Goal: Information Seeking & Learning: Learn about a topic

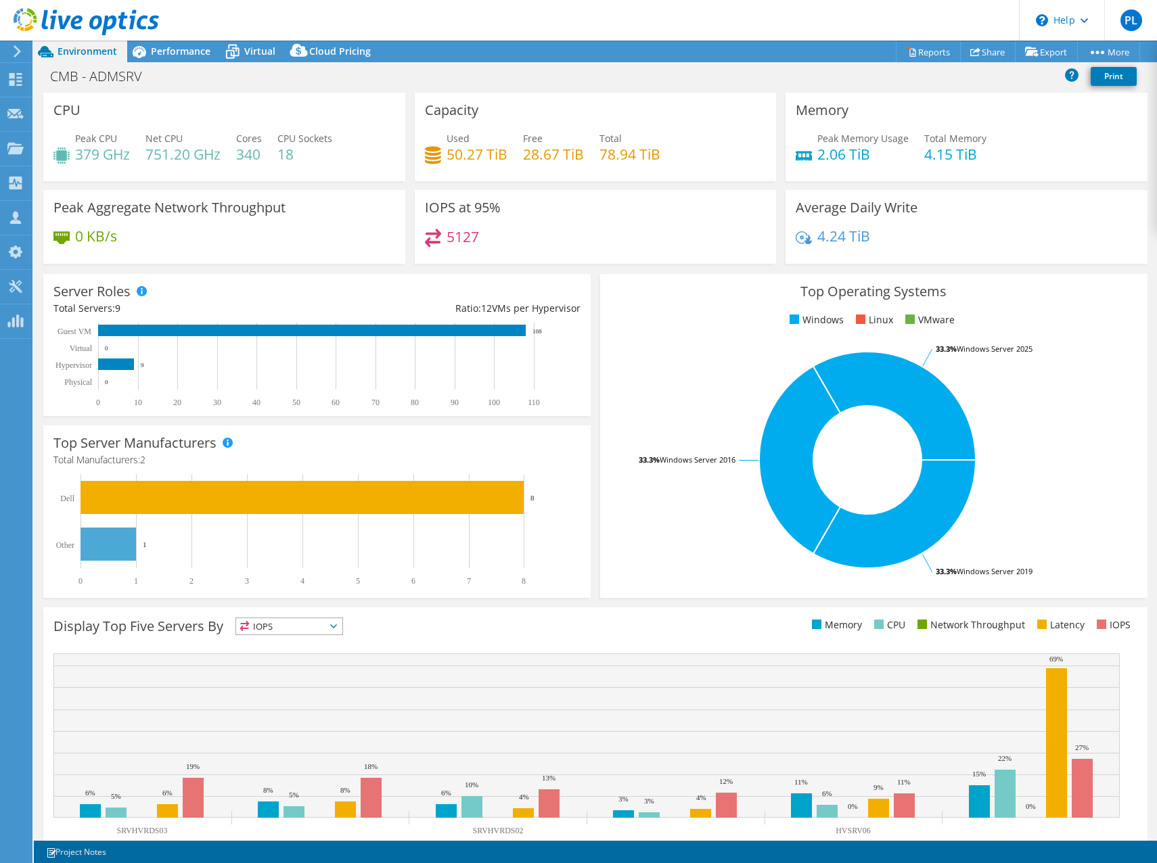
select select "USD"
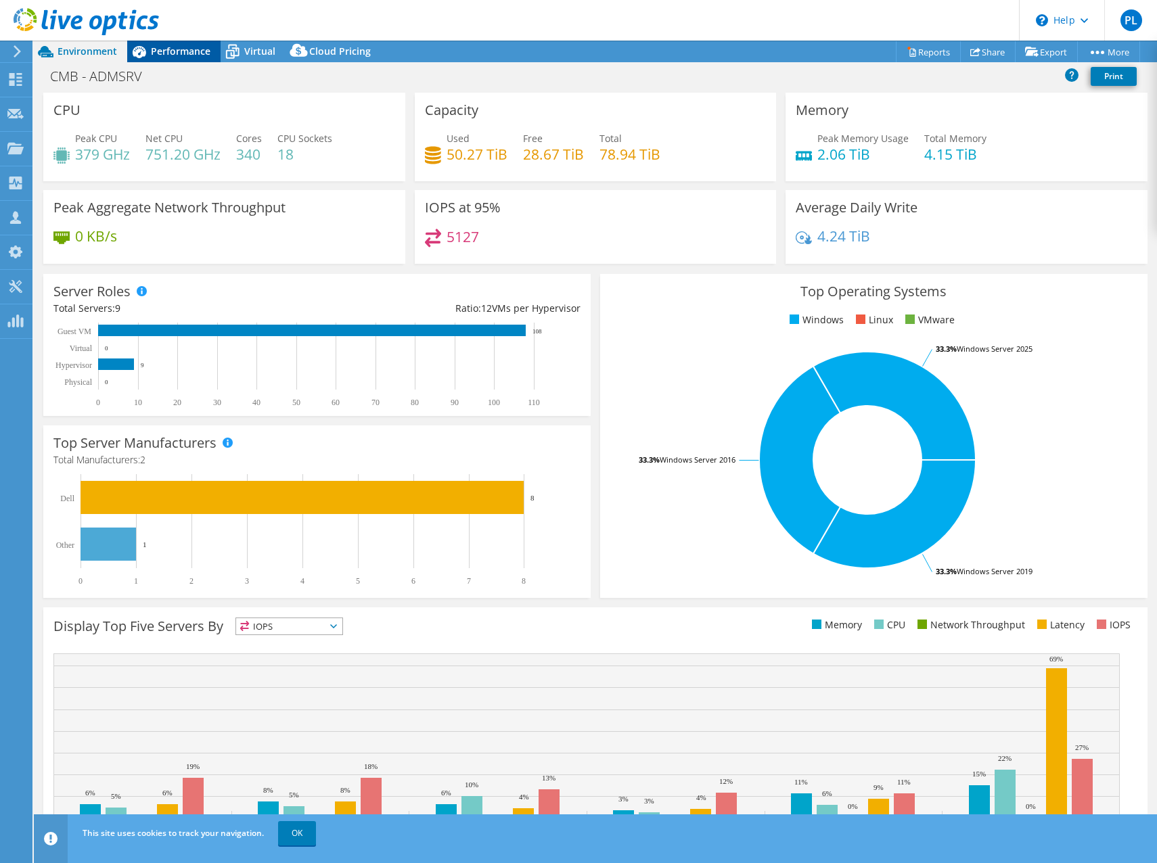
click at [170, 48] on span "Performance" at bounding box center [181, 51] width 60 height 13
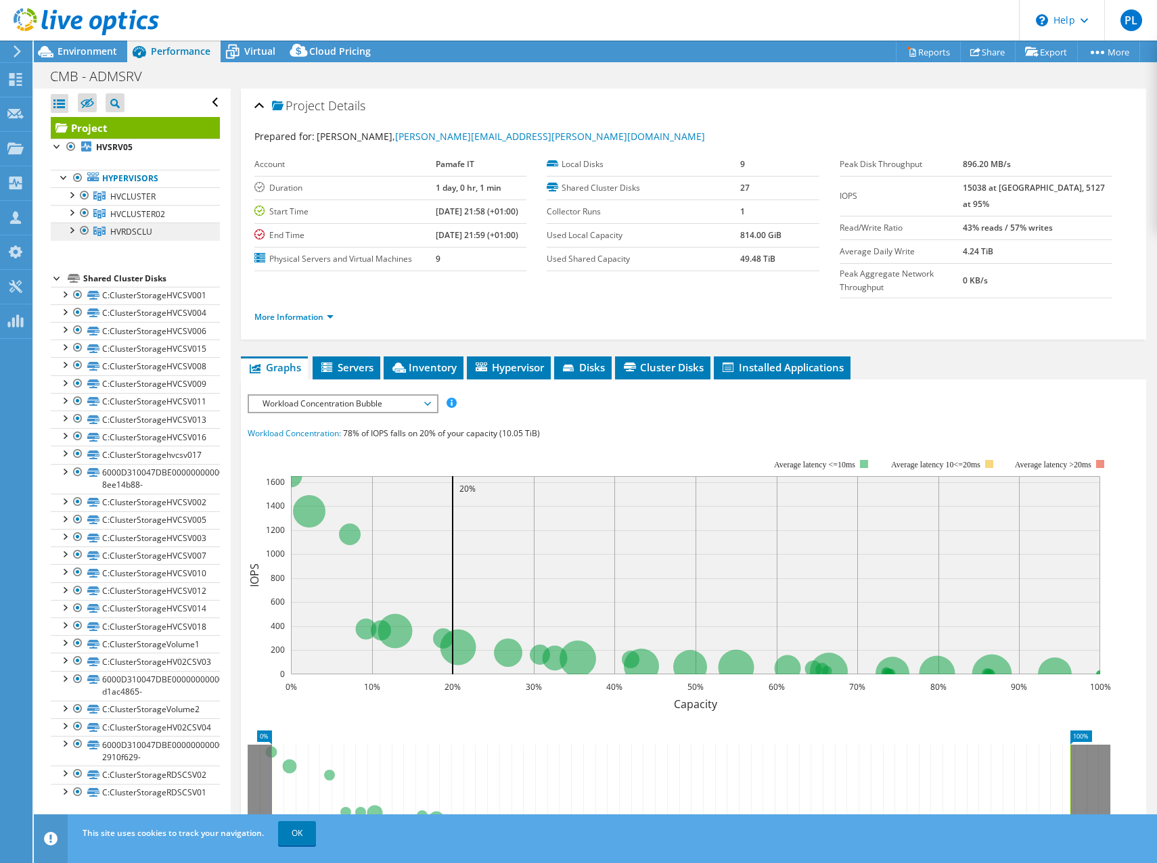
click at [116, 231] on span "HVRDSCLU" at bounding box center [131, 232] width 42 height 12
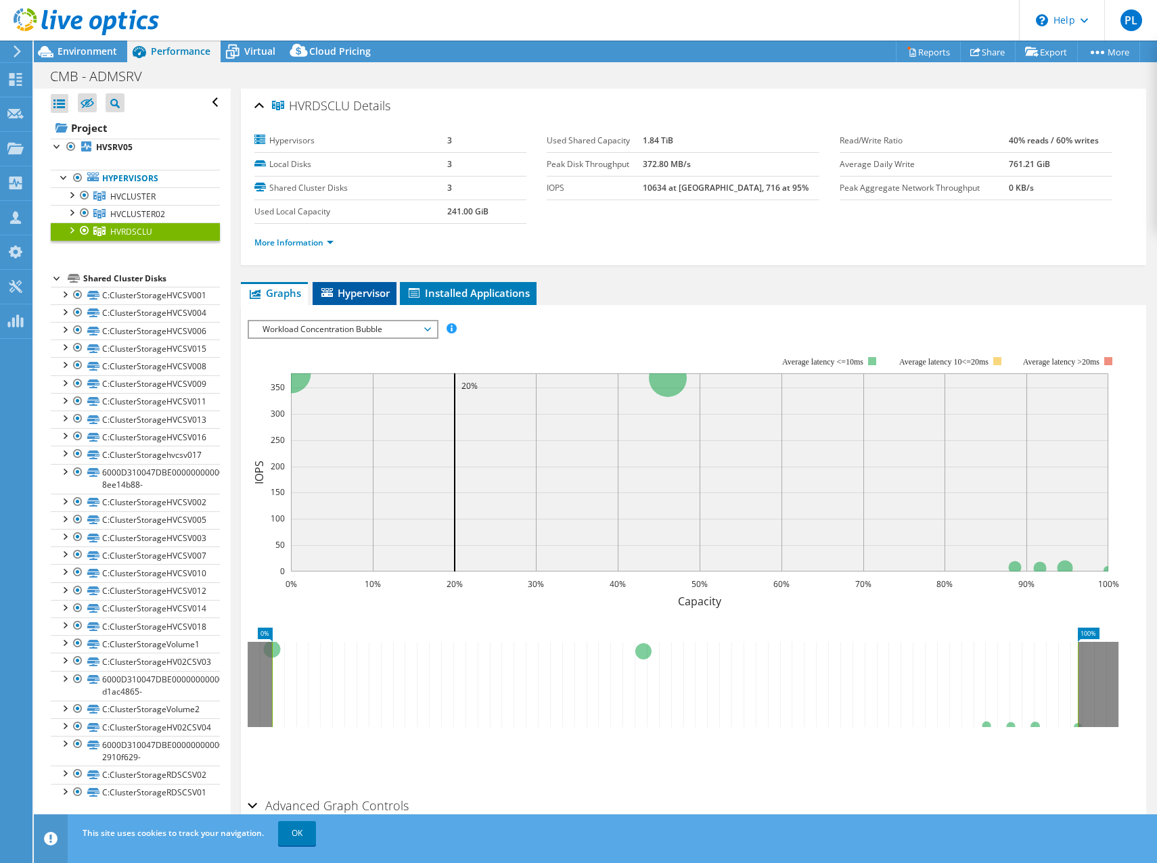
click at [357, 291] on span "Hypervisor" at bounding box center [354, 293] width 70 height 14
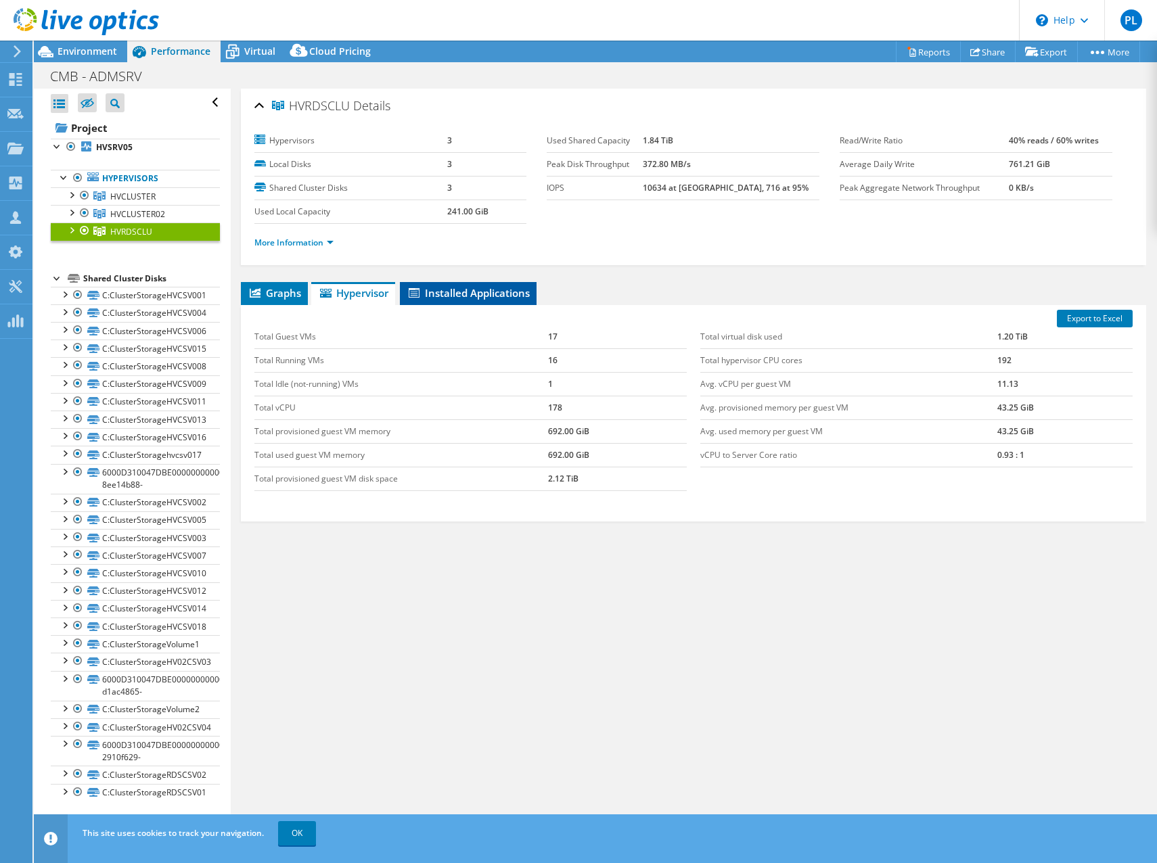
click at [471, 294] on span "Installed Applications" at bounding box center [468, 293] width 123 height 14
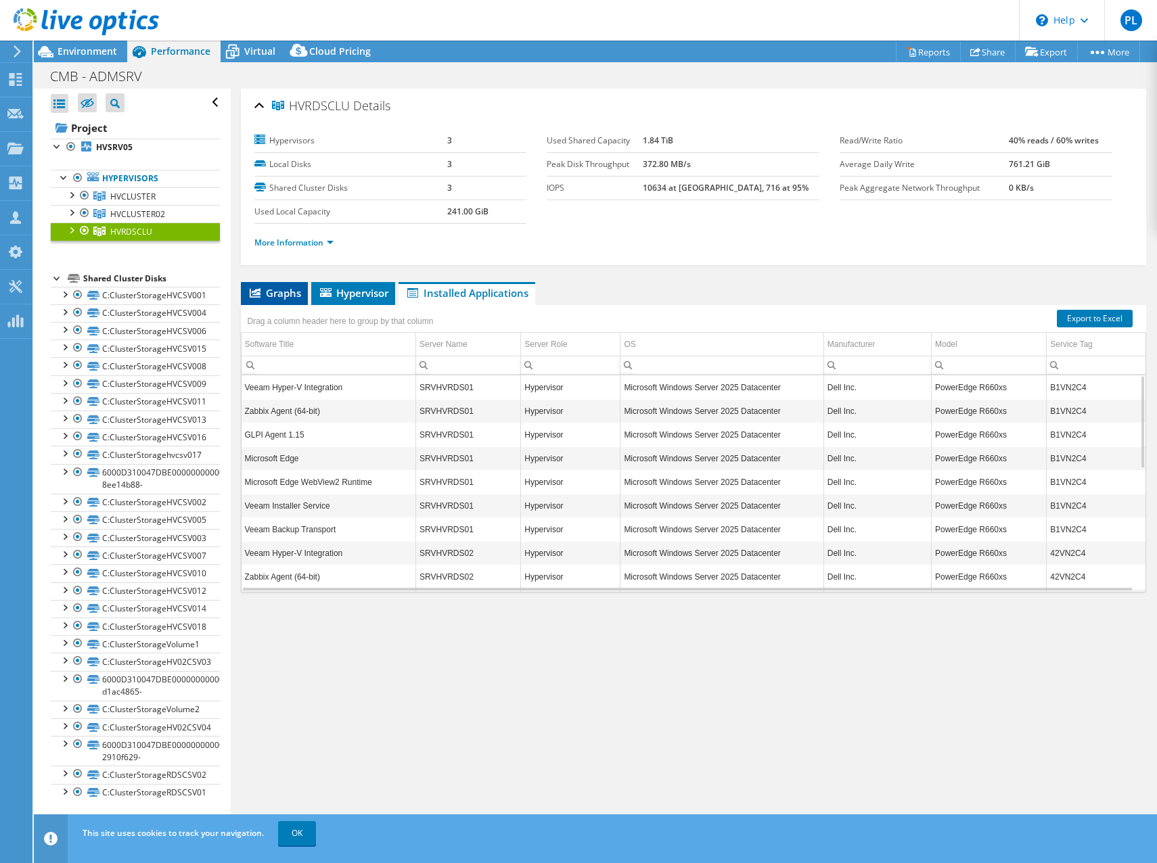
click at [272, 288] on span "Graphs" at bounding box center [274, 293] width 53 height 14
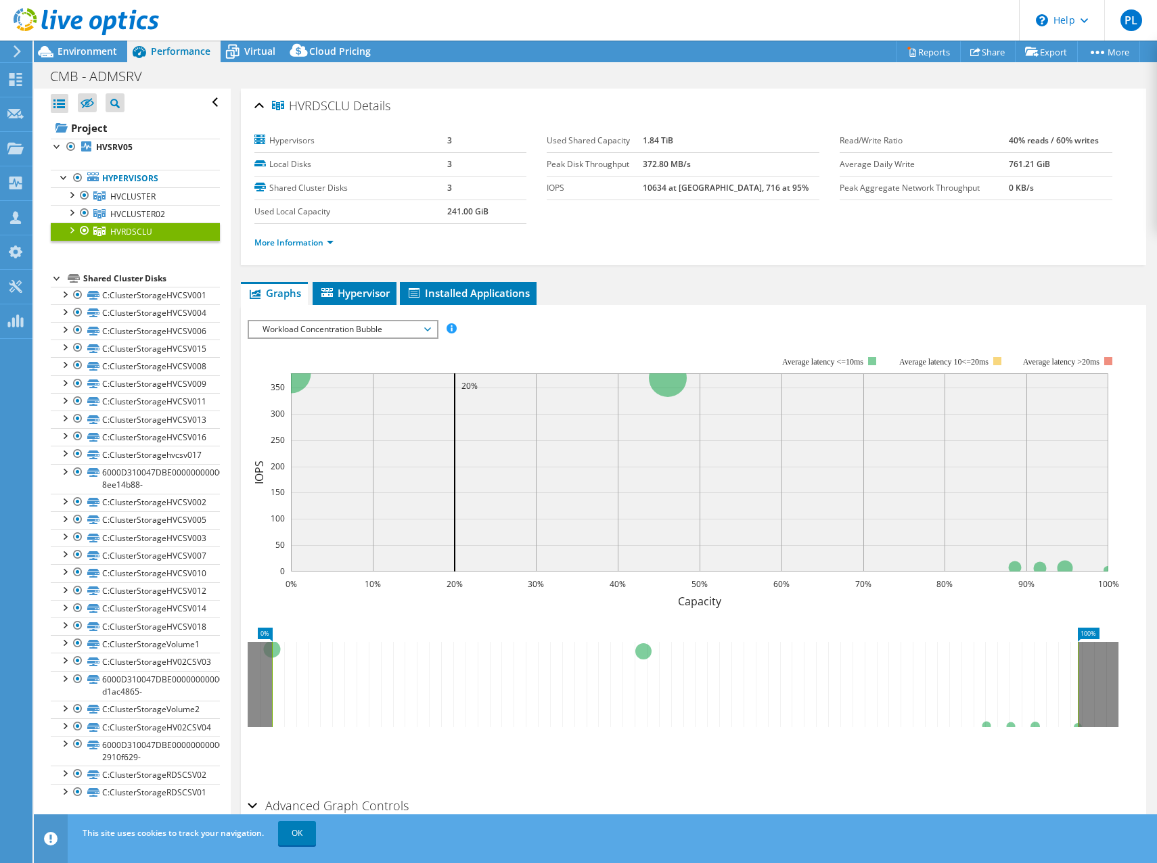
click at [70, 229] on div at bounding box center [71, 230] width 14 height 14
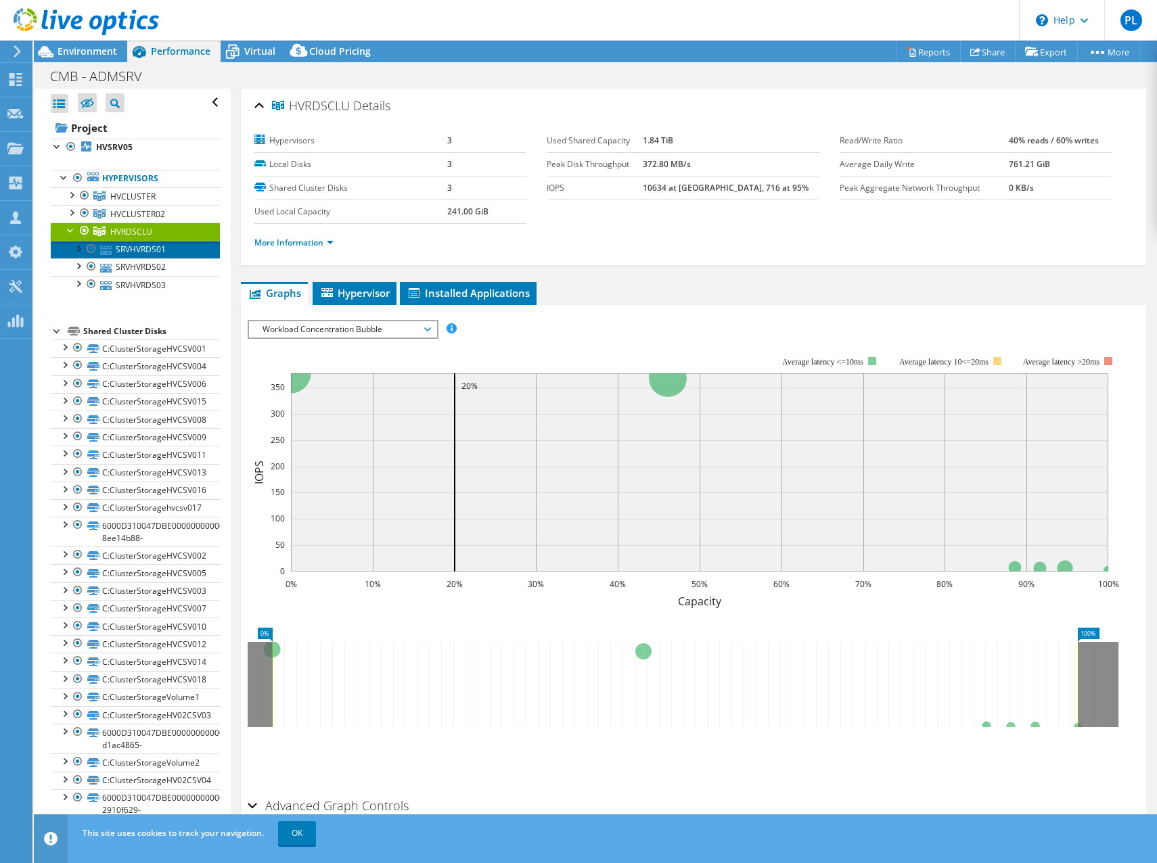
click at [131, 250] on link "SRVHVRDS01" at bounding box center [135, 250] width 169 height 18
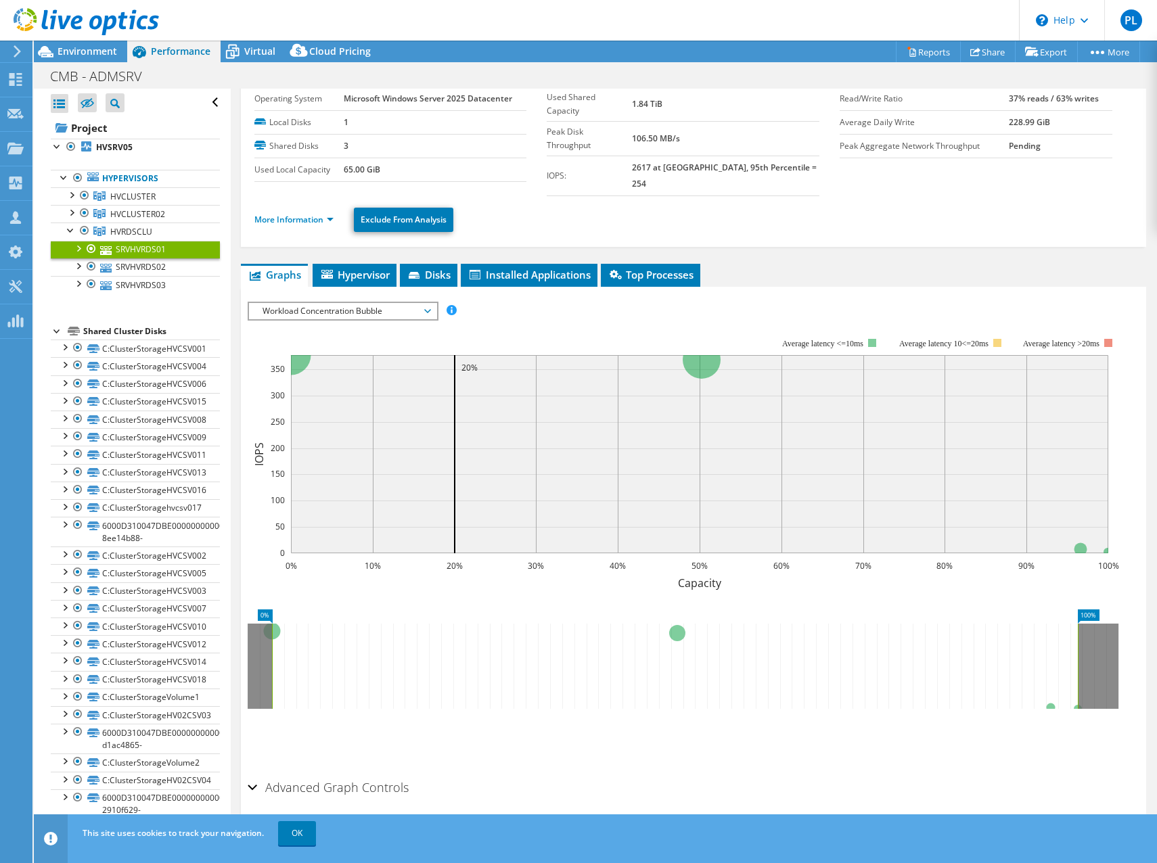
scroll to position [58, 0]
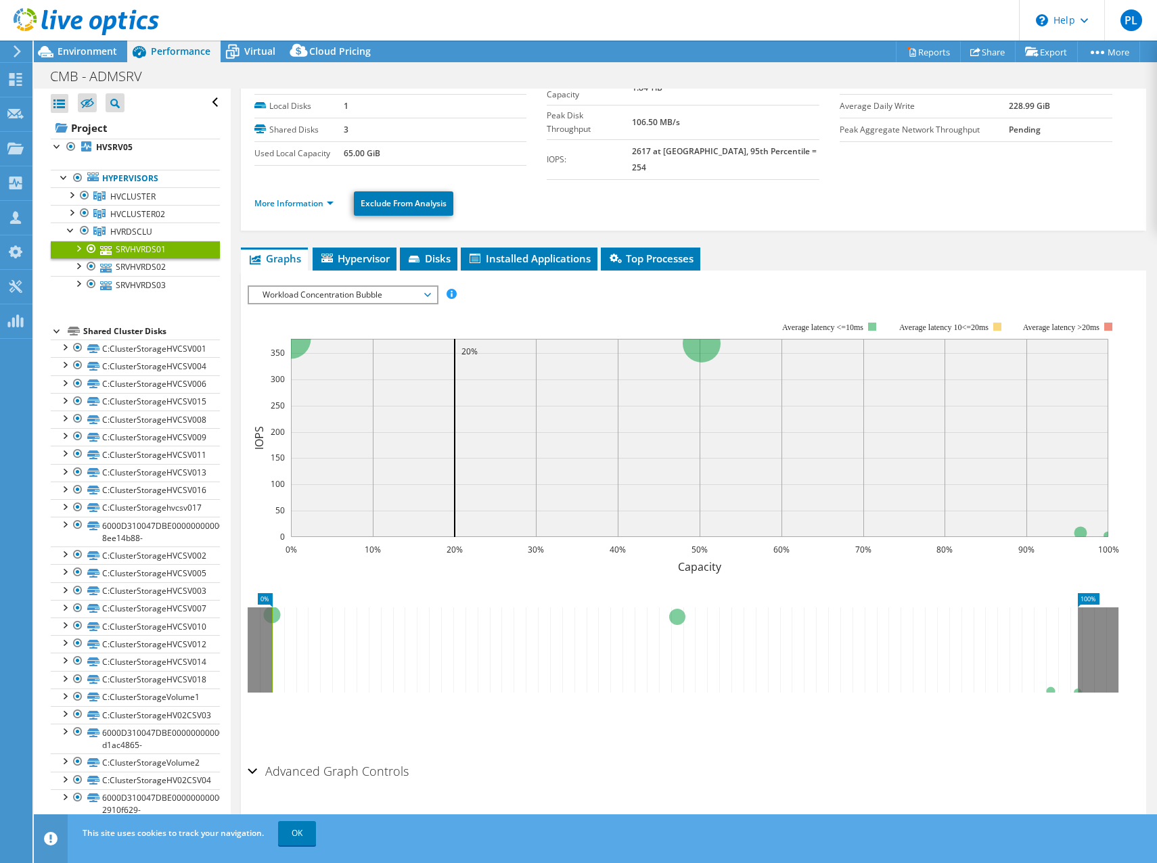
click at [248, 758] on div "Advanced Graph Controls" at bounding box center [694, 772] width 892 height 29
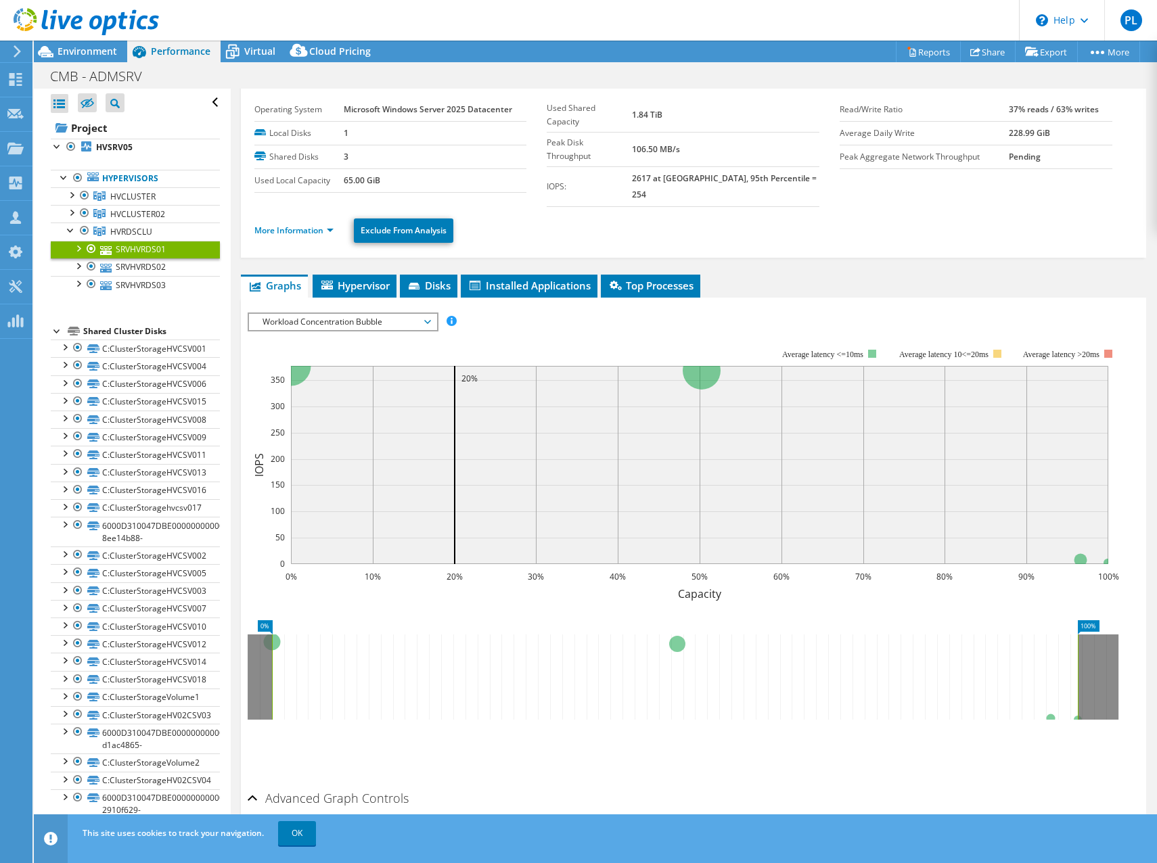
scroll to position [0, 0]
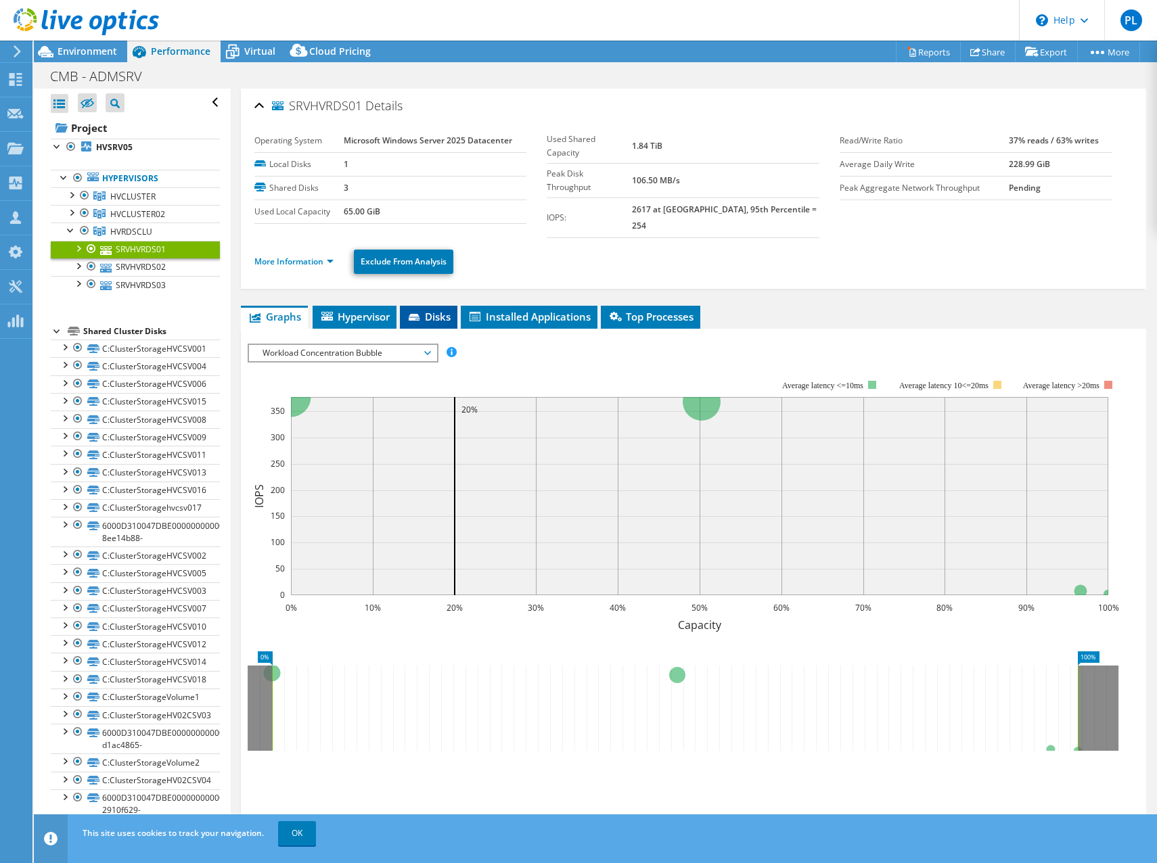
click at [427, 310] on span "Disks" at bounding box center [429, 317] width 44 height 14
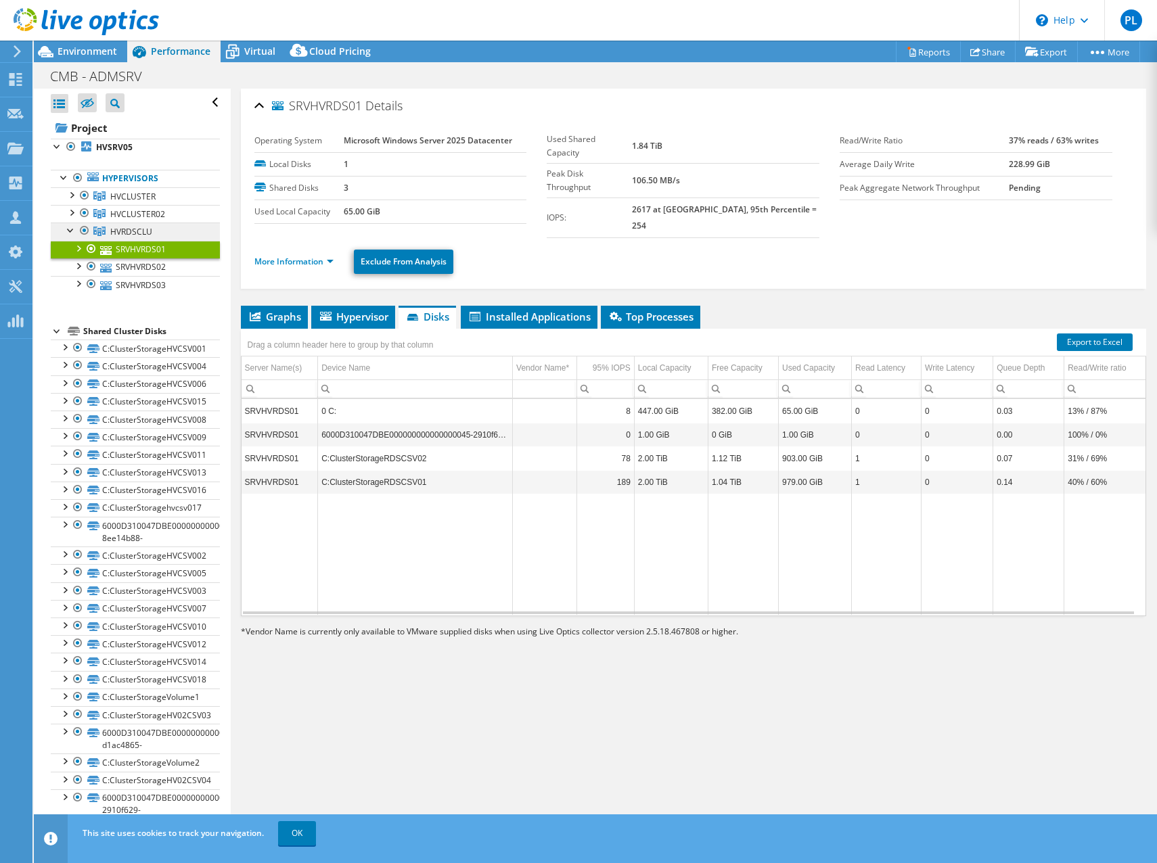
click at [114, 231] on span "HVRDSCLU" at bounding box center [131, 232] width 42 height 12
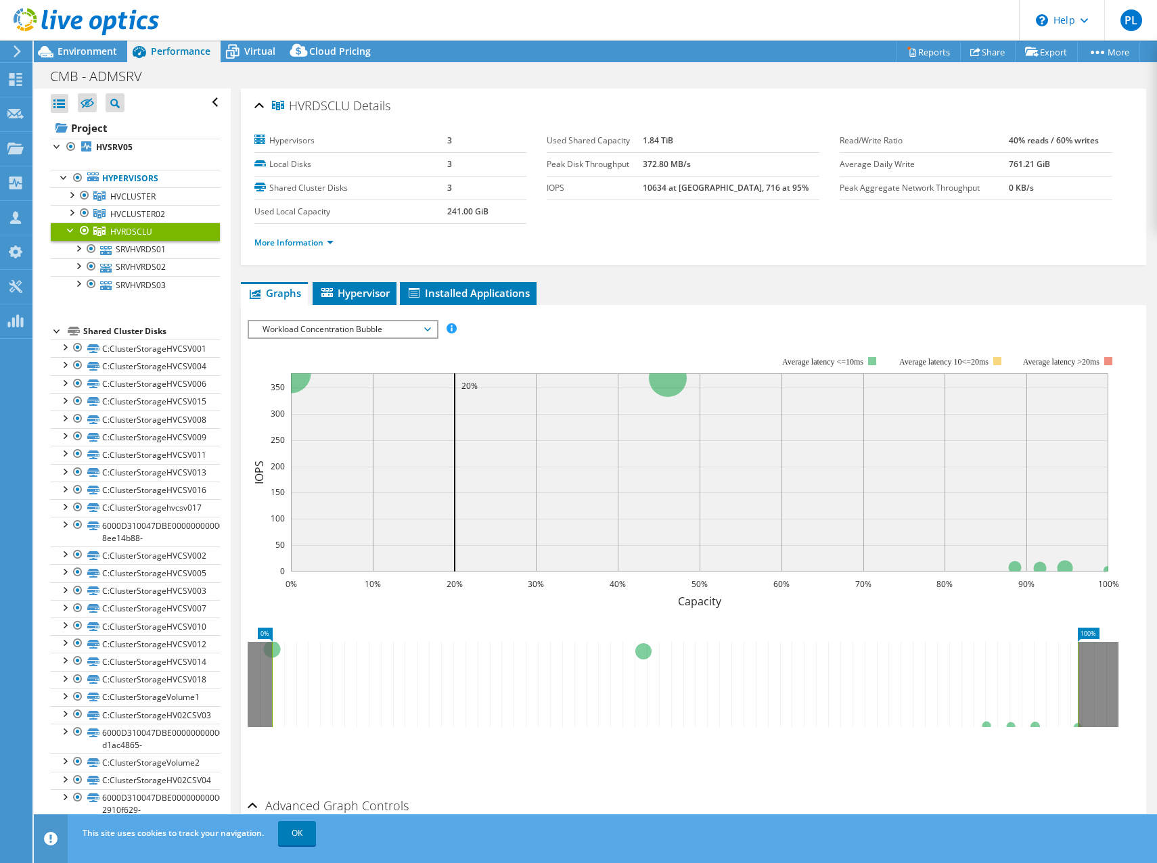
click at [305, 330] on span "Workload Concentration Bubble" at bounding box center [343, 329] width 174 height 16
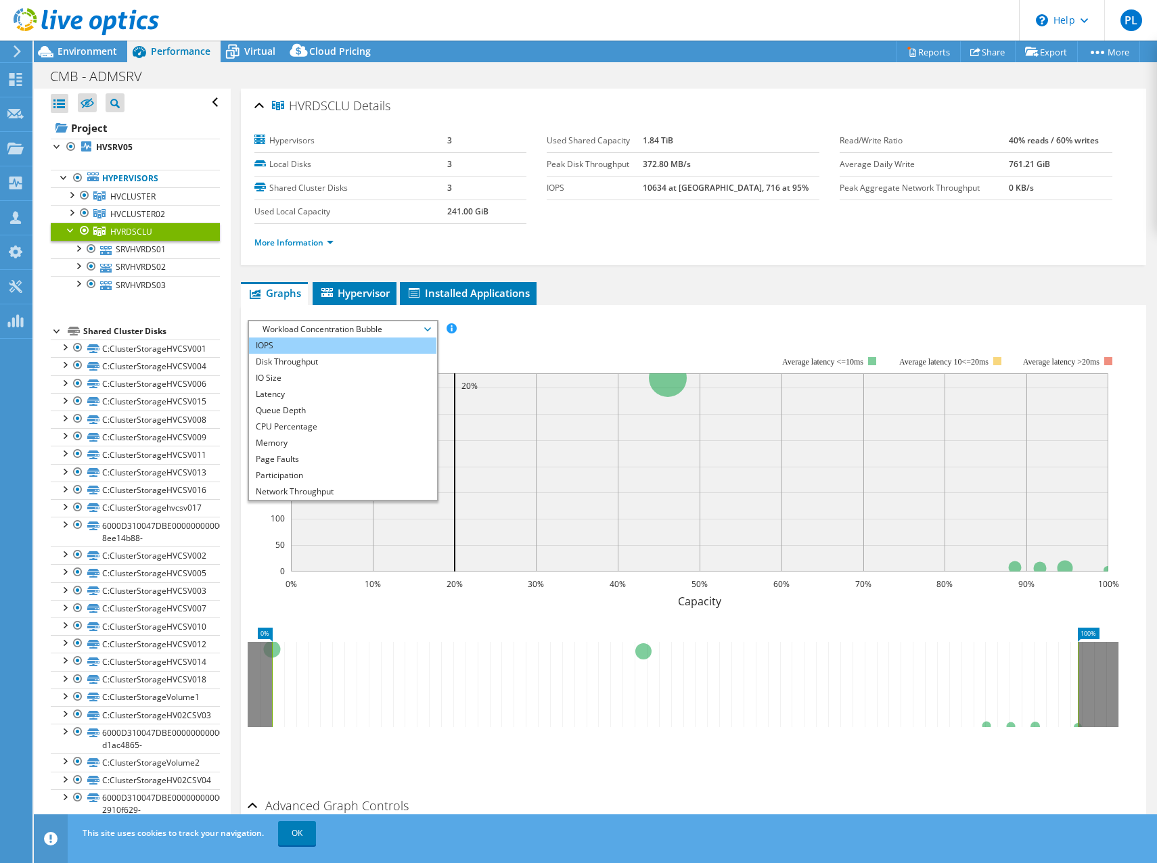
click at [283, 346] on li "IOPS" at bounding box center [342, 346] width 187 height 16
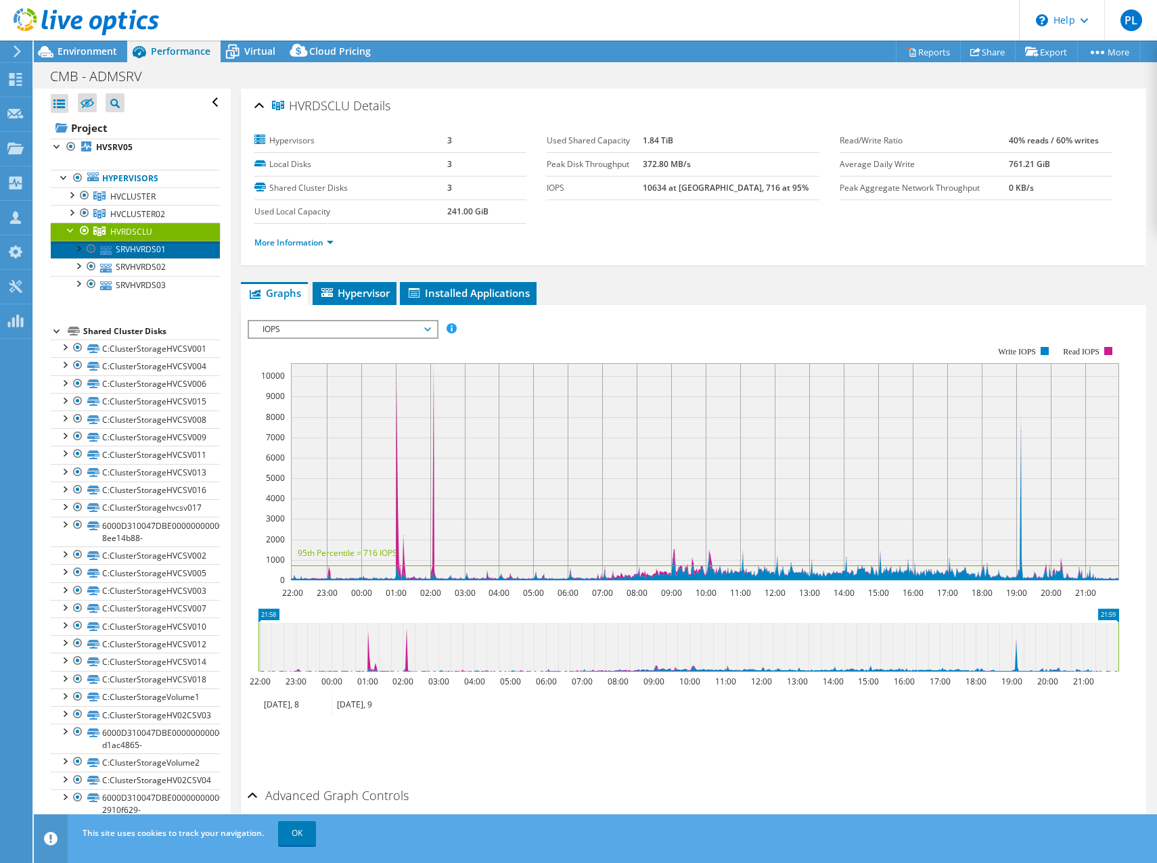
click at [146, 248] on link "SRVHVRDS01" at bounding box center [135, 250] width 169 height 18
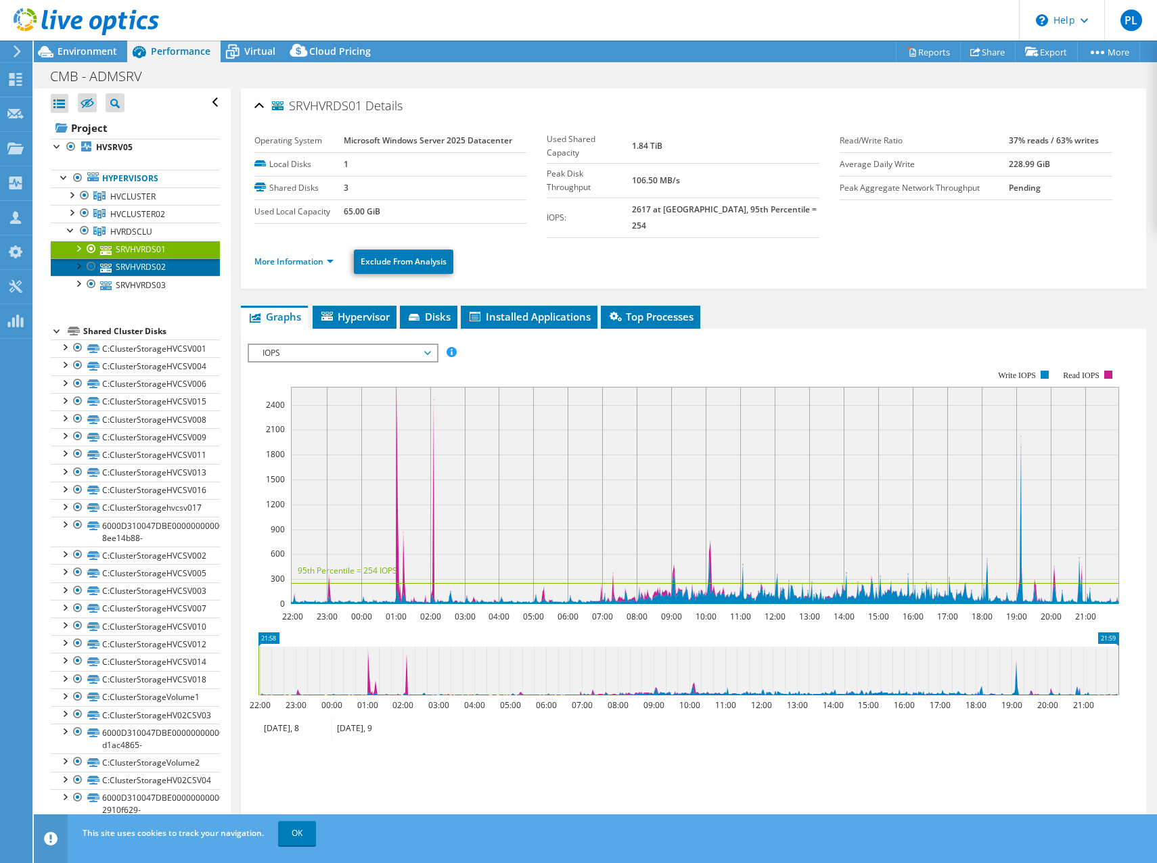
click at [133, 271] on link "SRVHVRDS02" at bounding box center [135, 267] width 169 height 18
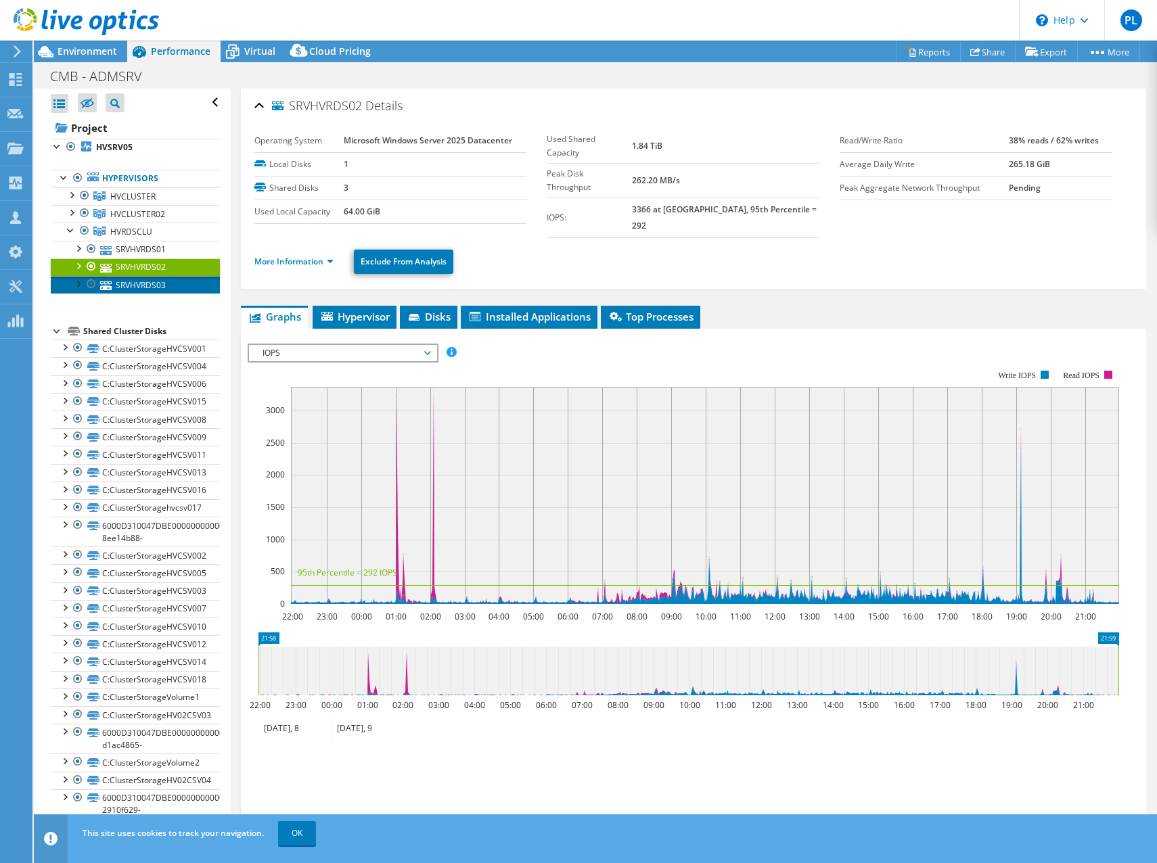
click at [158, 284] on link "SRVHVRDS03" at bounding box center [135, 285] width 169 height 18
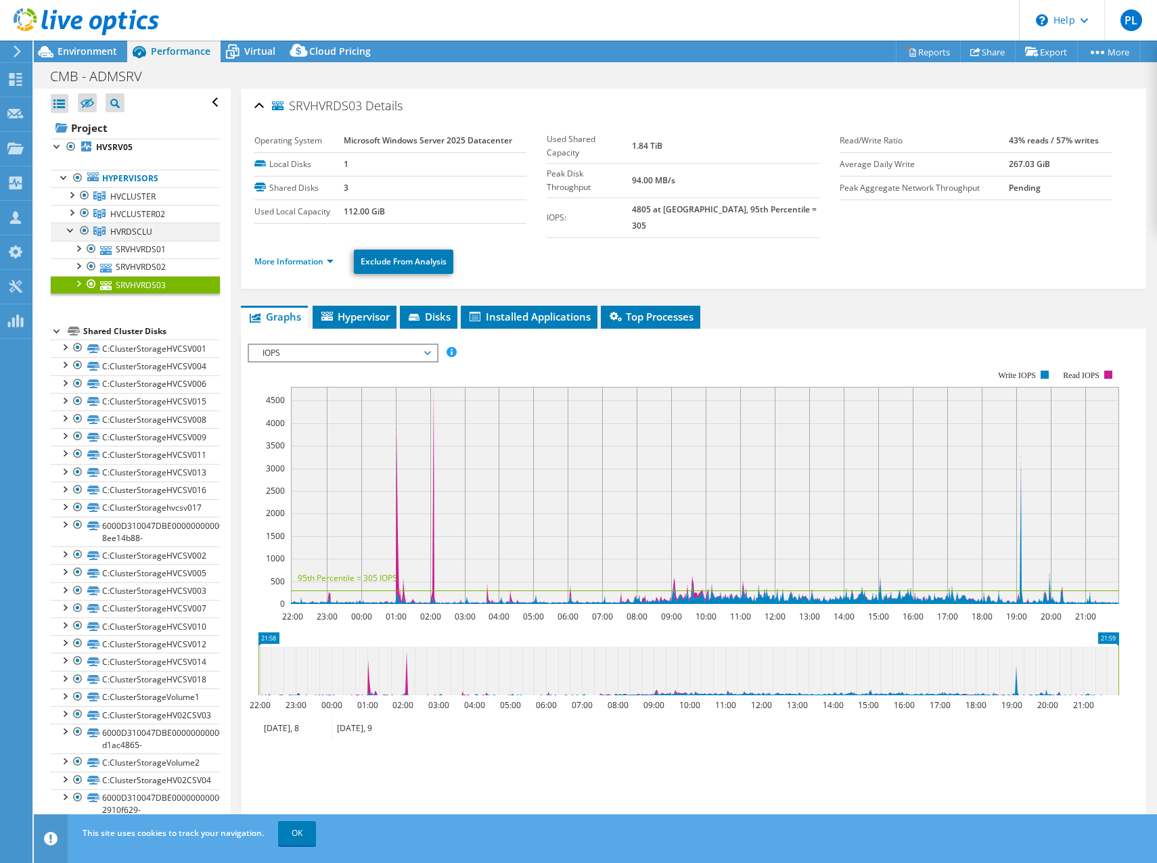
click at [69, 230] on div at bounding box center [71, 230] width 14 height 14
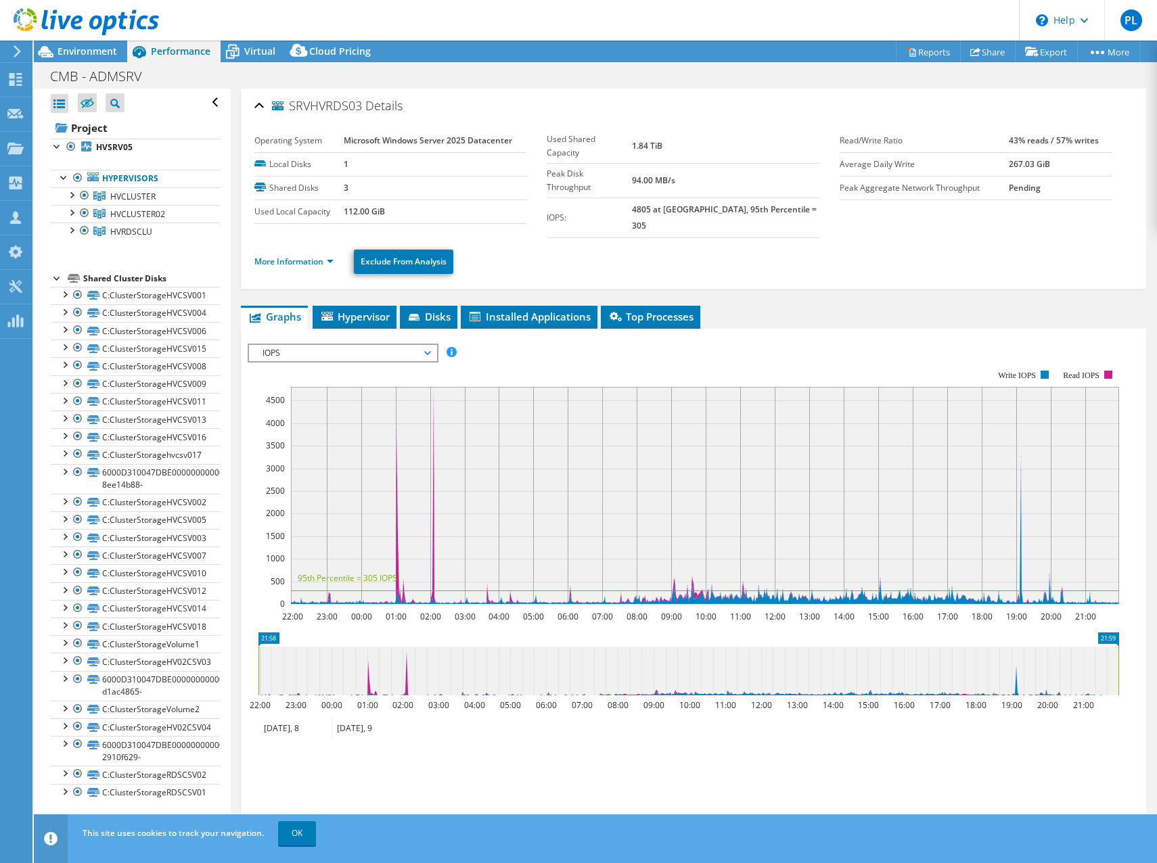
click at [322, 345] on span "IOPS" at bounding box center [343, 353] width 174 height 16
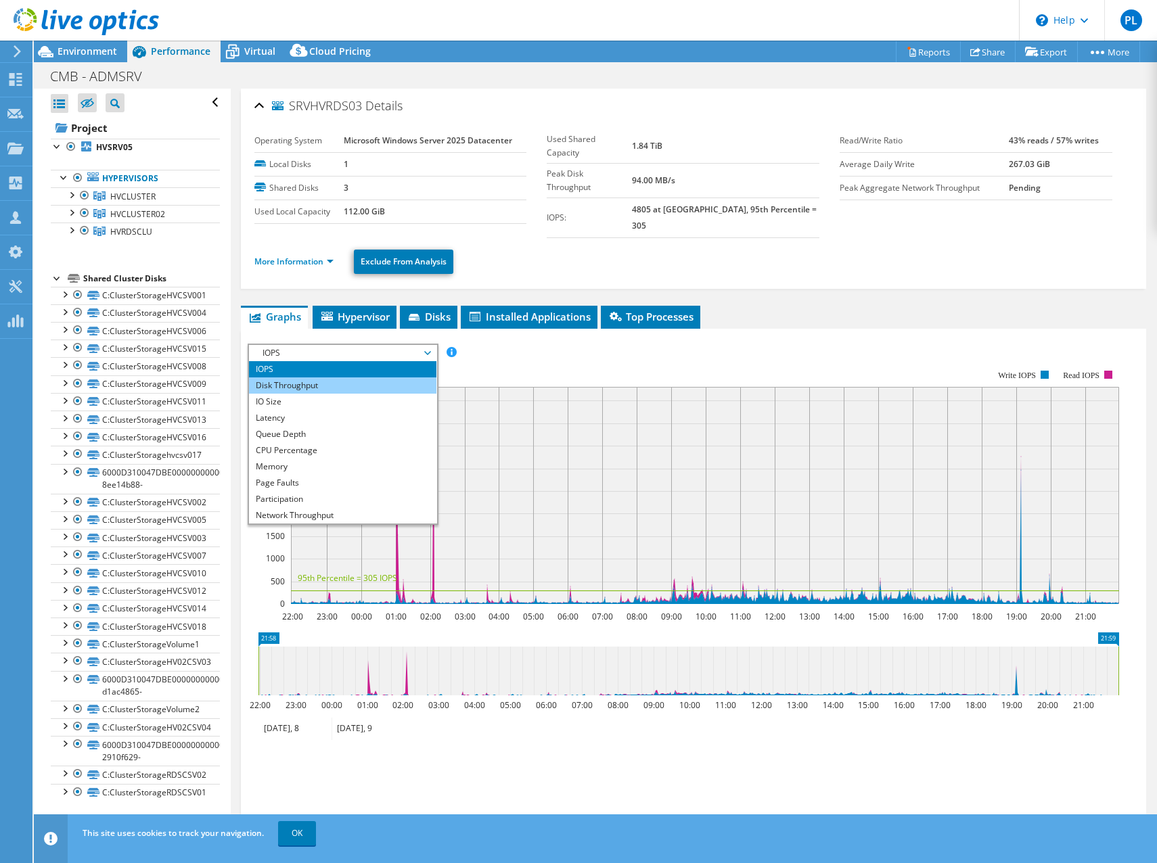
click at [288, 377] on li "Disk Throughput" at bounding box center [342, 385] width 187 height 16
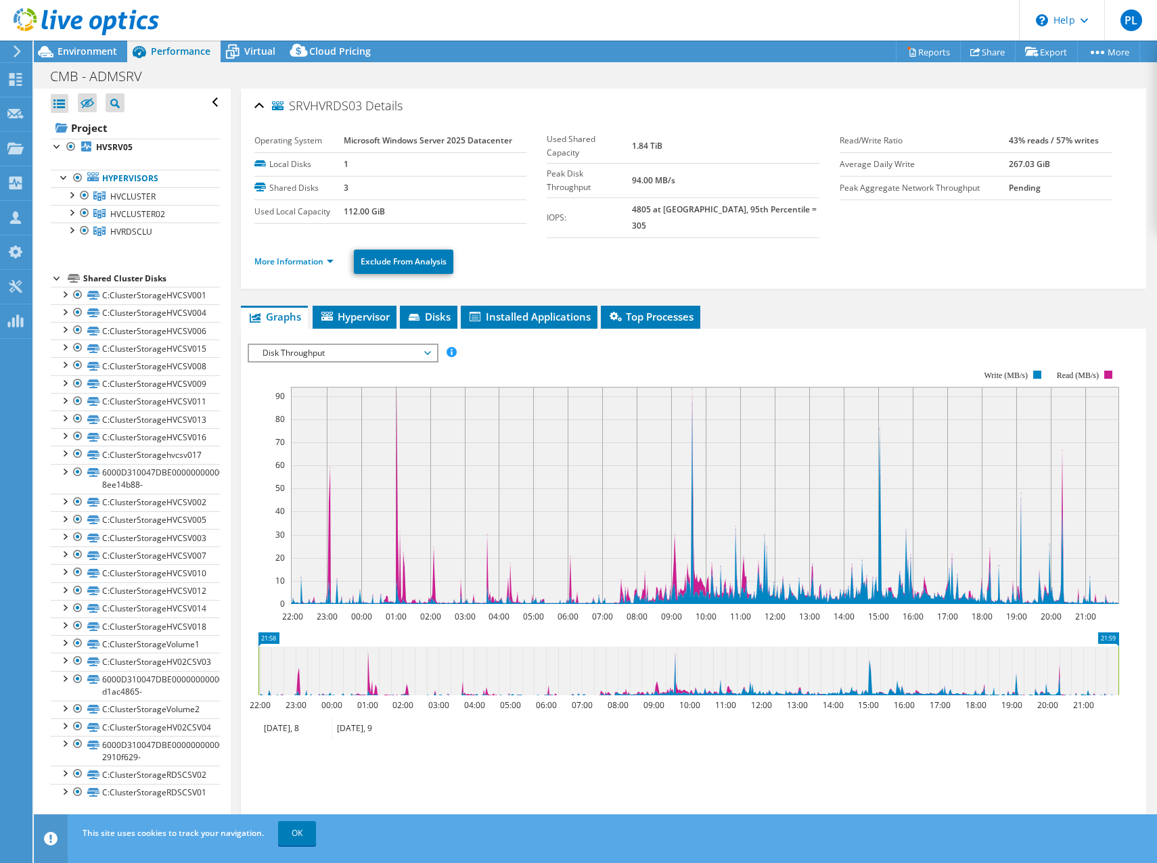
click at [301, 345] on span "Disk Throughput" at bounding box center [343, 353] width 174 height 16
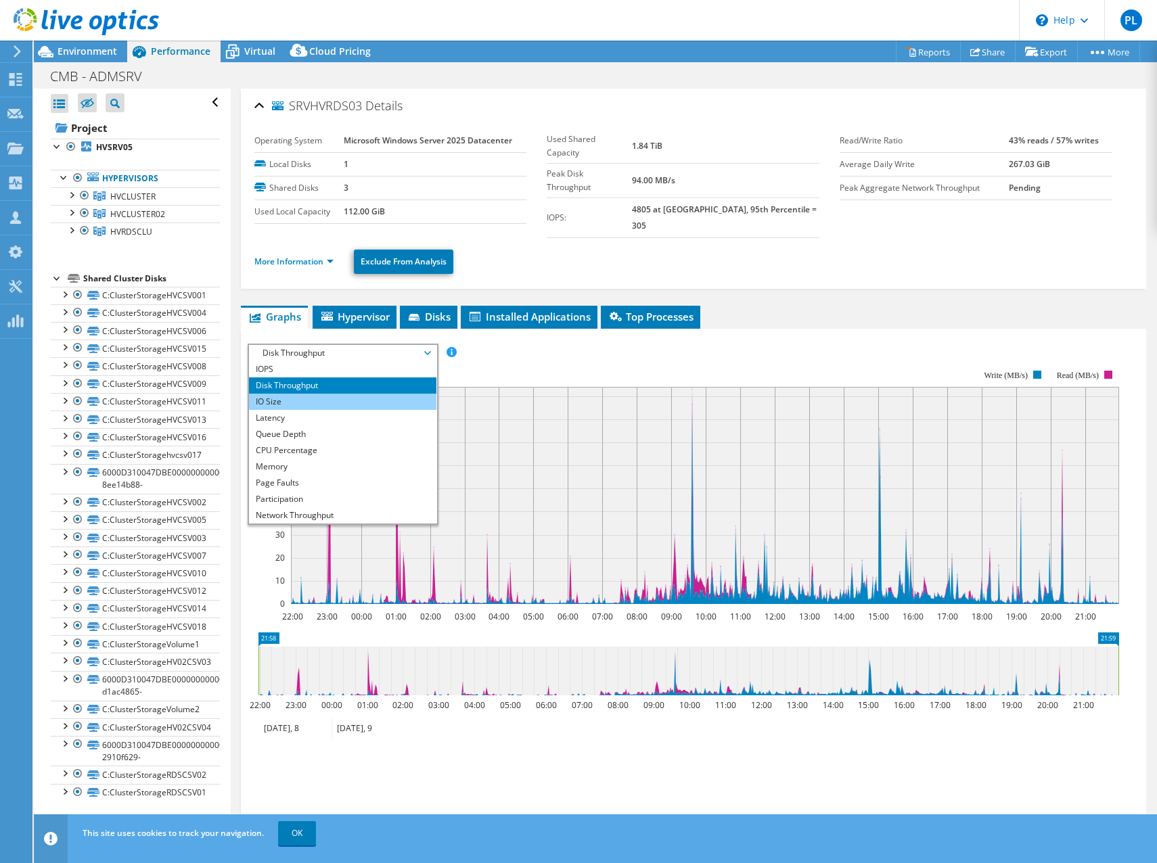
click at [289, 394] on li "IO Size" at bounding box center [342, 402] width 187 height 16
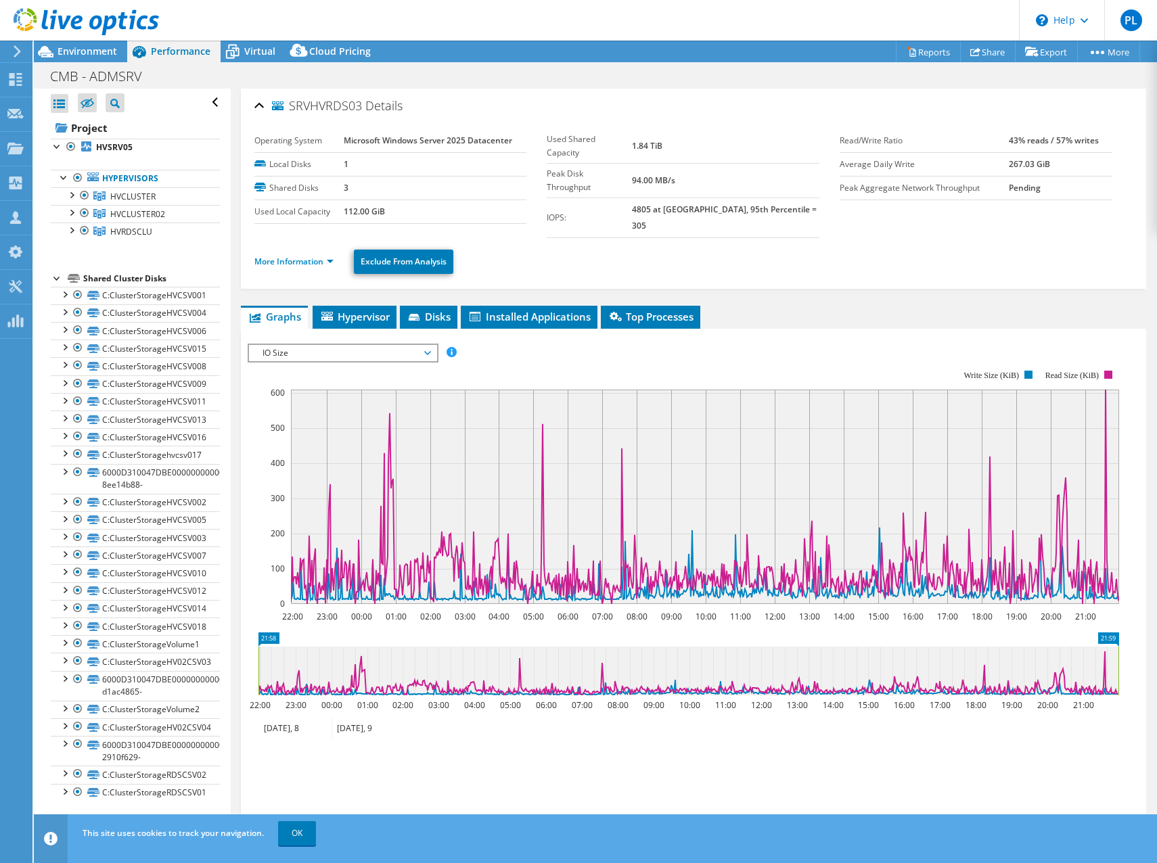
click at [304, 345] on span "IO Size" at bounding box center [343, 353] width 174 height 16
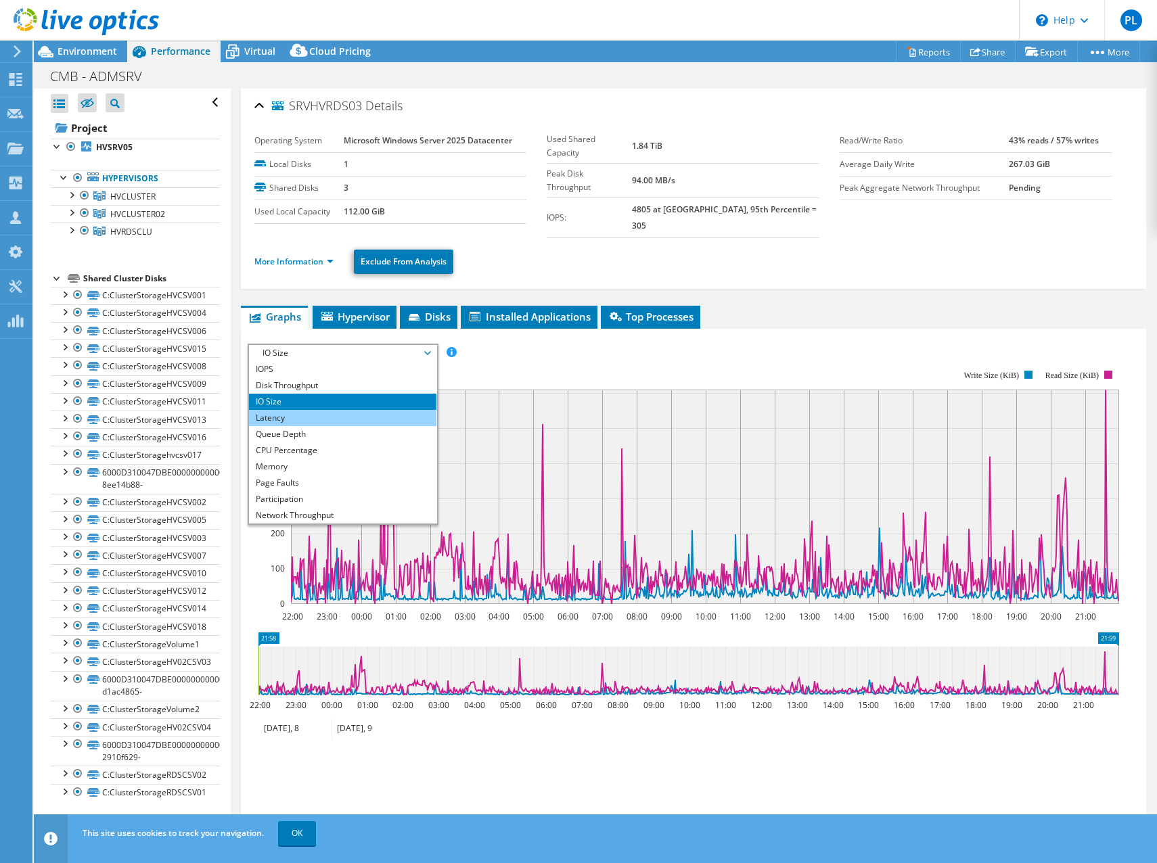
click at [288, 410] on li "Latency" at bounding box center [342, 418] width 187 height 16
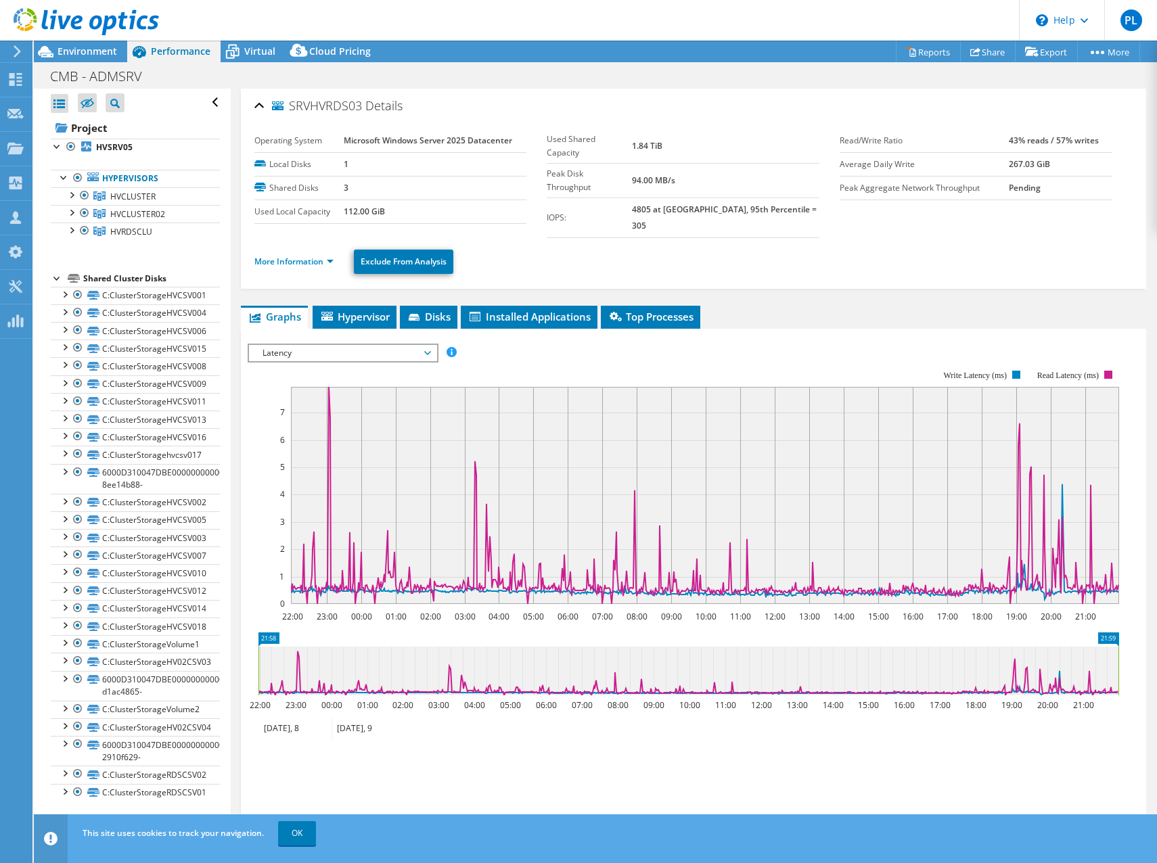
click at [365, 345] on span "Latency" at bounding box center [343, 353] width 174 height 16
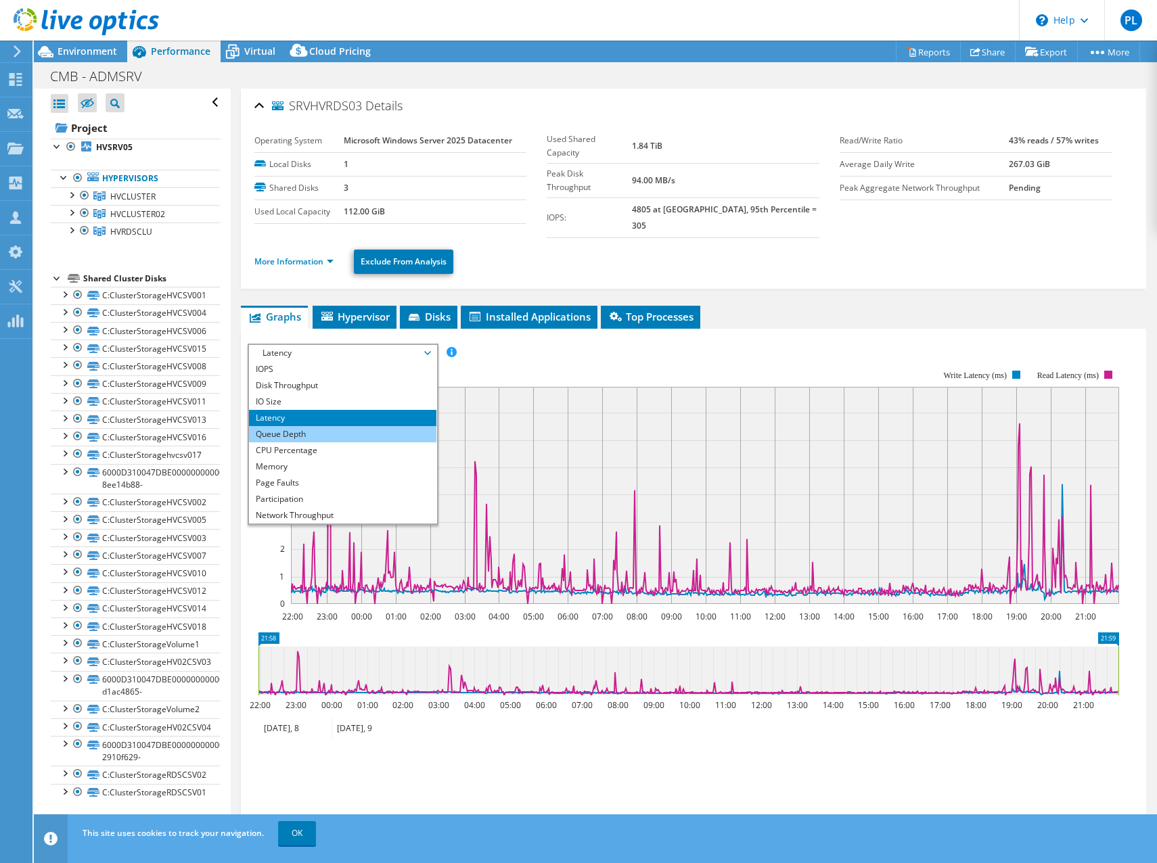
click at [297, 426] on li "Queue Depth" at bounding box center [342, 434] width 187 height 16
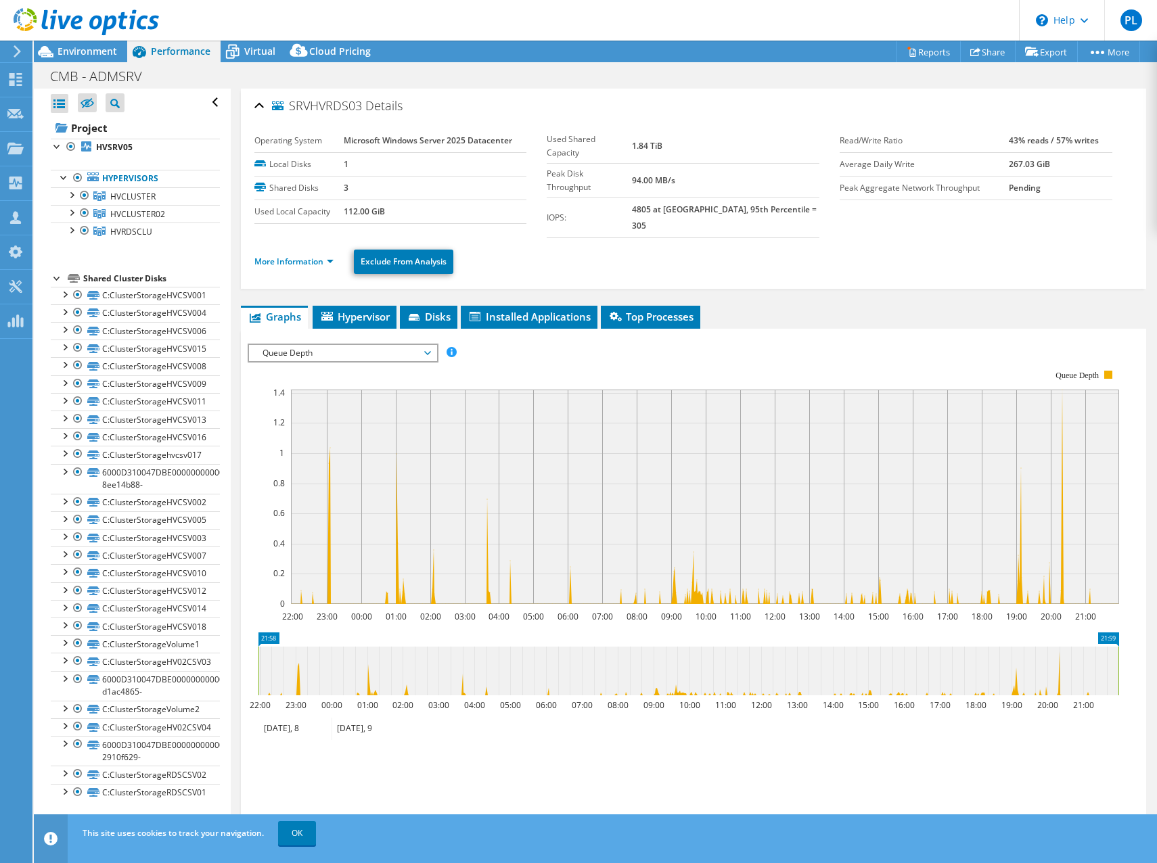
click at [303, 345] on span "Queue Depth" at bounding box center [343, 353] width 174 height 16
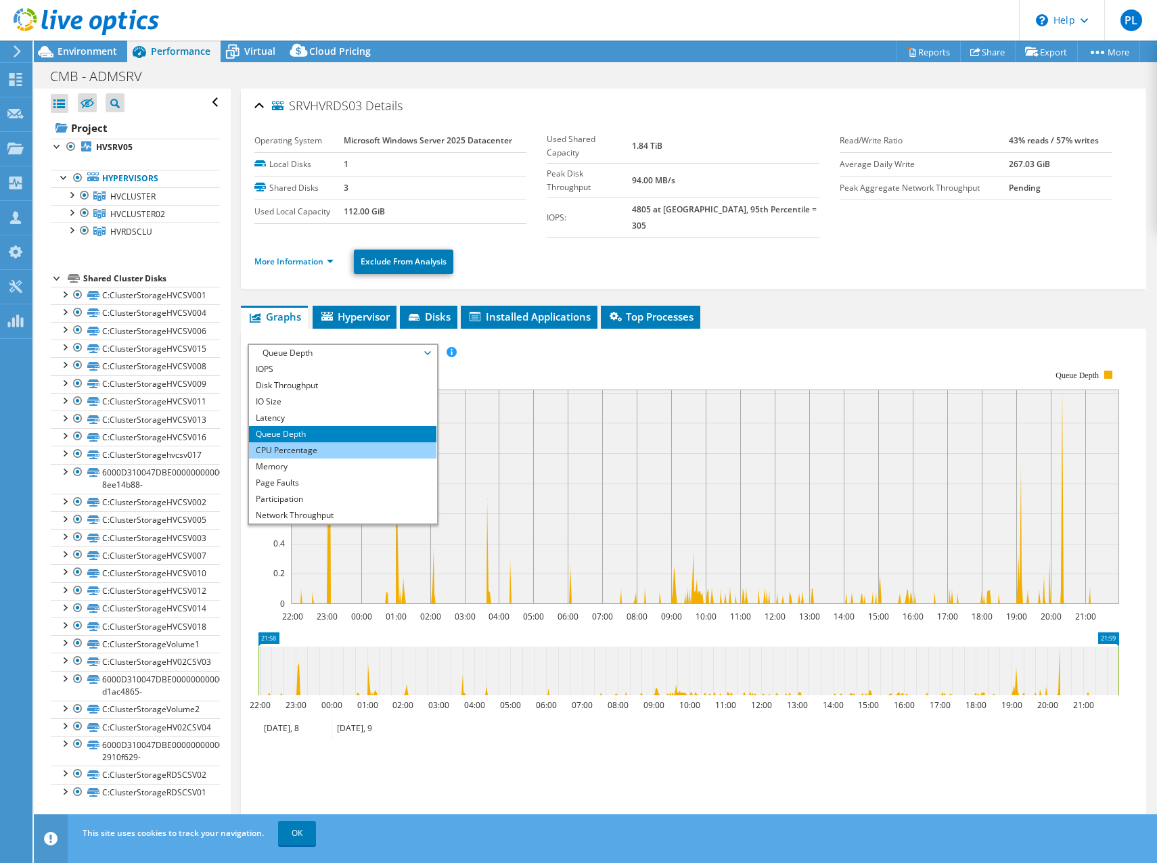
click at [298, 442] on li "CPU Percentage" at bounding box center [342, 450] width 187 height 16
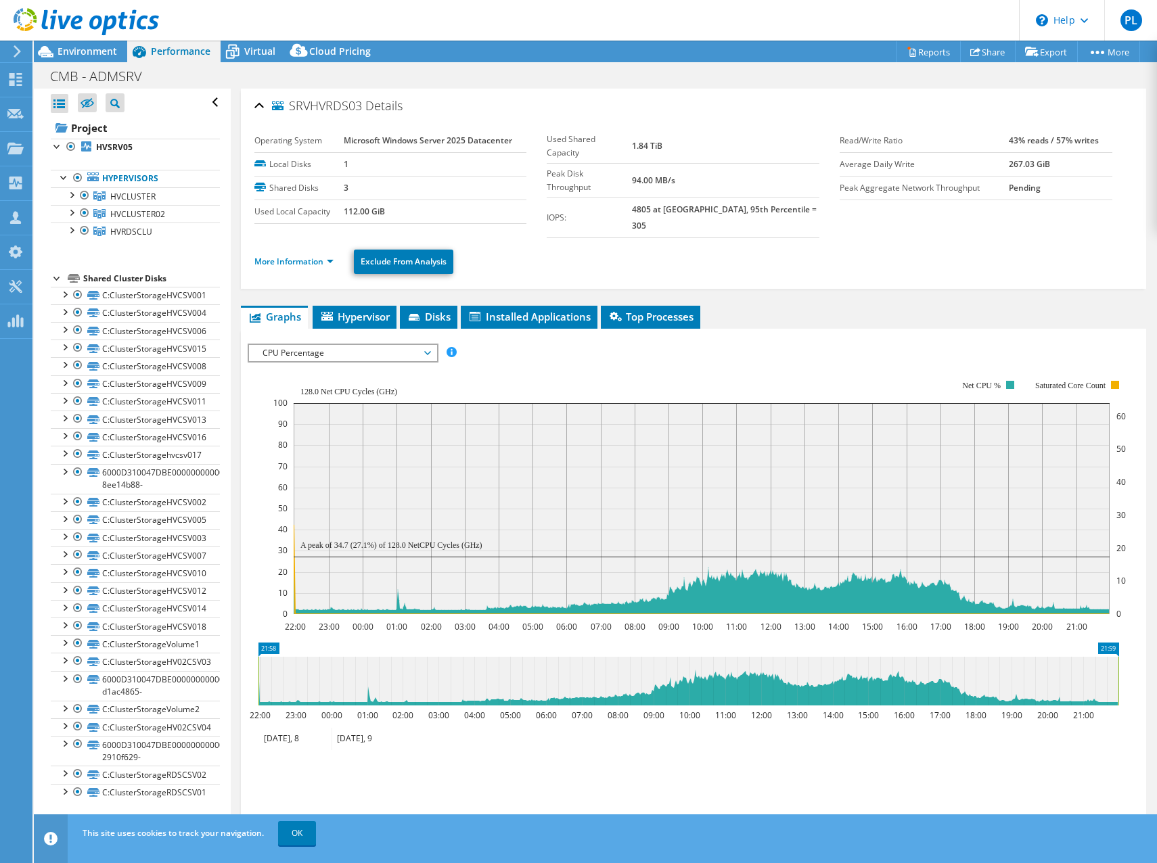
click at [322, 345] on span "CPU Percentage" at bounding box center [343, 353] width 174 height 16
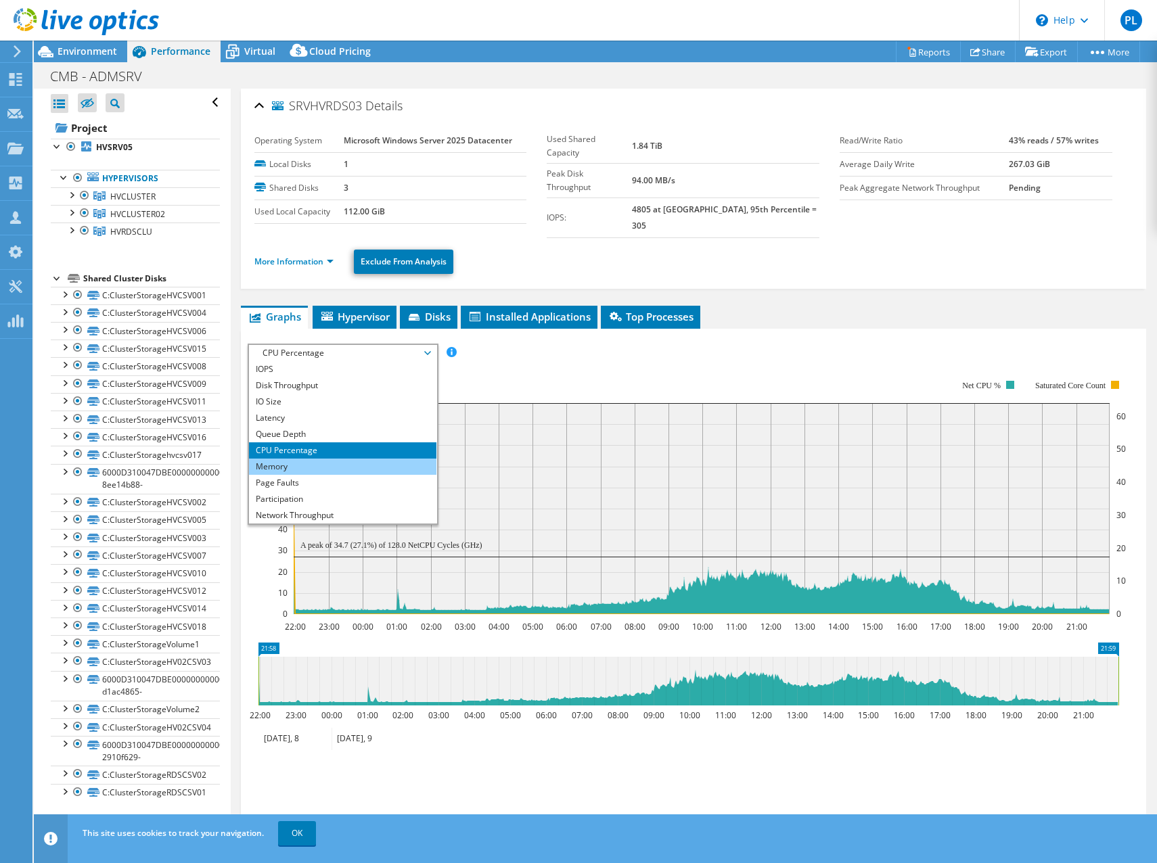
click at [299, 459] on li "Memory" at bounding box center [342, 467] width 187 height 16
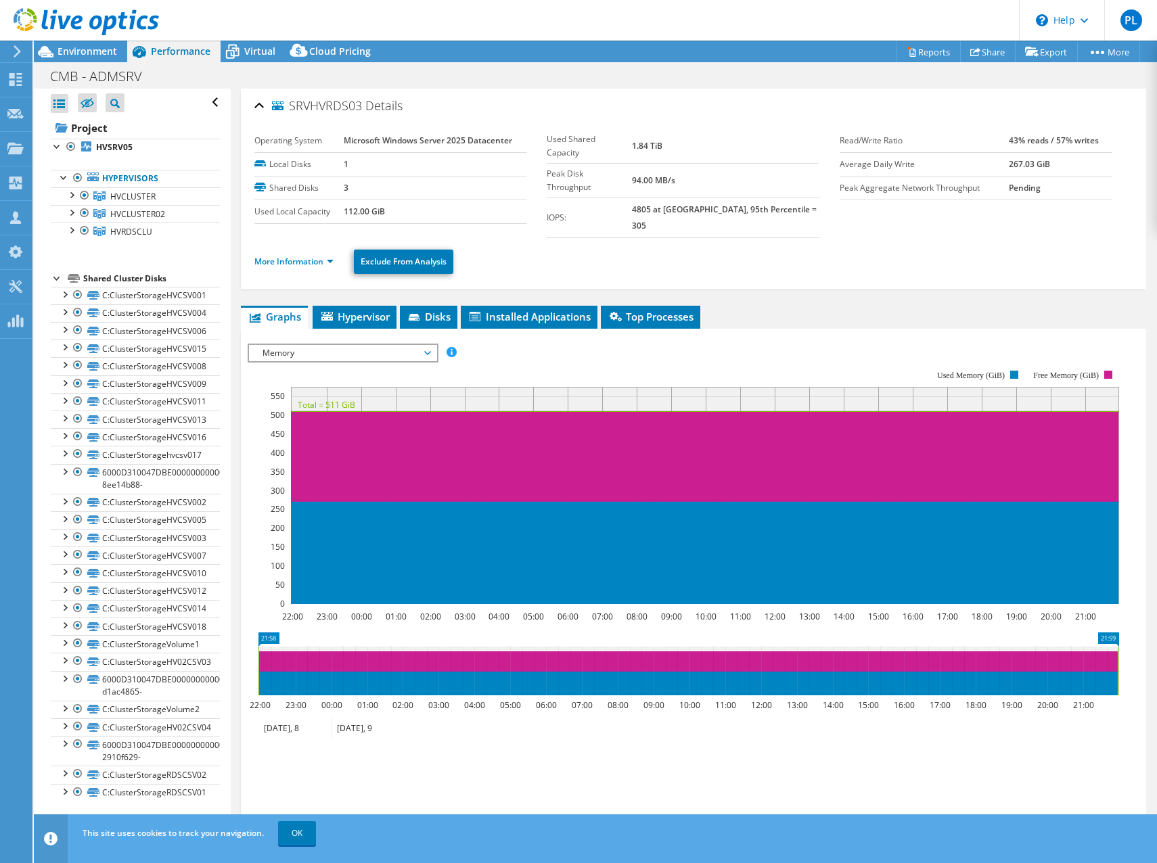
click at [306, 345] on span "Memory" at bounding box center [343, 353] width 174 height 16
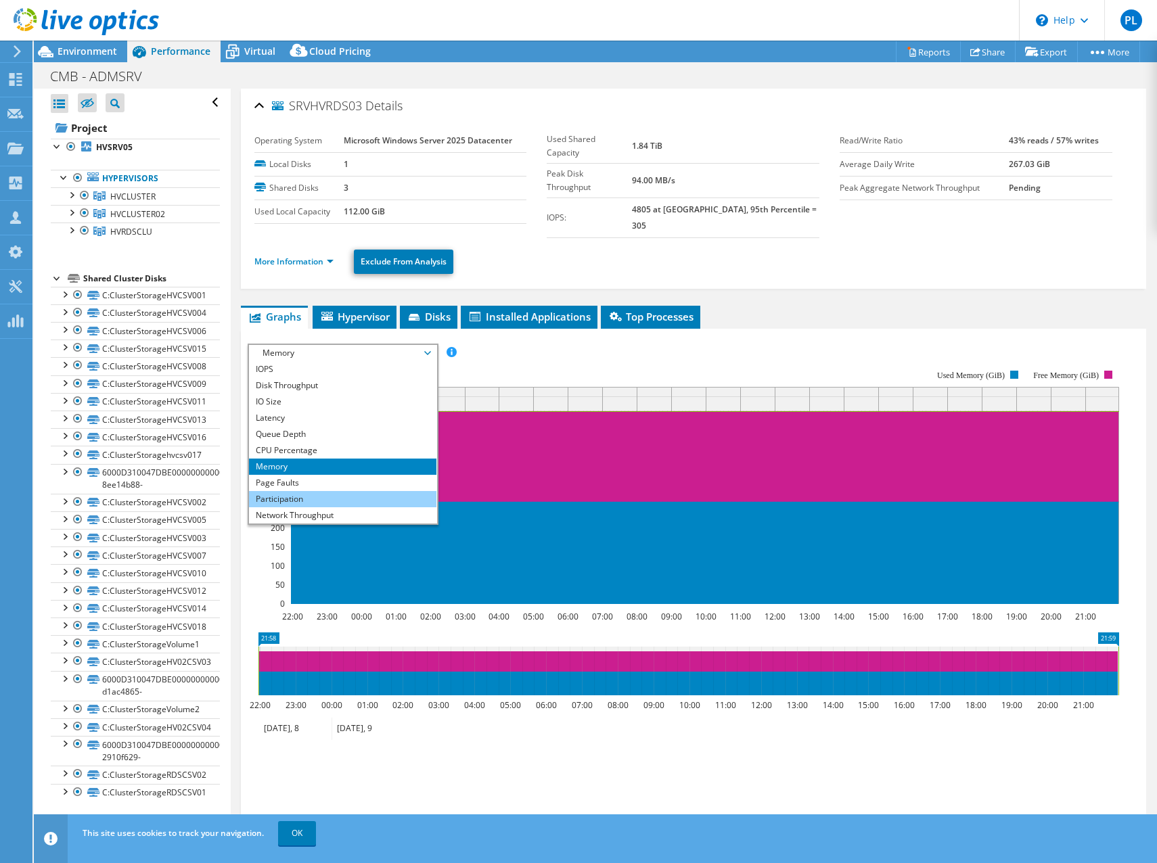
scroll to position [49, 0]
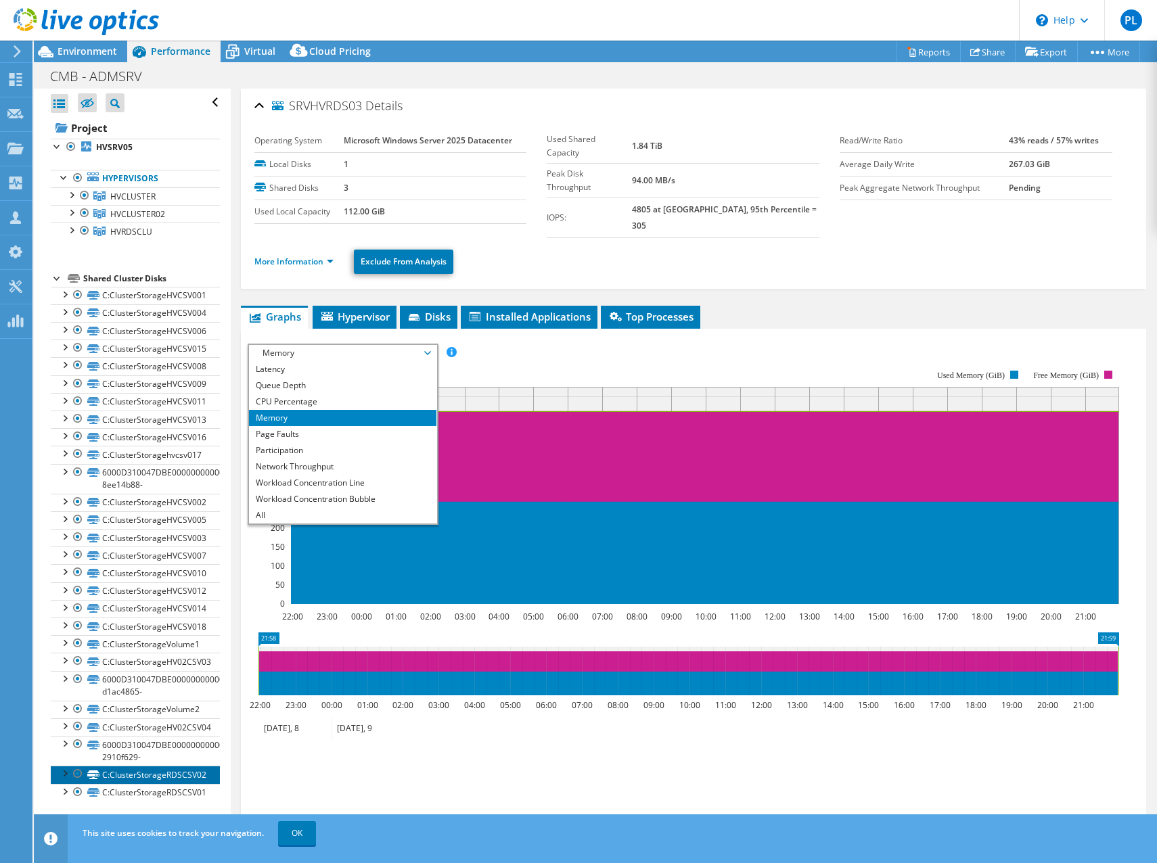
click at [168, 776] on link "C:ClusterStorageRDSCSV02" at bounding box center [135, 775] width 169 height 18
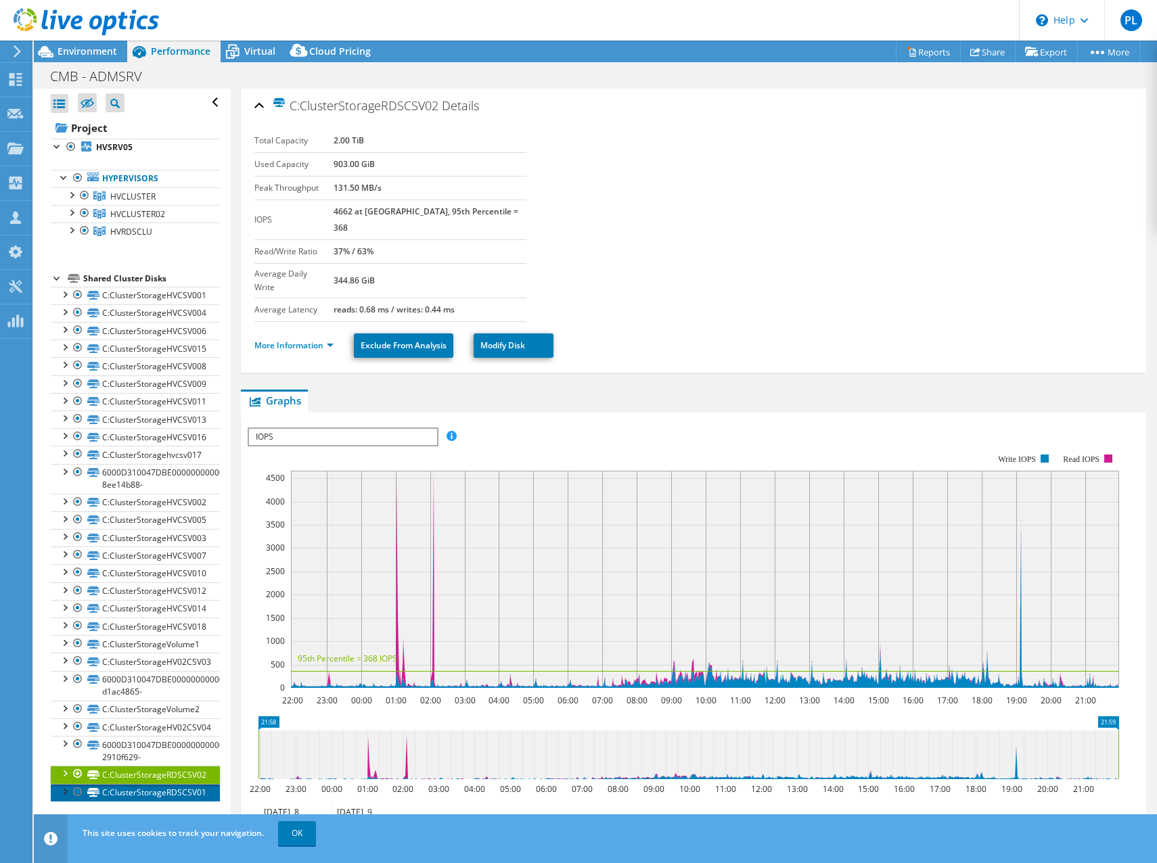
click at [147, 792] on link "C:ClusterStorageRDSCSV01" at bounding box center [135, 793] width 169 height 18
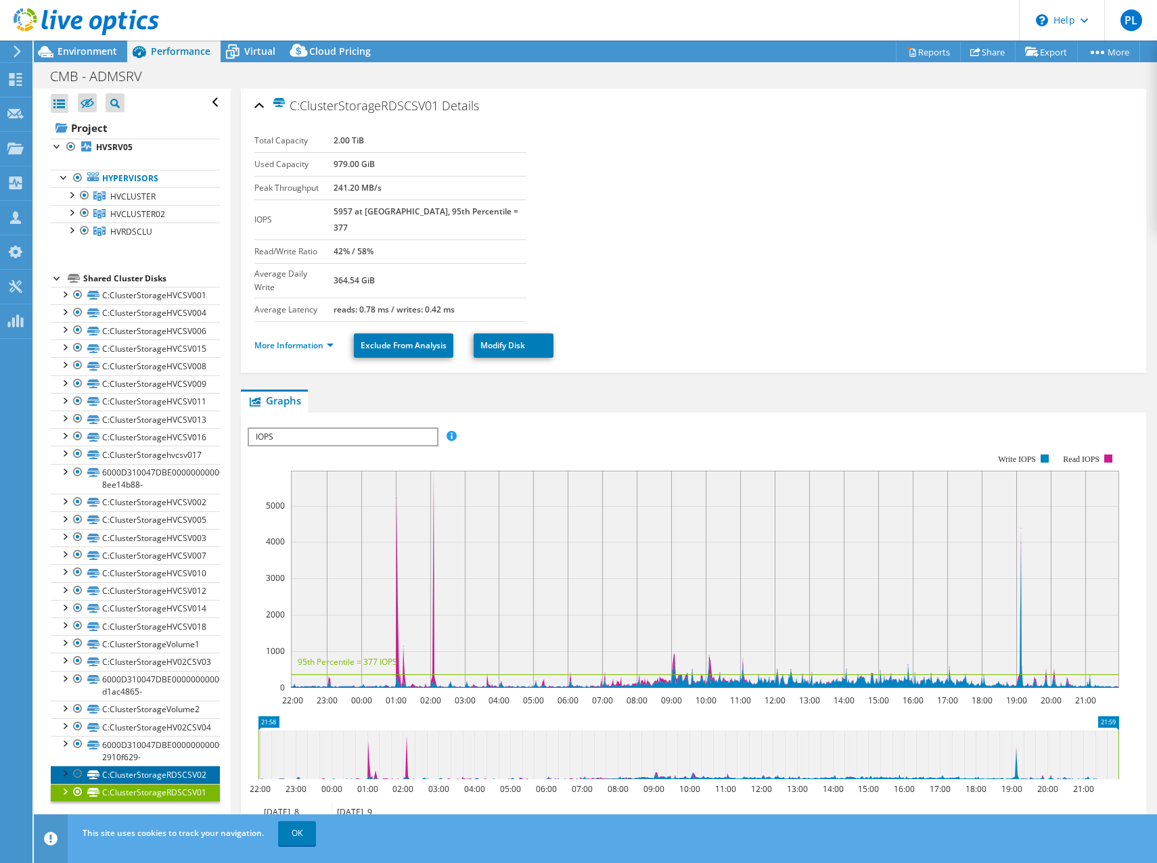
click at [145, 775] on link "C:ClusterStorageRDSCSV02" at bounding box center [135, 775] width 169 height 18
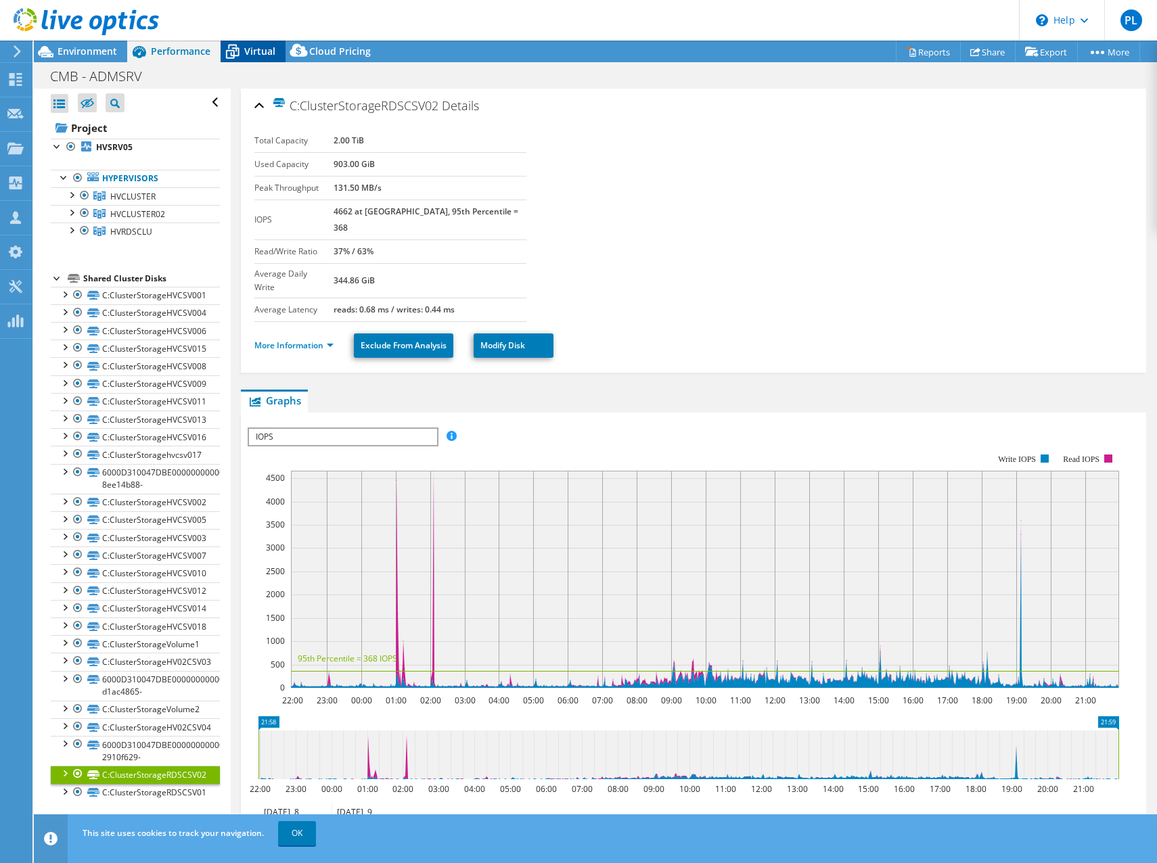
click at [247, 43] on div "Virtual" at bounding box center [253, 52] width 65 height 22
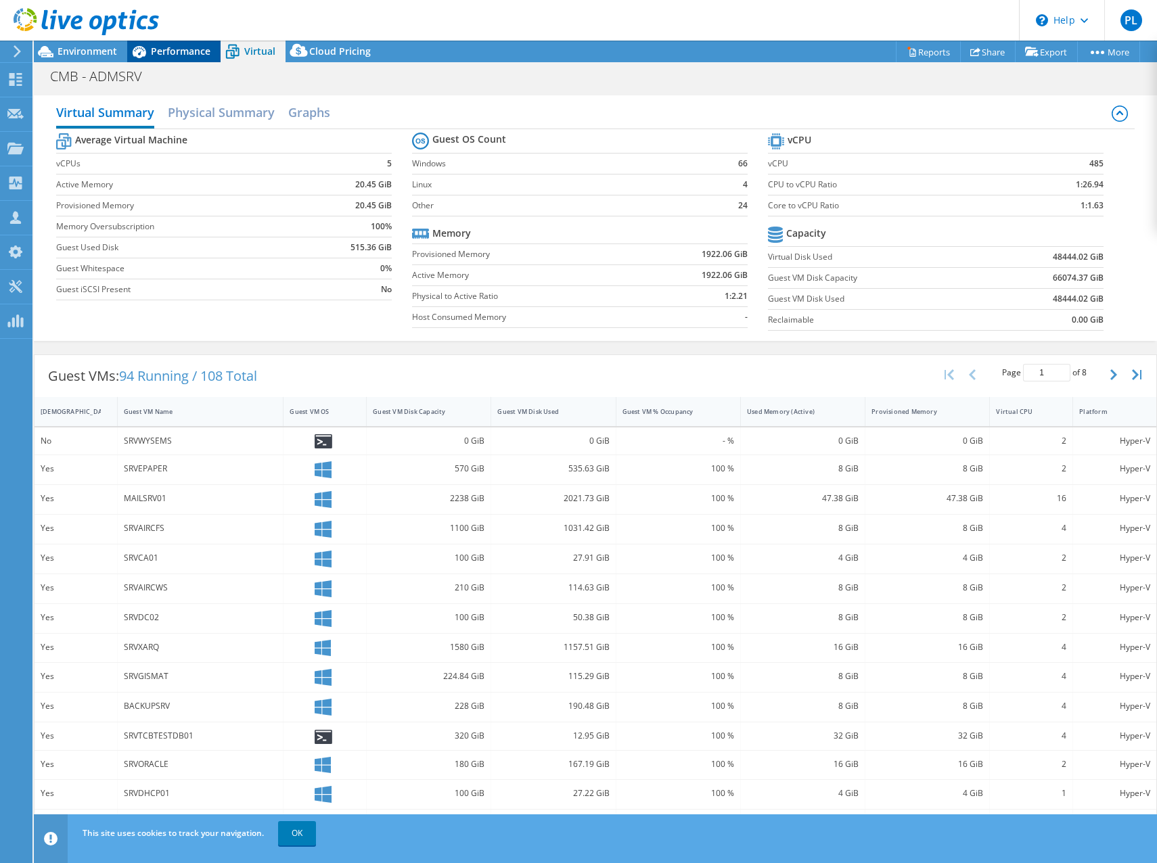
click at [177, 47] on span "Performance" at bounding box center [181, 51] width 60 height 13
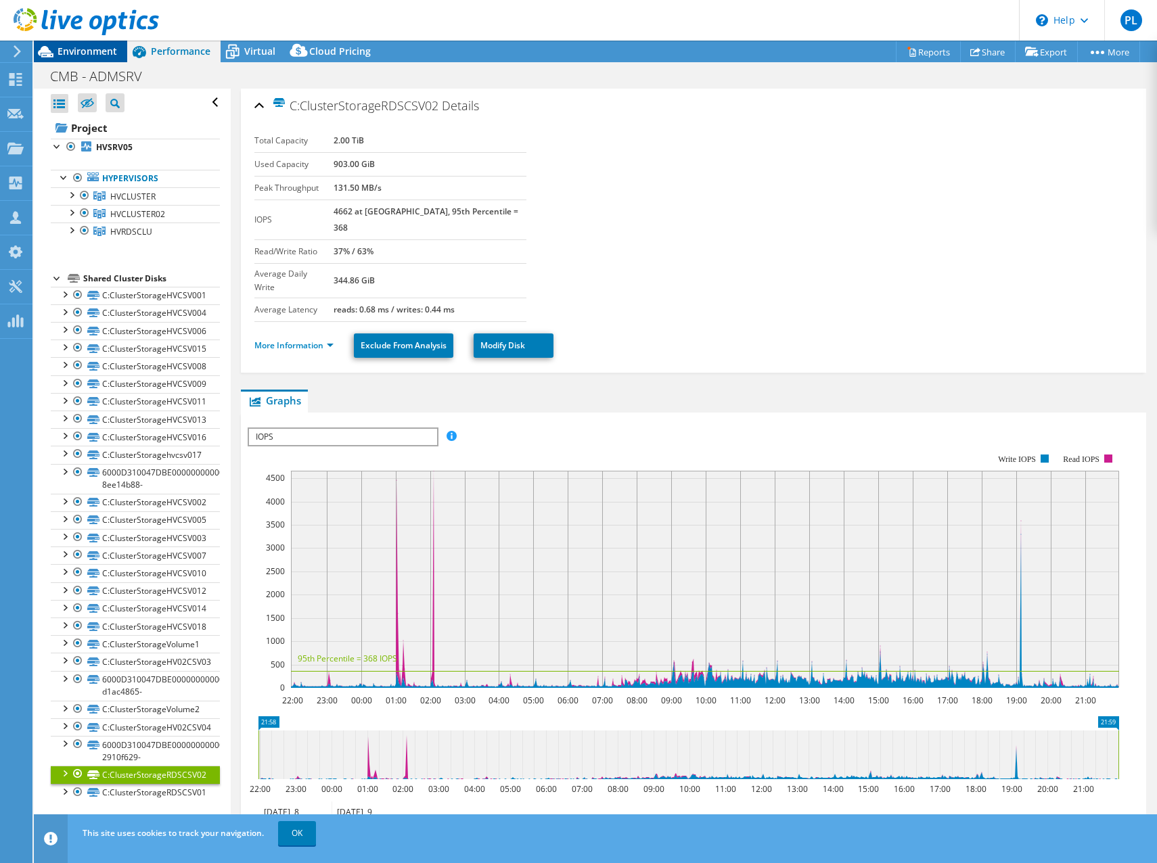
click at [81, 46] on span "Environment" at bounding box center [88, 51] width 60 height 13
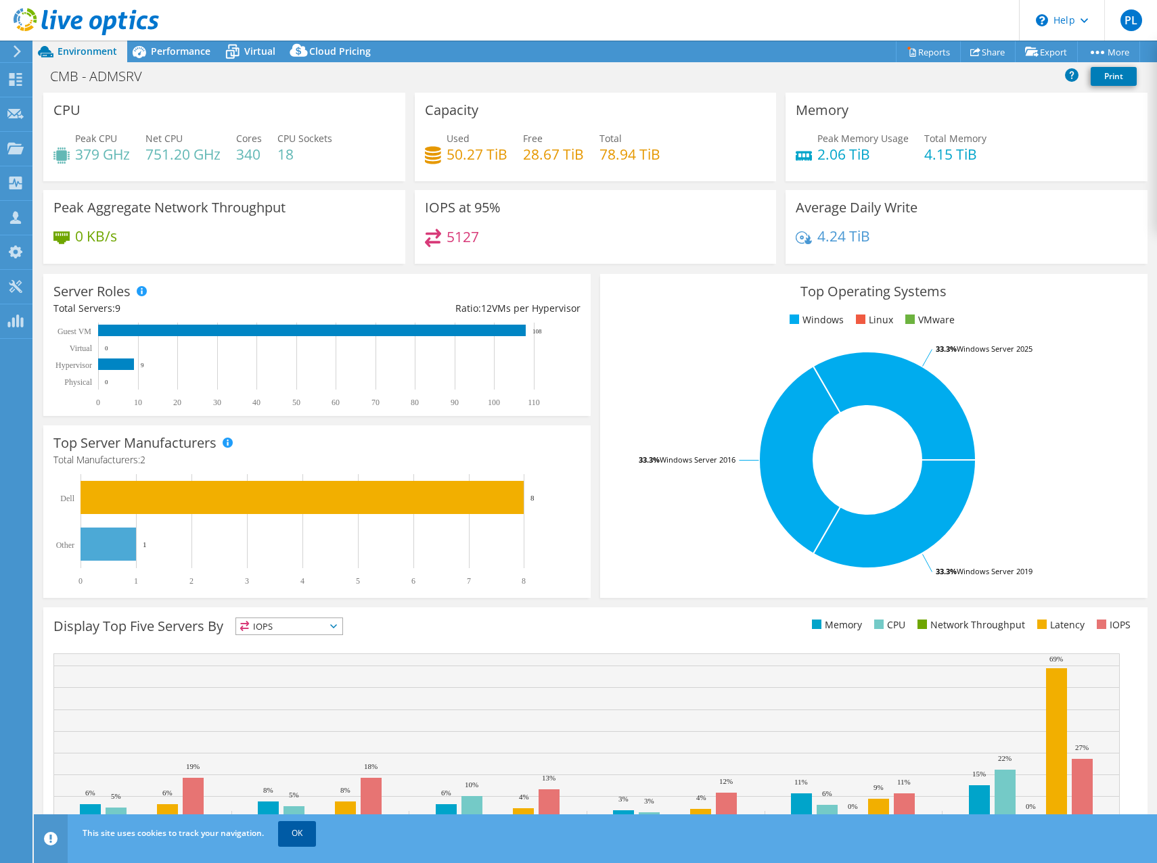
click at [300, 829] on link "OK" at bounding box center [297, 833] width 38 height 24
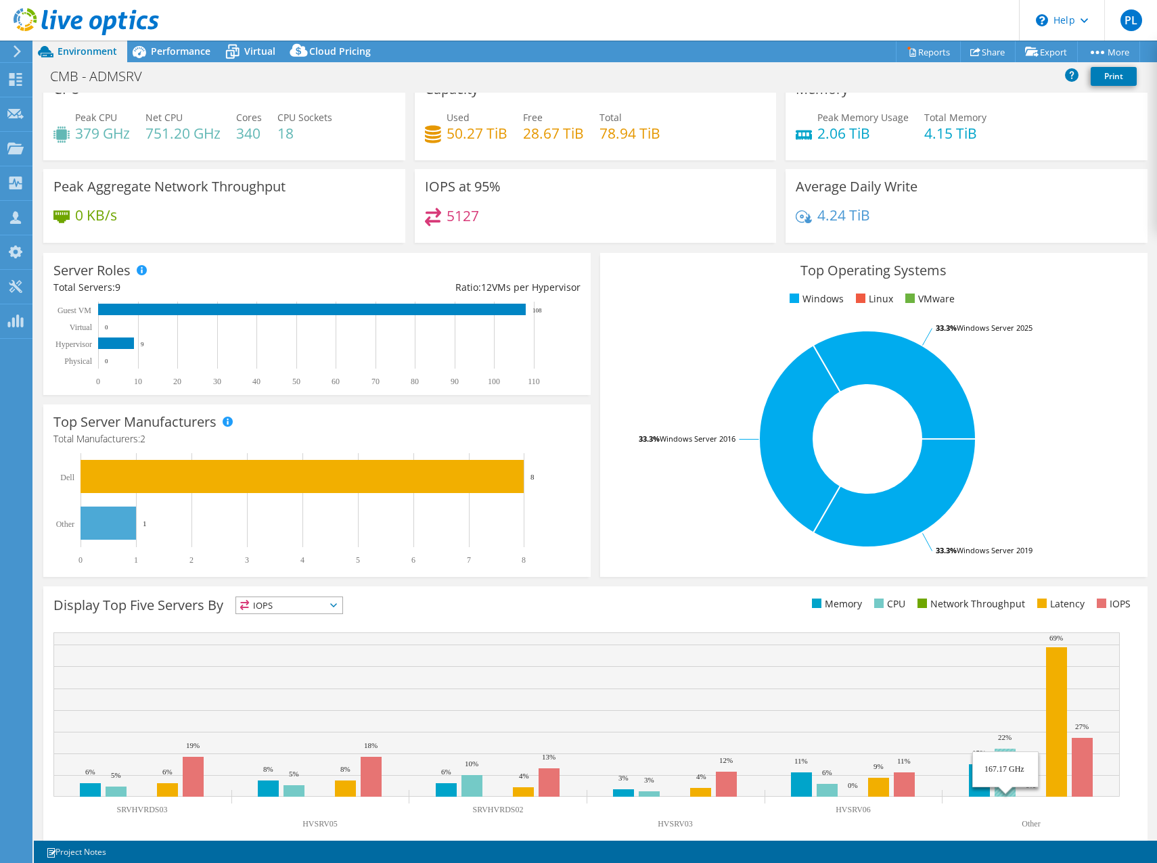
scroll to position [40, 0]
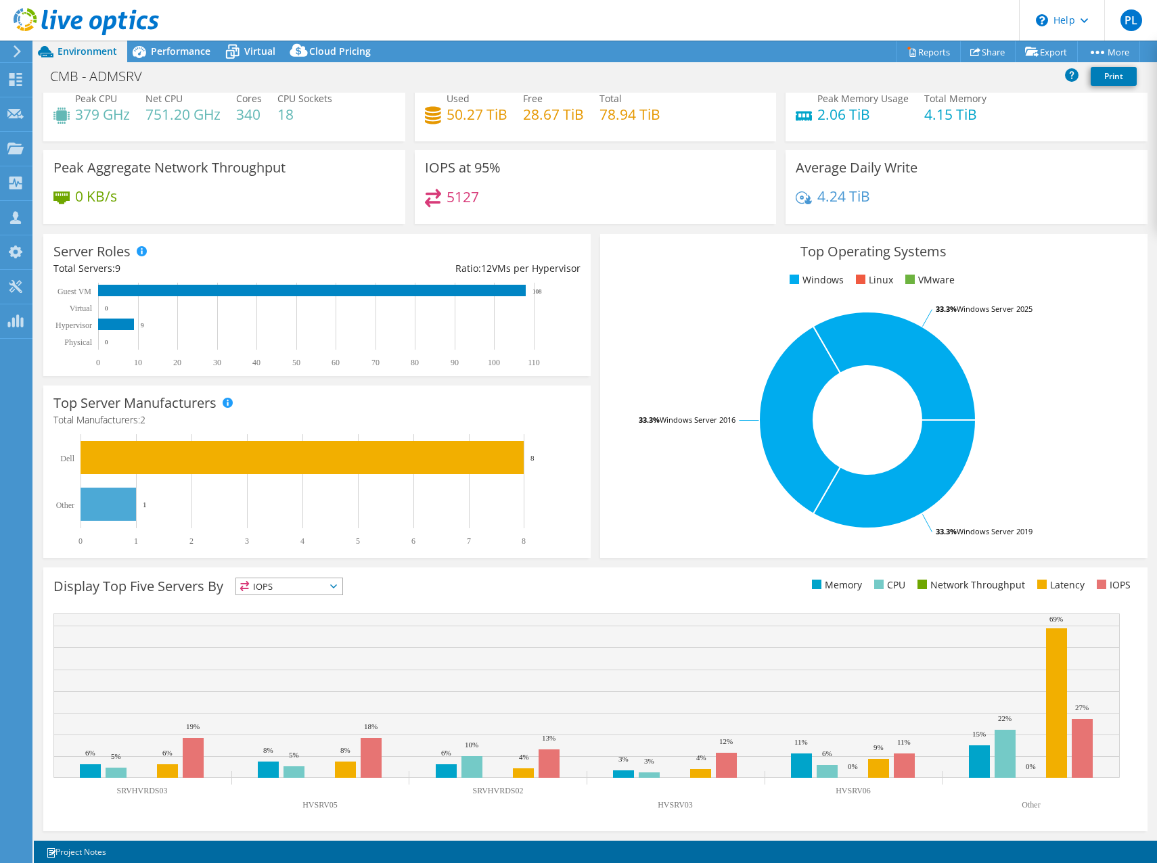
click at [278, 586] on span "IOPS" at bounding box center [289, 586] width 106 height 16
click at [288, 679] on li "Latency" at bounding box center [289, 679] width 106 height 19
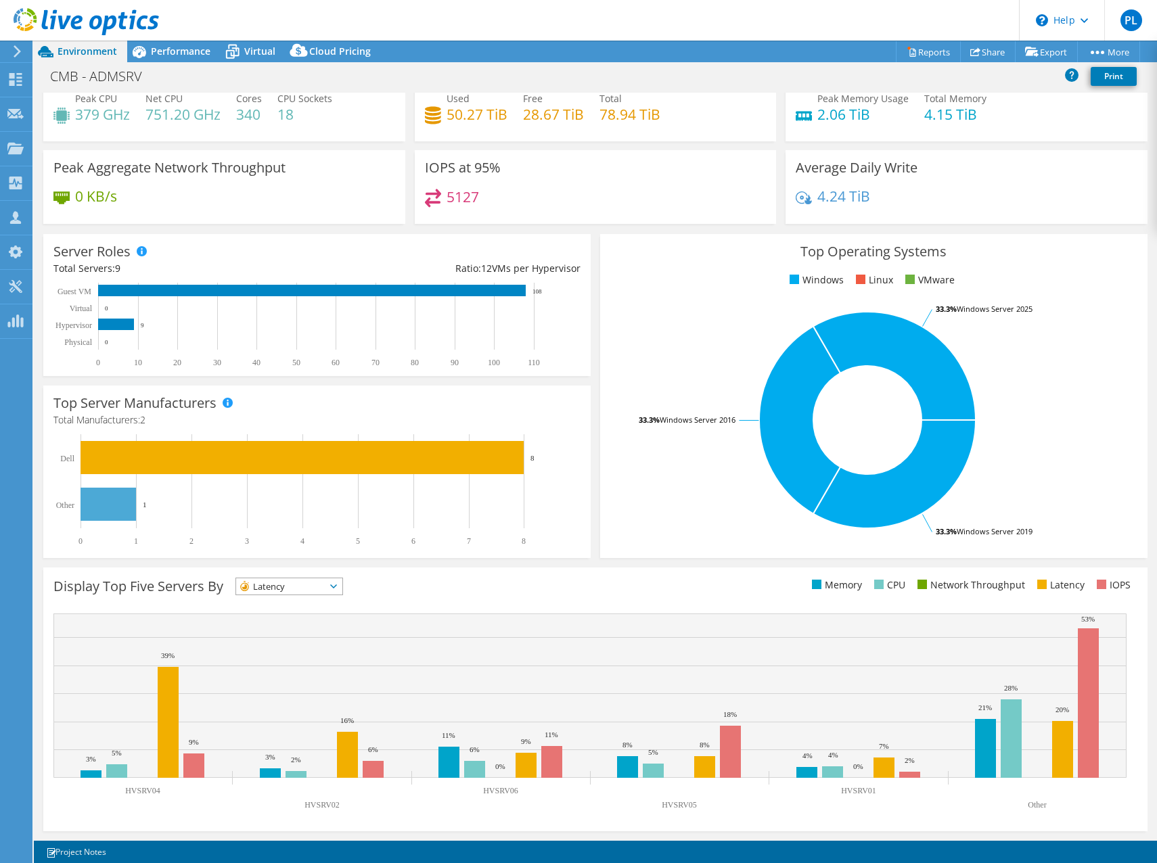
click at [271, 586] on span "Latency" at bounding box center [280, 586] width 89 height 16
click at [260, 608] on li "IOPS" at bounding box center [289, 604] width 106 height 19
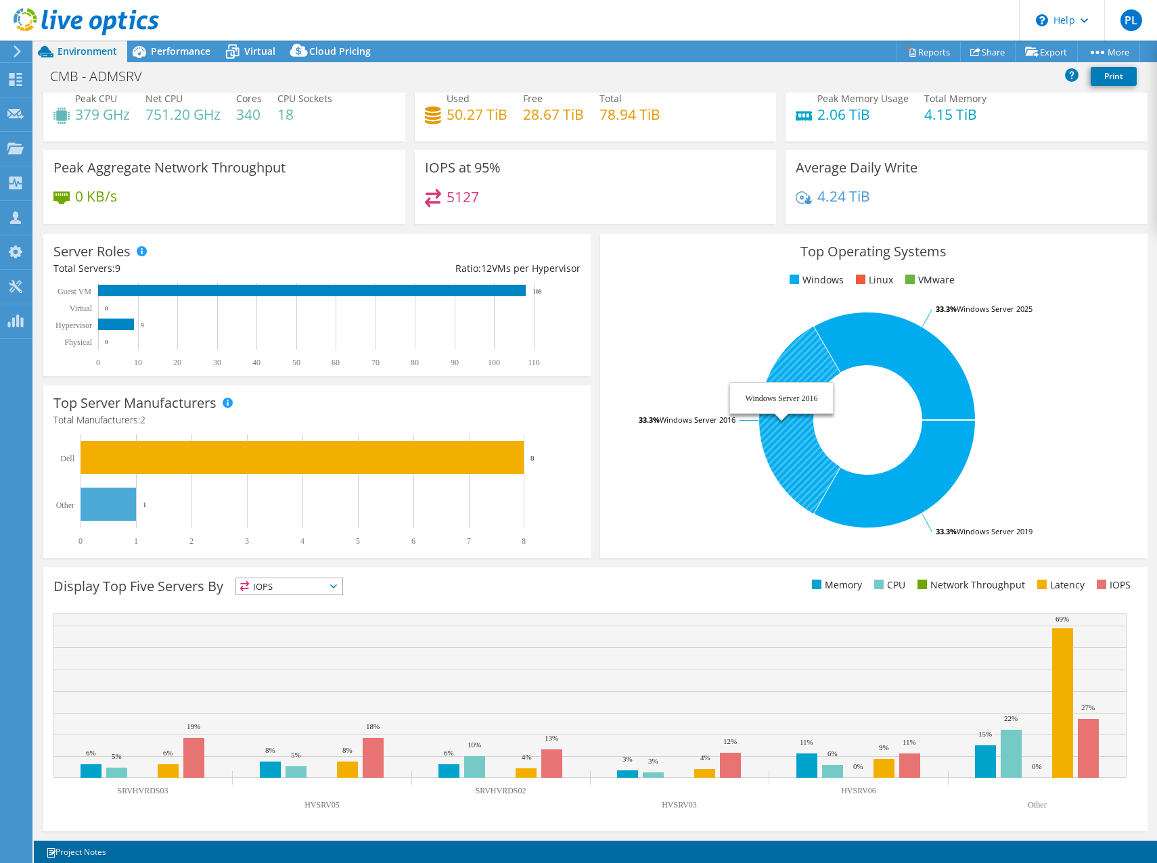
scroll to position [0, 0]
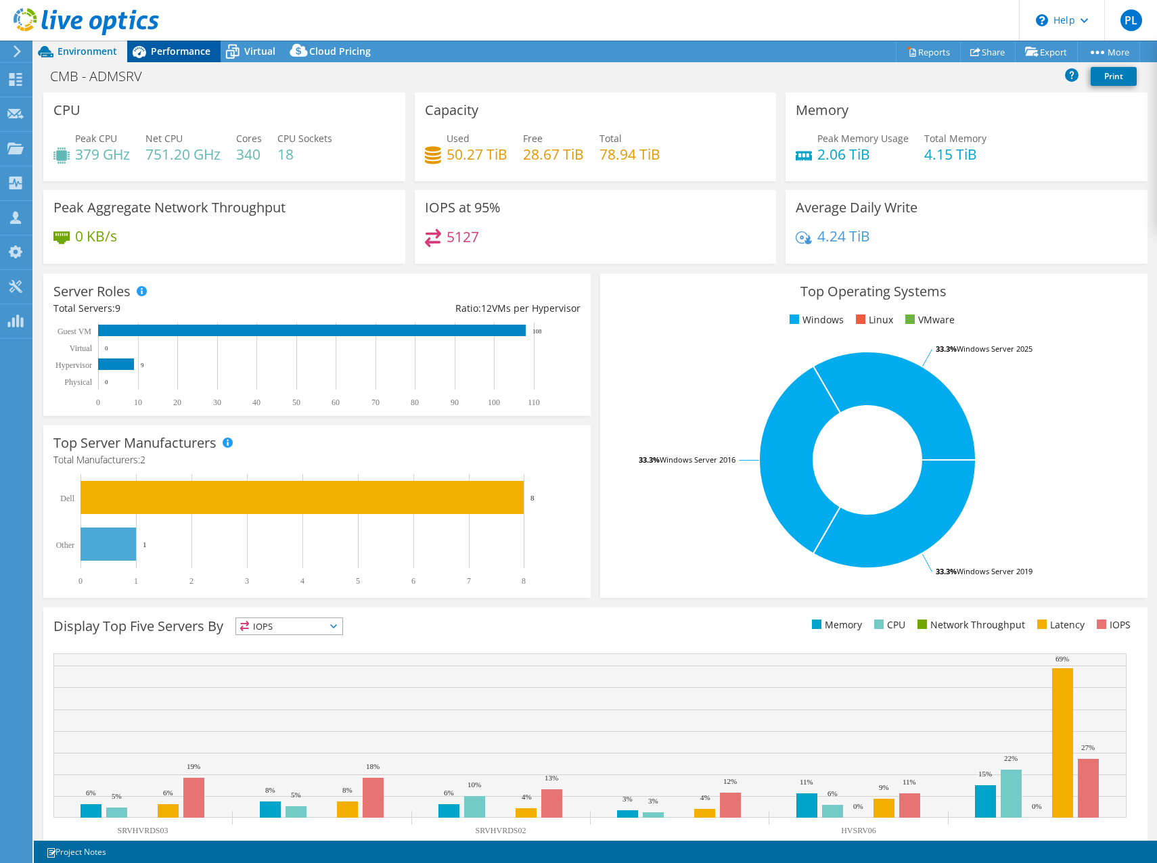
click at [177, 48] on span "Performance" at bounding box center [181, 51] width 60 height 13
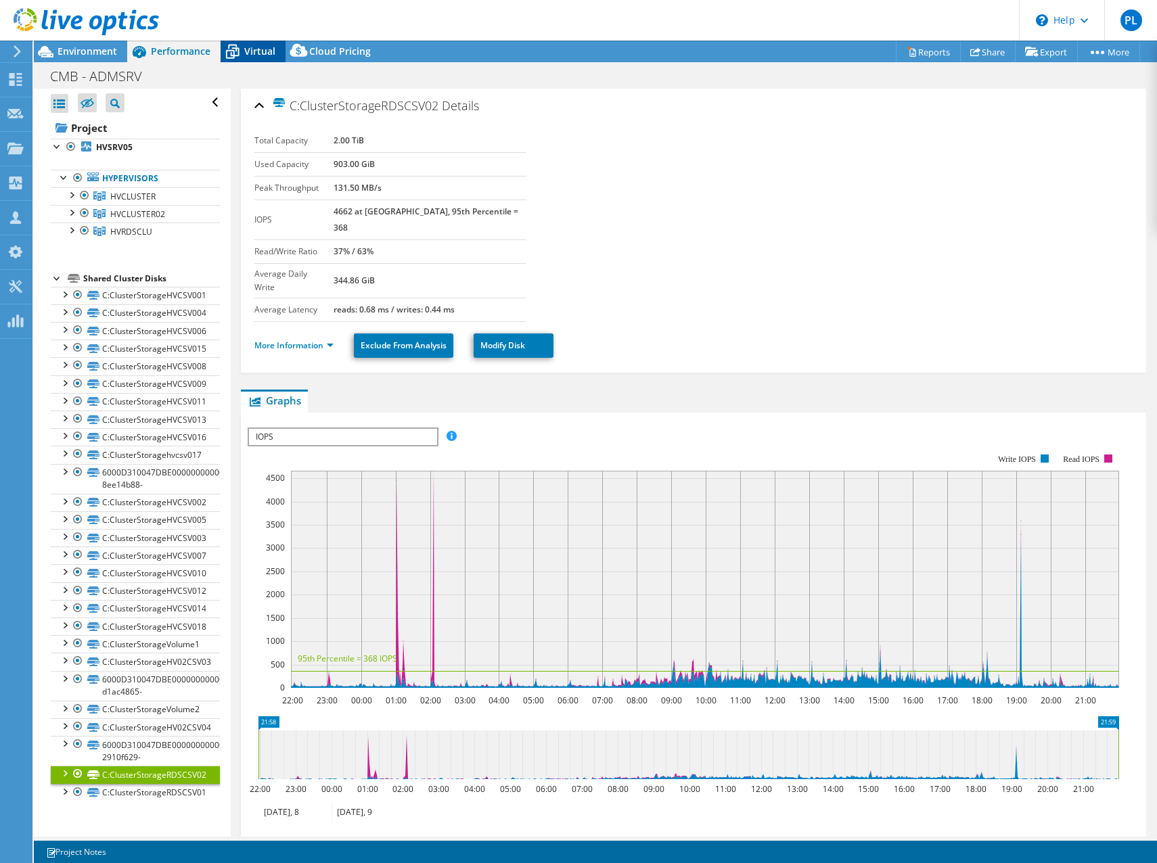
click at [250, 53] on span "Virtual" at bounding box center [259, 51] width 31 height 13
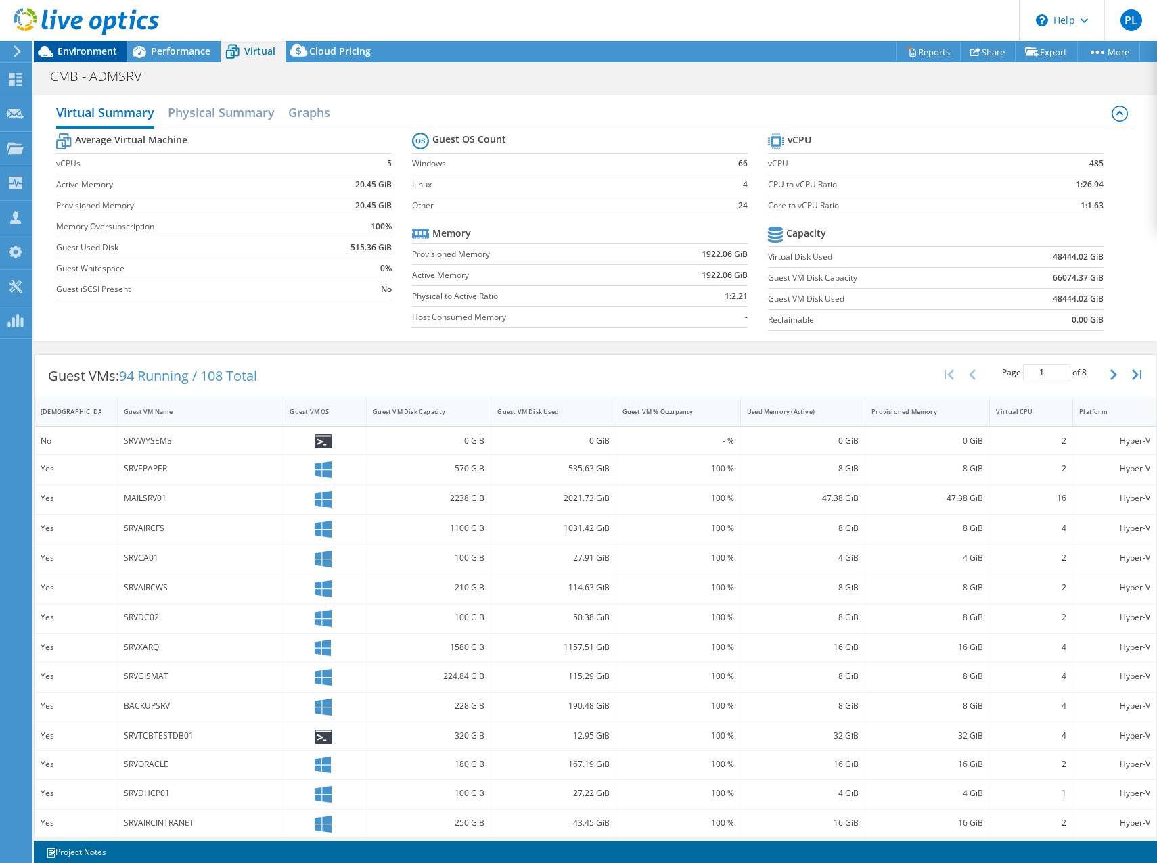
click at [86, 51] on span "Environment" at bounding box center [88, 51] width 60 height 13
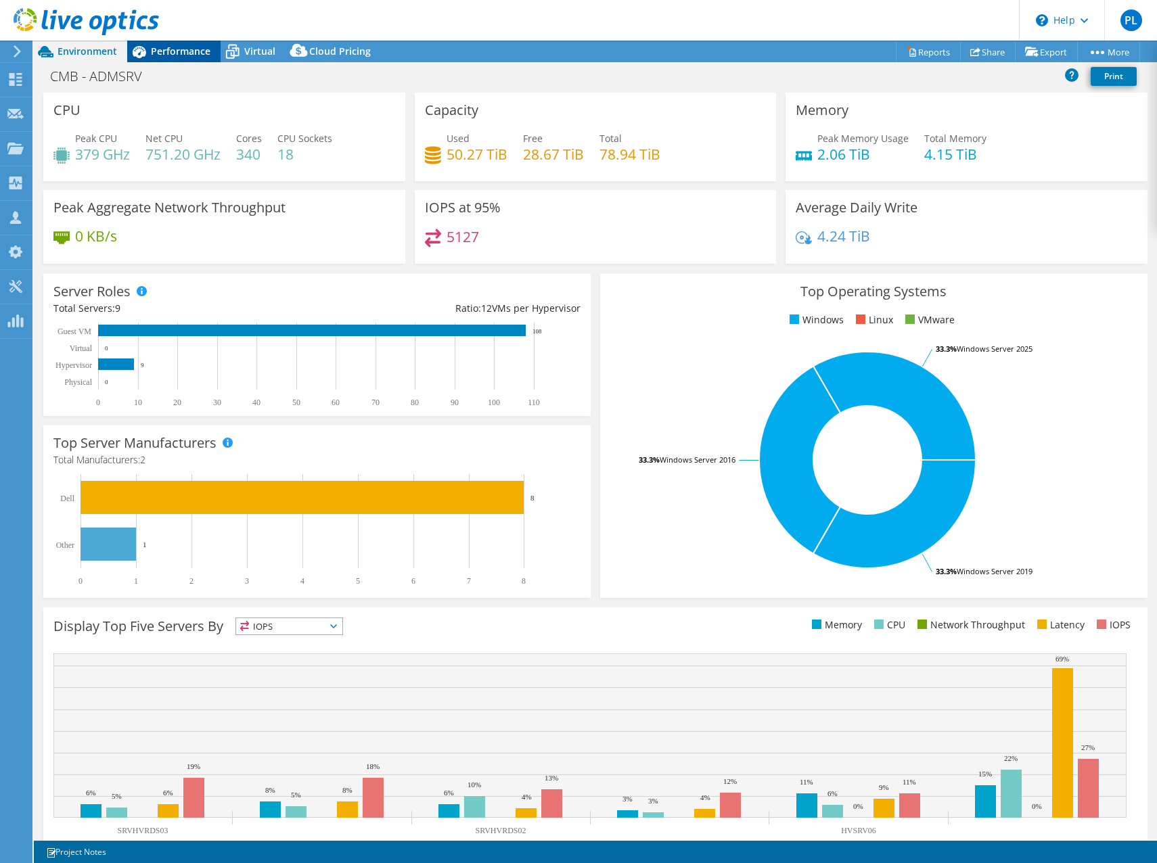
click at [173, 51] on span "Performance" at bounding box center [181, 51] width 60 height 13
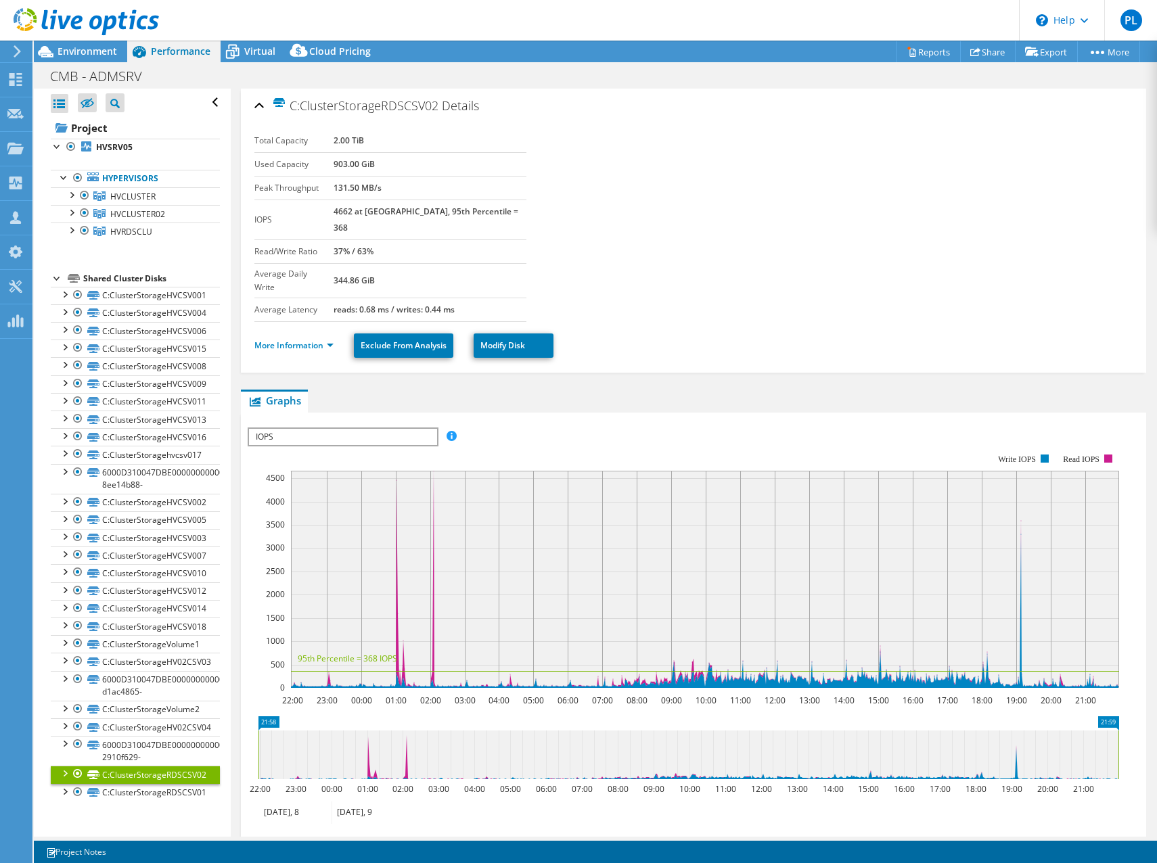
click at [107, 277] on div "Shared Cluster Disks" at bounding box center [151, 279] width 137 height 16
click at [66, 178] on div at bounding box center [65, 177] width 14 height 14
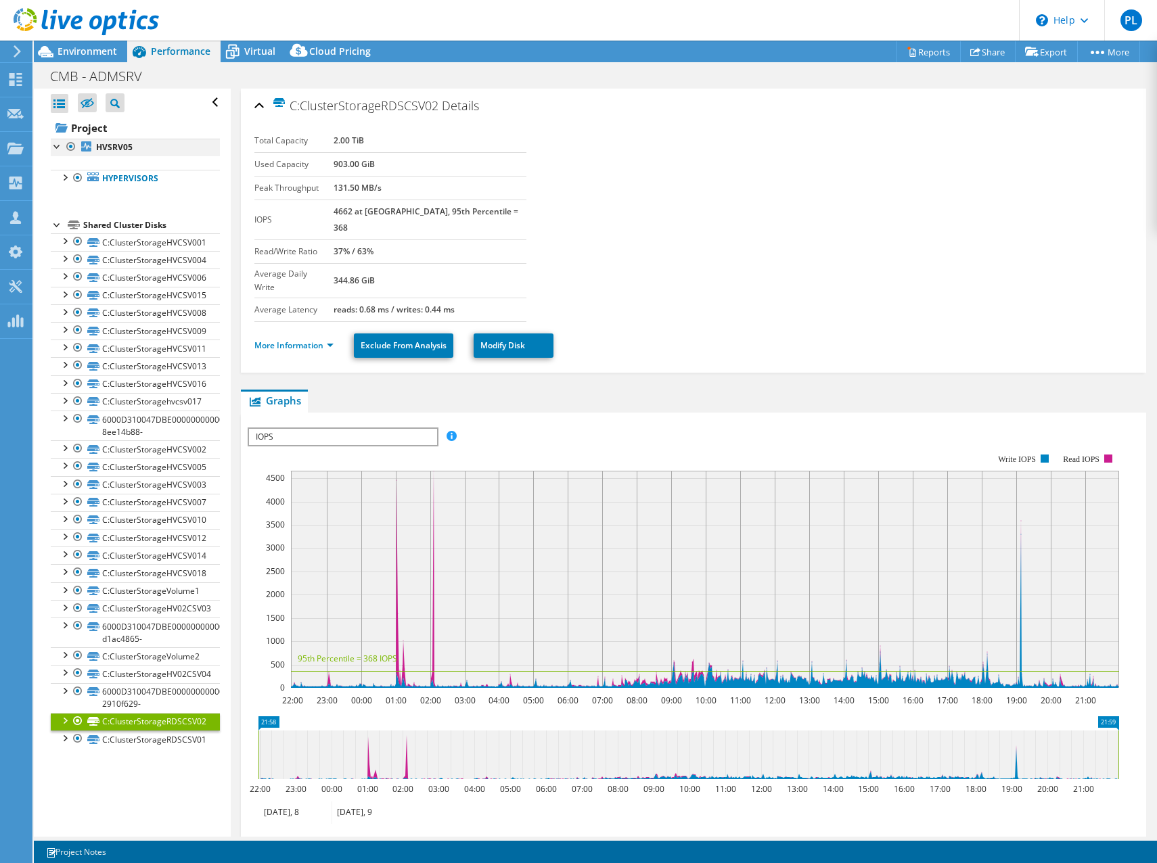
click at [55, 145] on div at bounding box center [58, 146] width 14 height 14
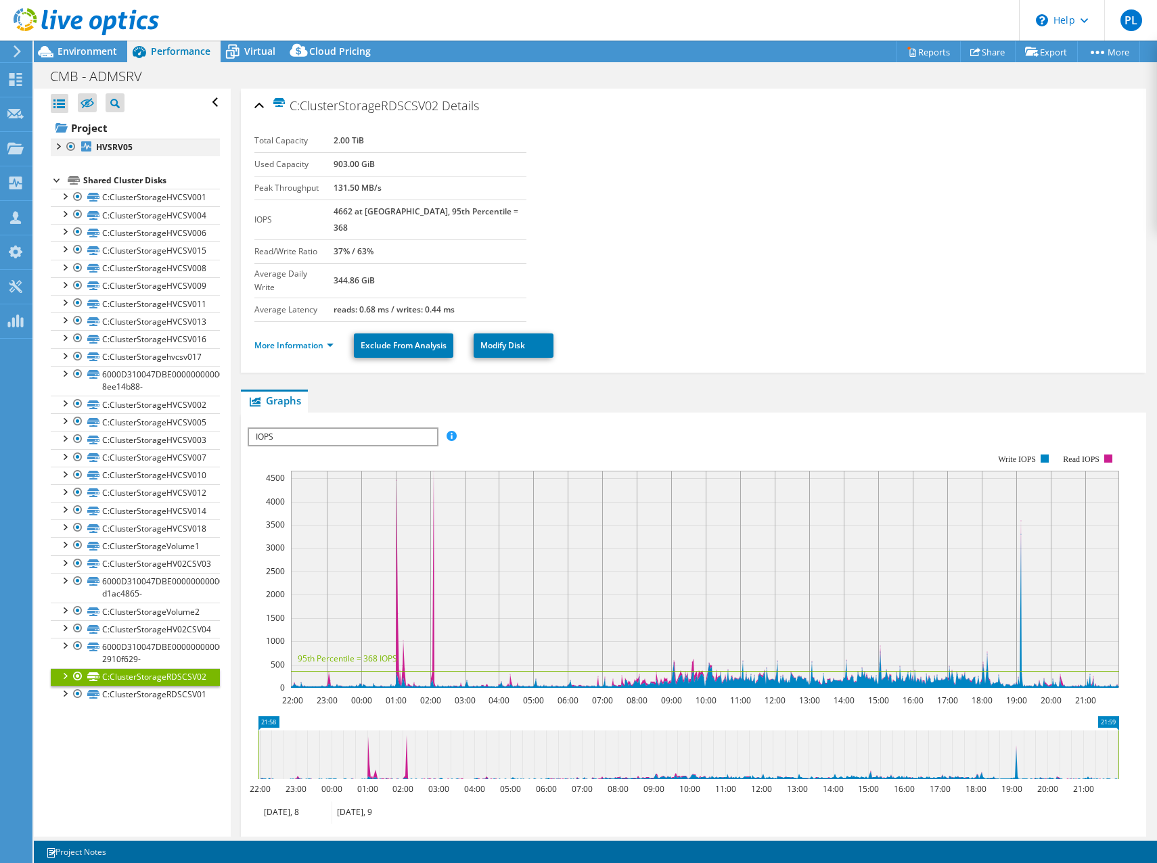
click at [58, 146] on div at bounding box center [58, 146] width 14 height 14
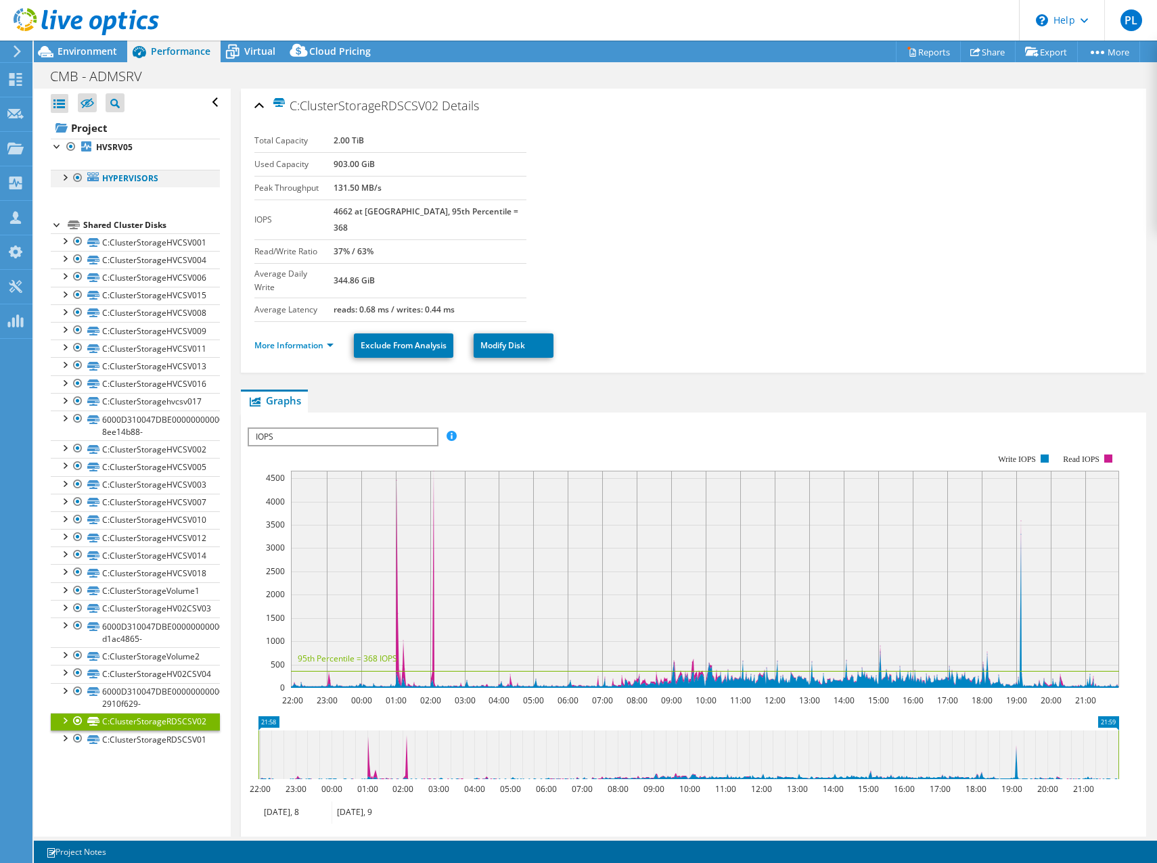
click at [65, 175] on div at bounding box center [65, 177] width 14 height 14
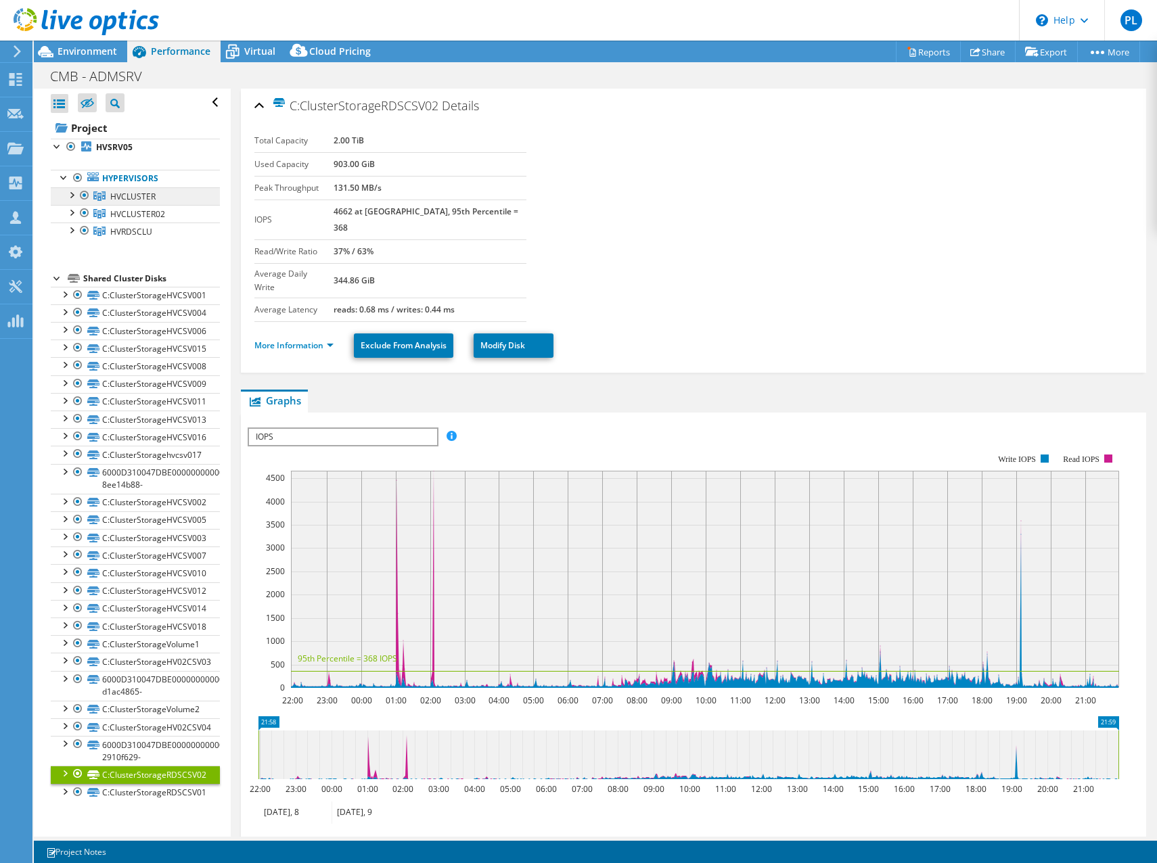
click at [145, 193] on span "HVCLUSTER" at bounding box center [132, 197] width 45 height 12
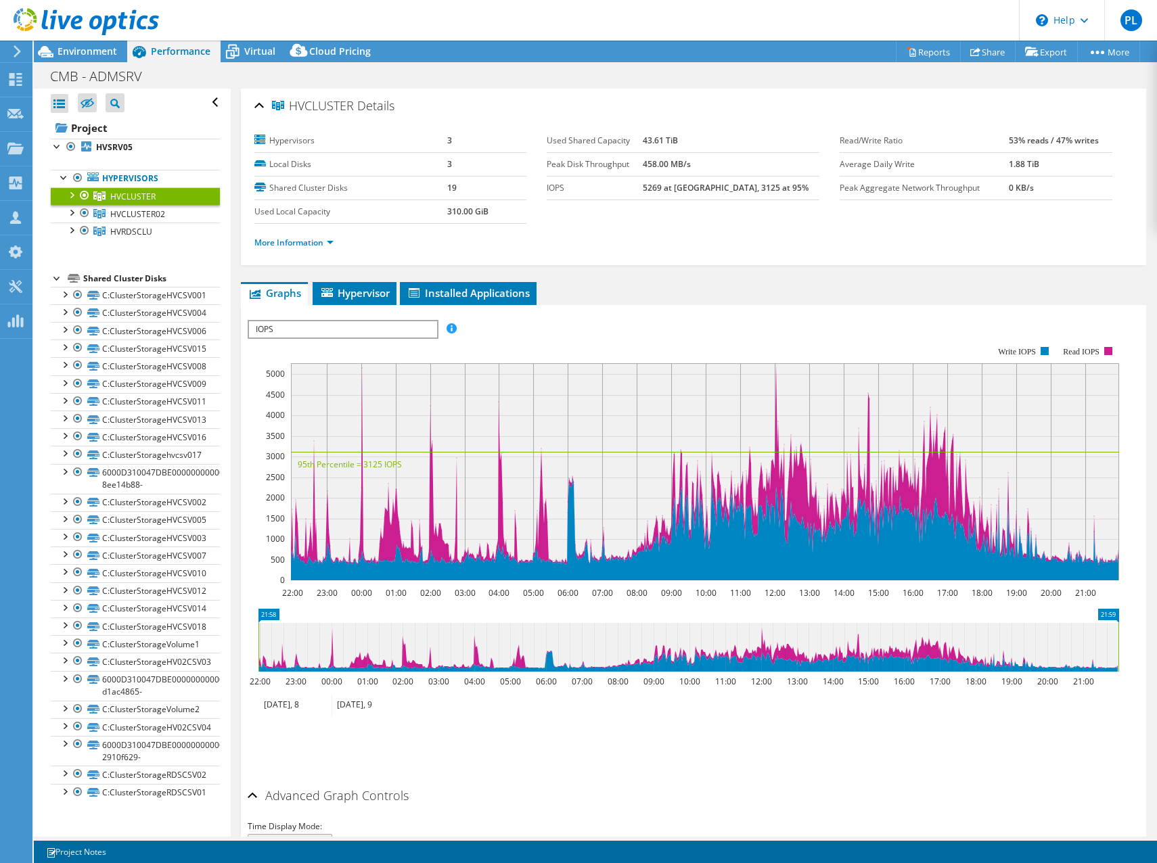
click at [276, 328] on span "IOPS" at bounding box center [342, 329] width 187 height 16
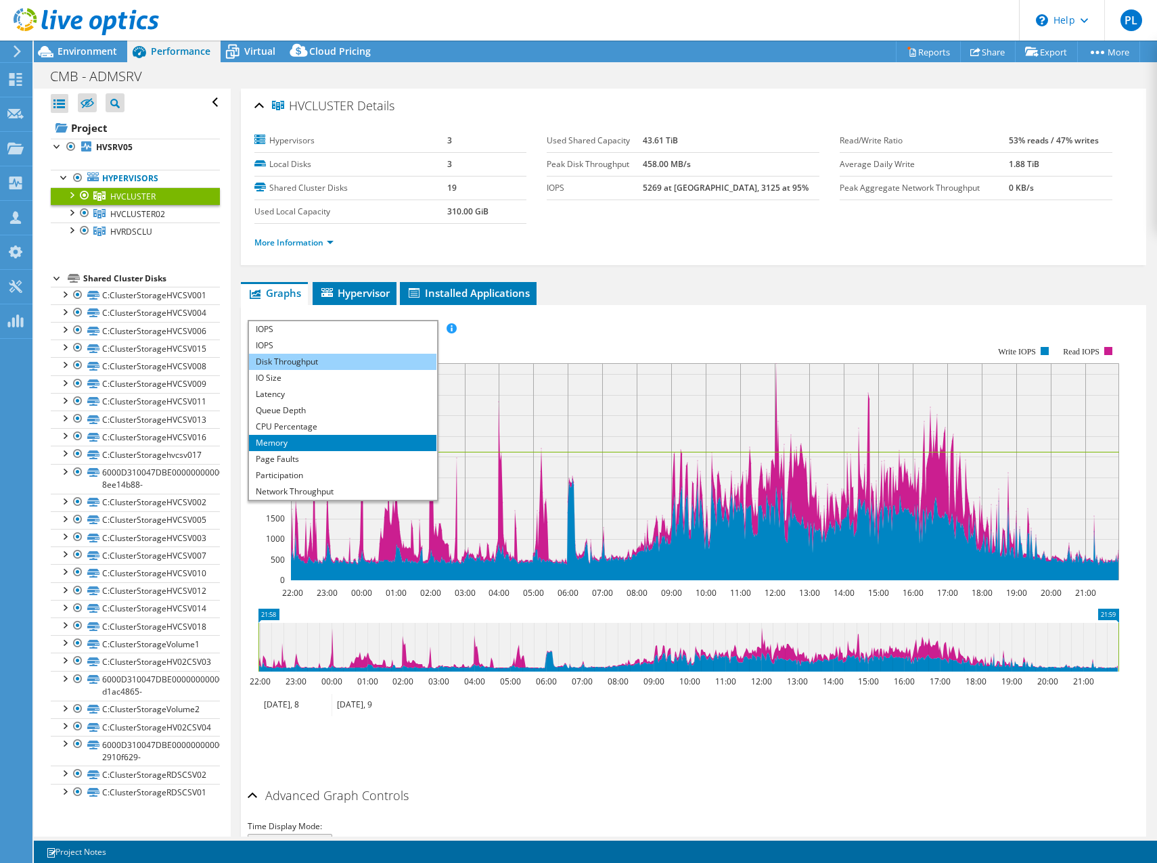
click at [282, 359] on li "Disk Throughput" at bounding box center [342, 362] width 187 height 16
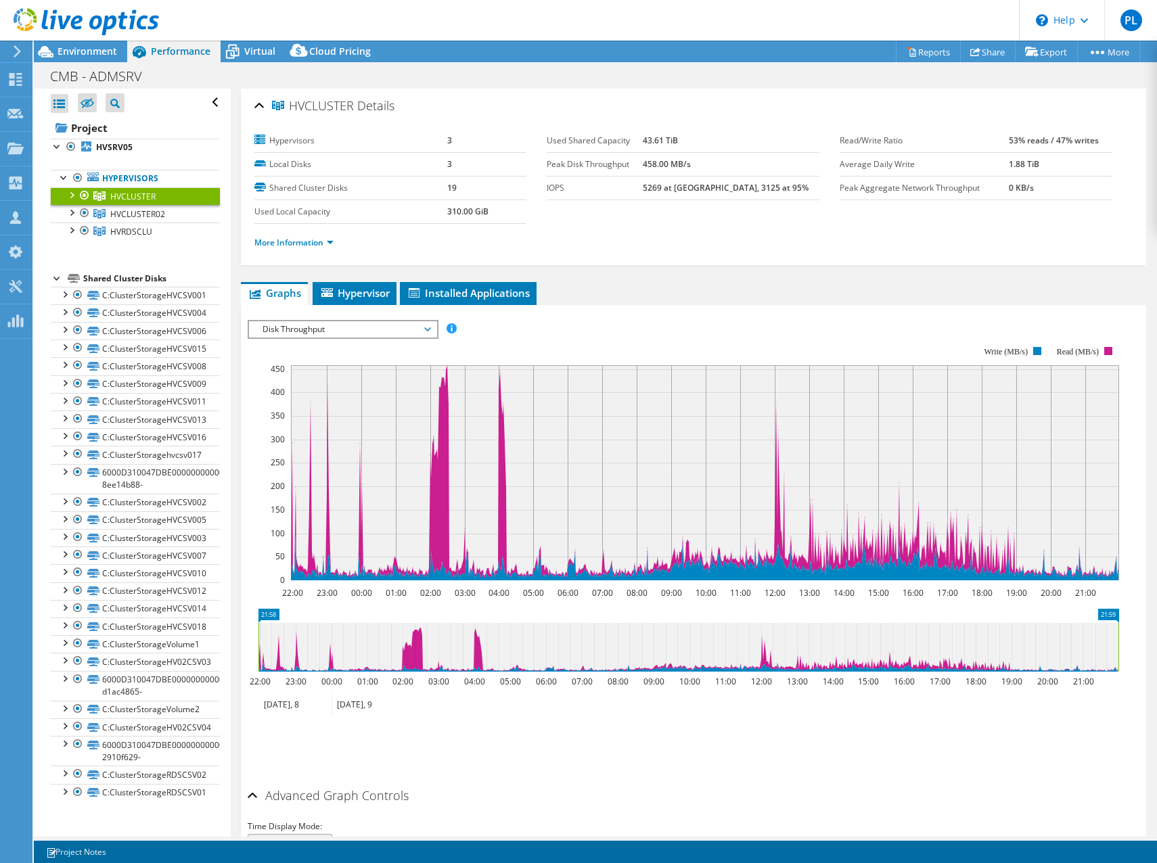
click at [283, 327] on span "Disk Throughput" at bounding box center [343, 329] width 174 height 16
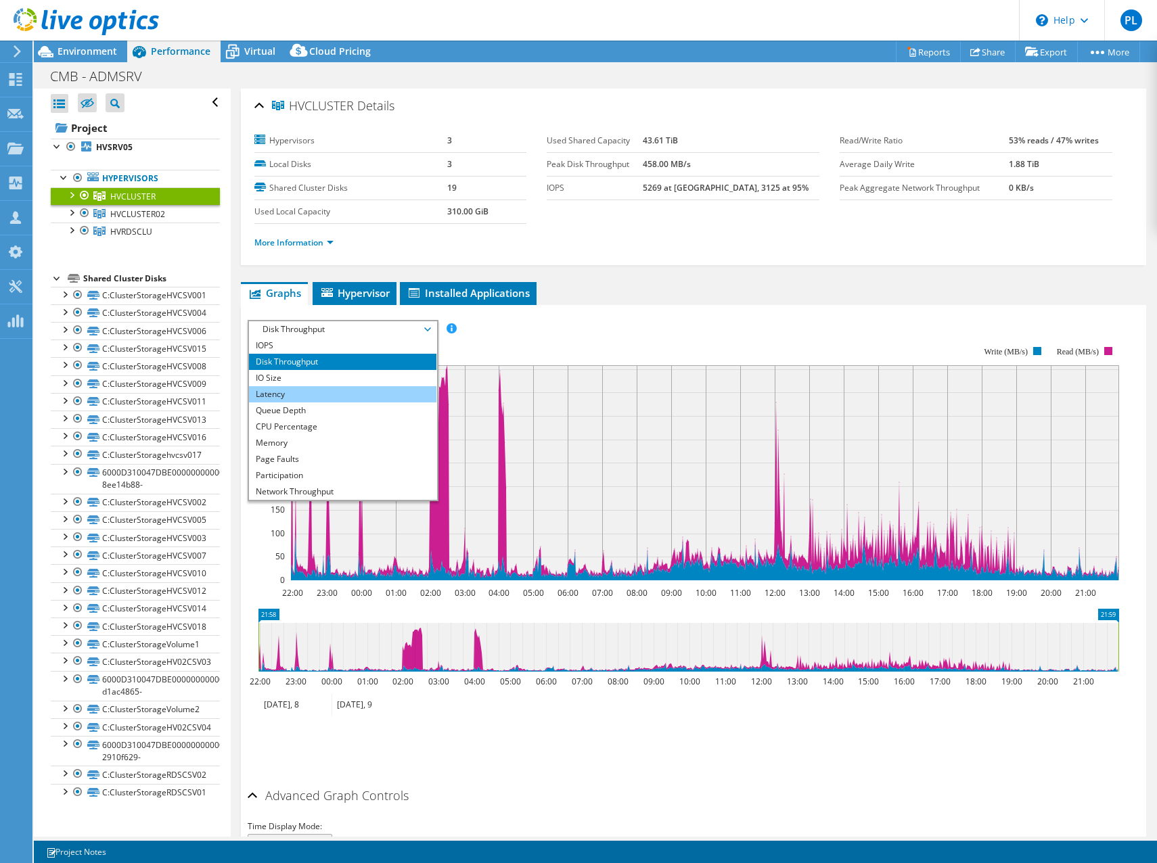
click at [285, 396] on li "Latency" at bounding box center [342, 394] width 187 height 16
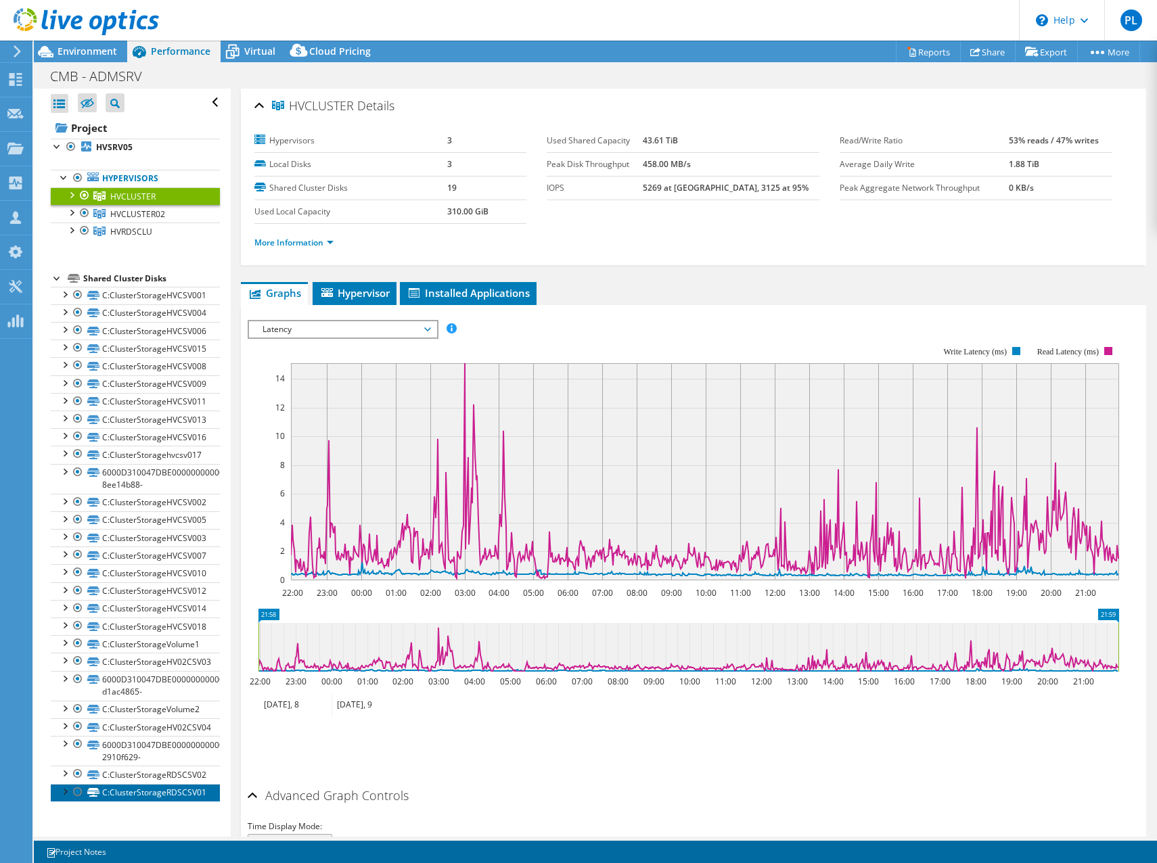
click at [160, 791] on link "C:ClusterStorageRDSCSV01" at bounding box center [135, 793] width 169 height 18
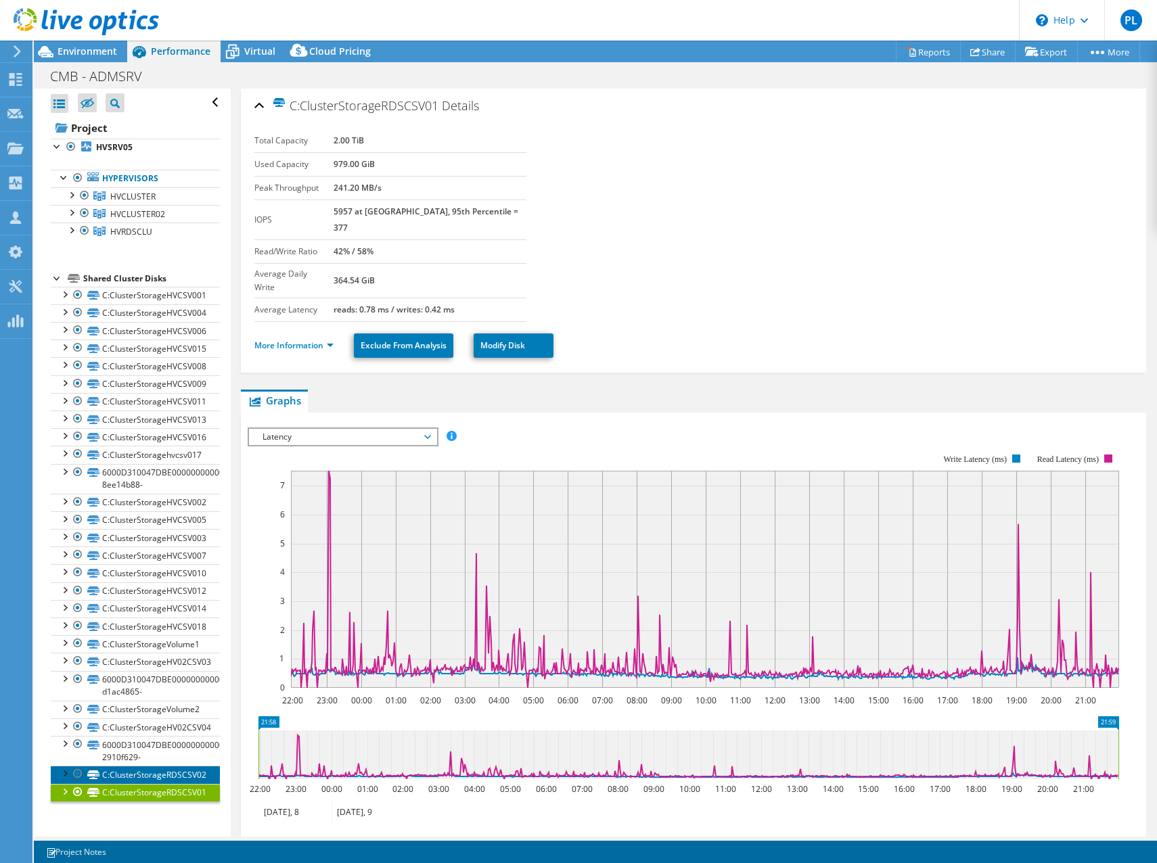
click at [181, 771] on link "C:ClusterStorageRDSCSV02" at bounding box center [135, 775] width 169 height 18
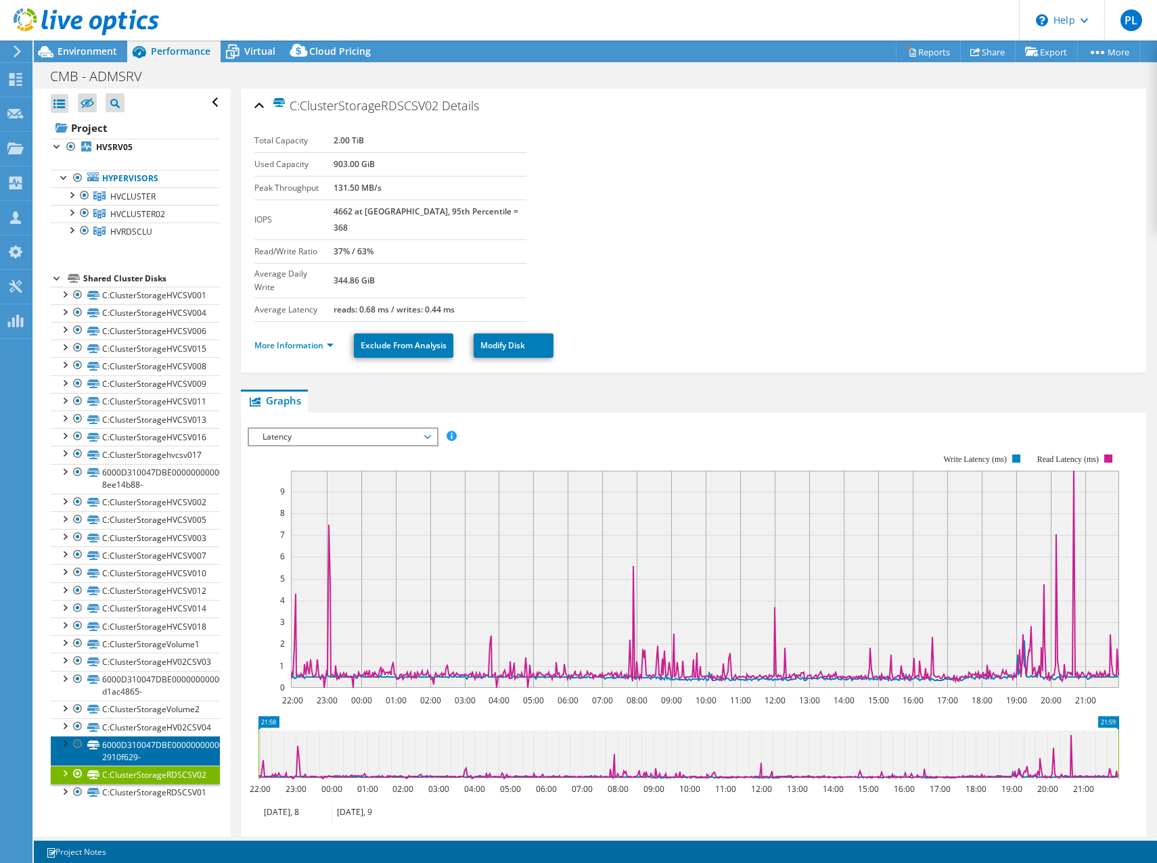
click at [162, 744] on link "6000D310047DBE000000000000000045-2910f629-" at bounding box center [135, 751] width 169 height 30
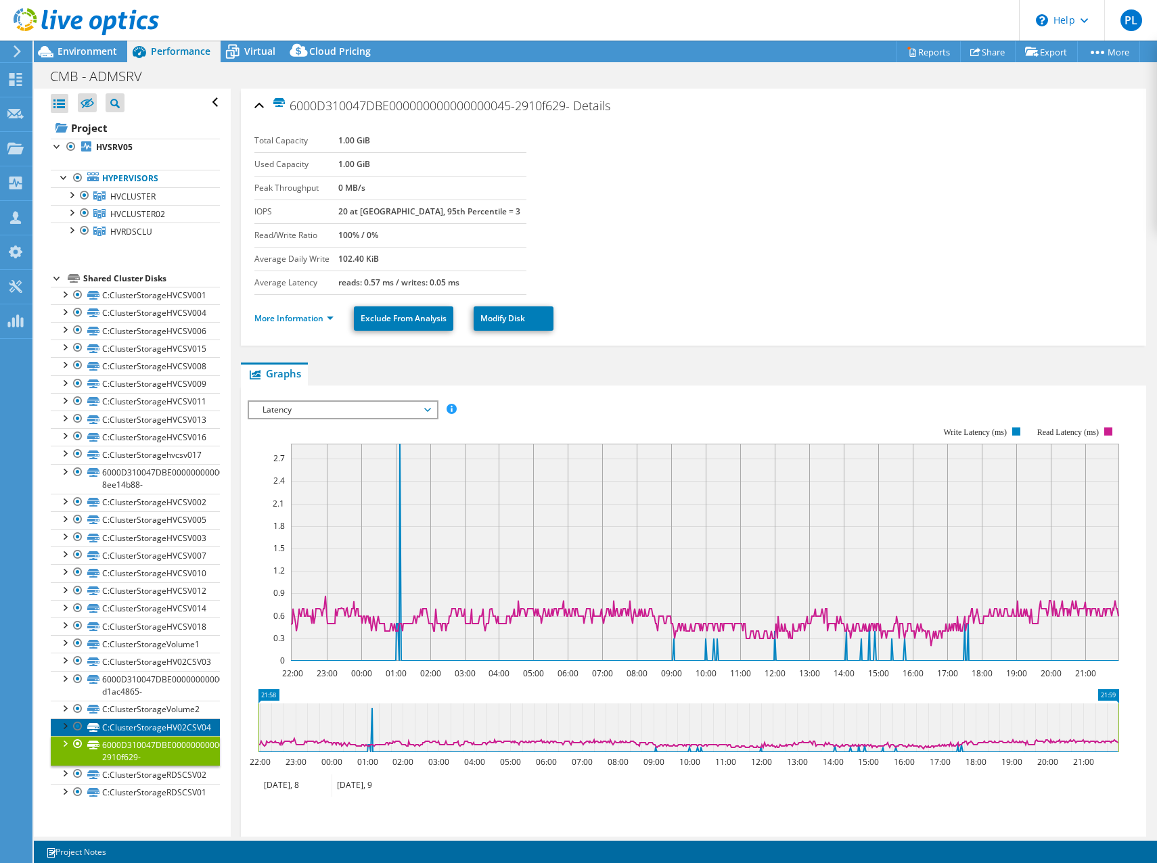
click at [156, 721] on link "C:ClusterStorageHV02CSV04" at bounding box center [135, 727] width 169 height 18
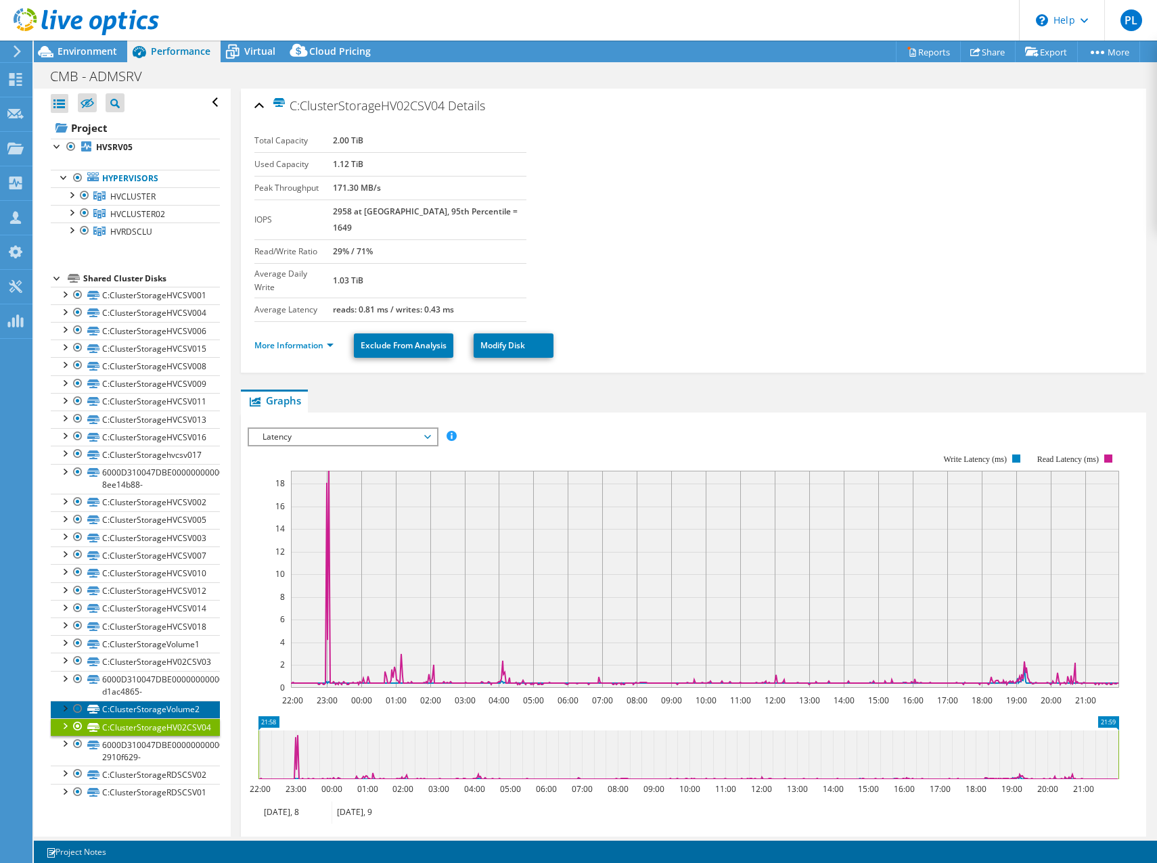
click at [143, 708] on link "C:ClusterStorageVolume2" at bounding box center [135, 710] width 169 height 18
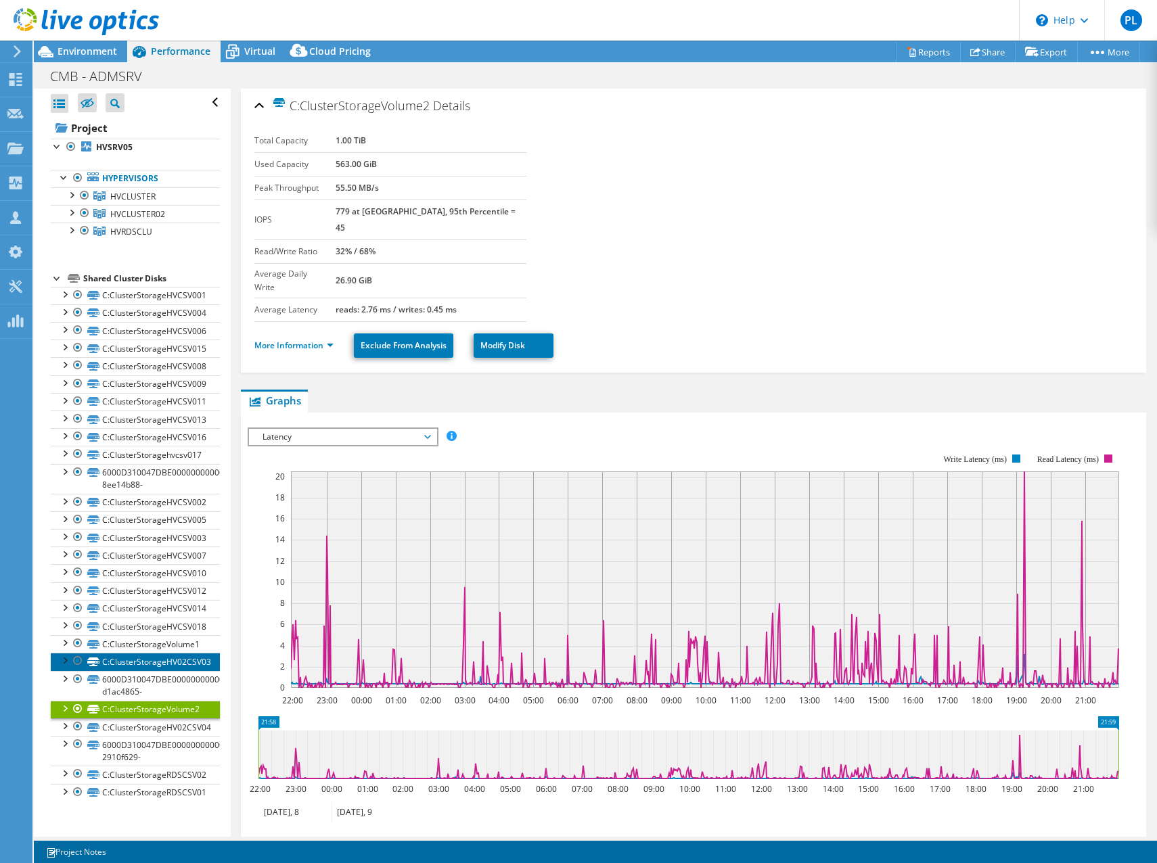
click at [161, 663] on link "C:ClusterStorageHV02CSV03" at bounding box center [135, 662] width 169 height 18
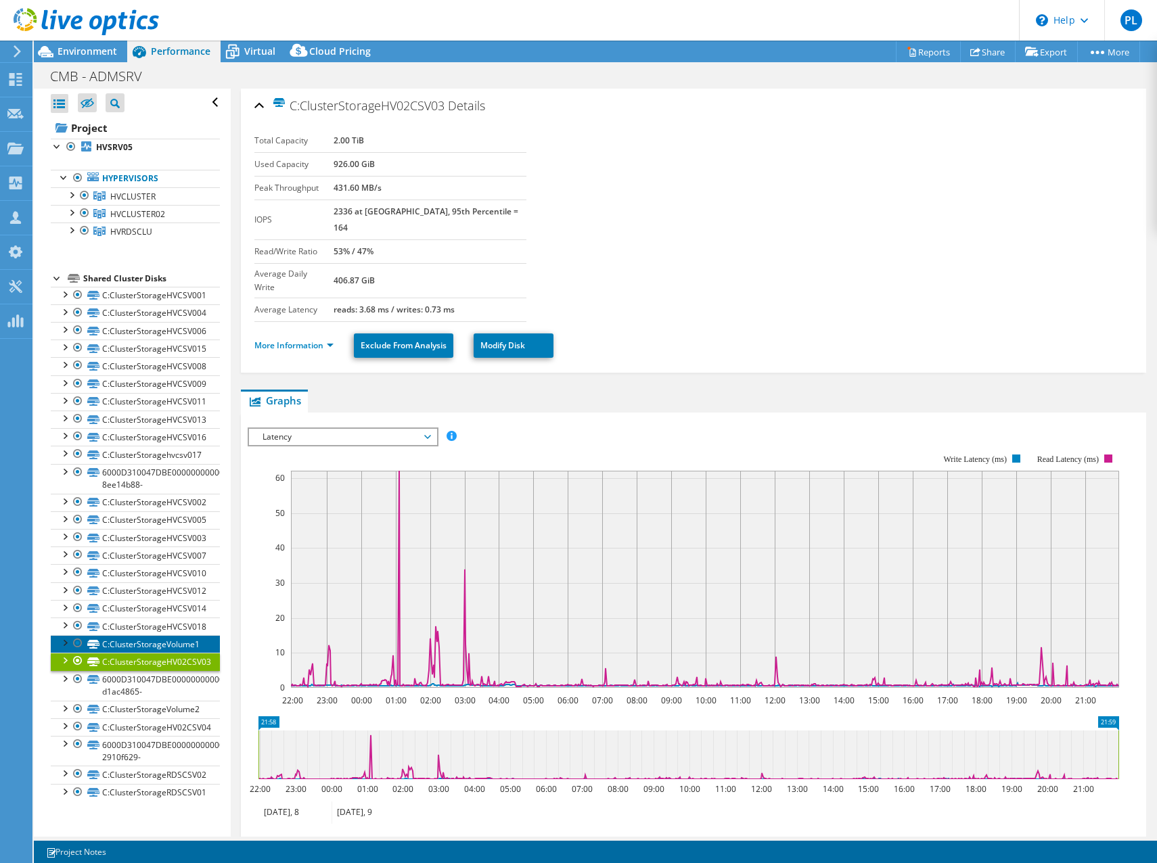
click at [156, 643] on link "C:ClusterStorageVolume1" at bounding box center [135, 644] width 169 height 18
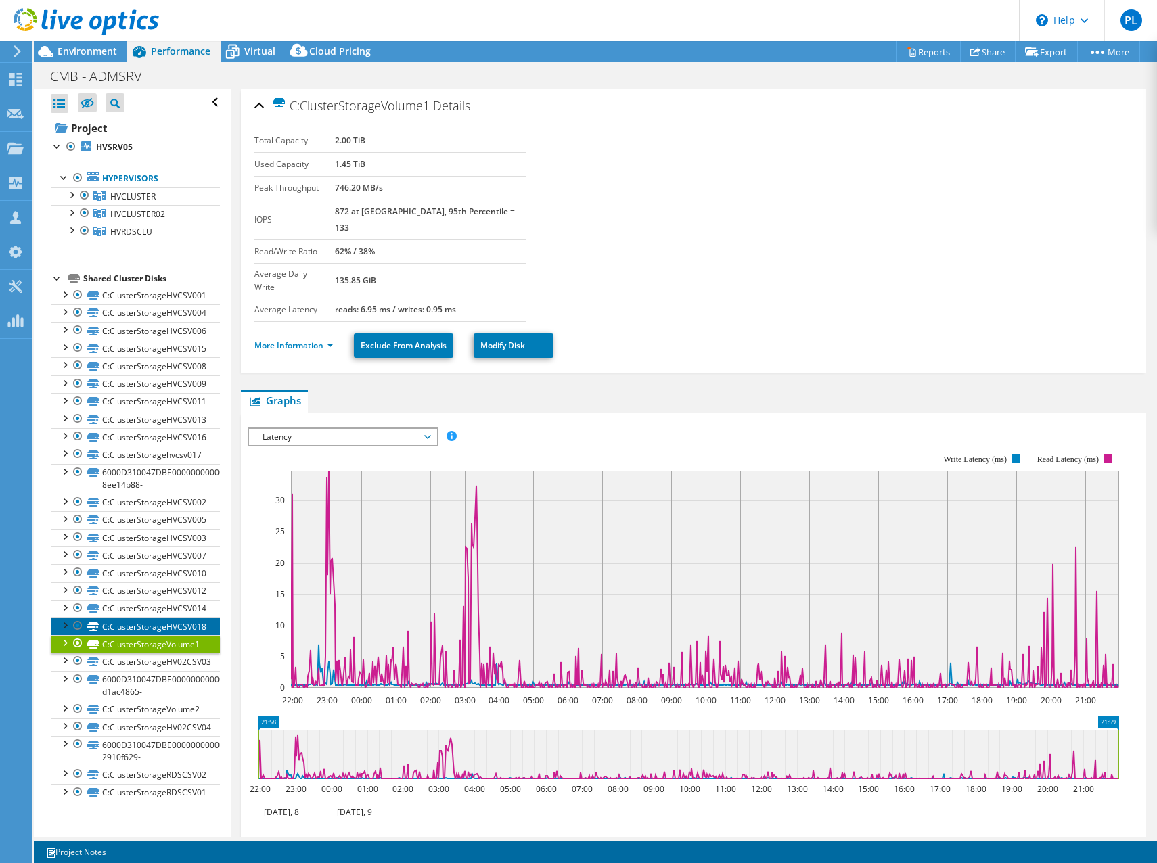
click at [158, 627] on link "C:ClusterStorageHVCSV018" at bounding box center [135, 627] width 169 height 18
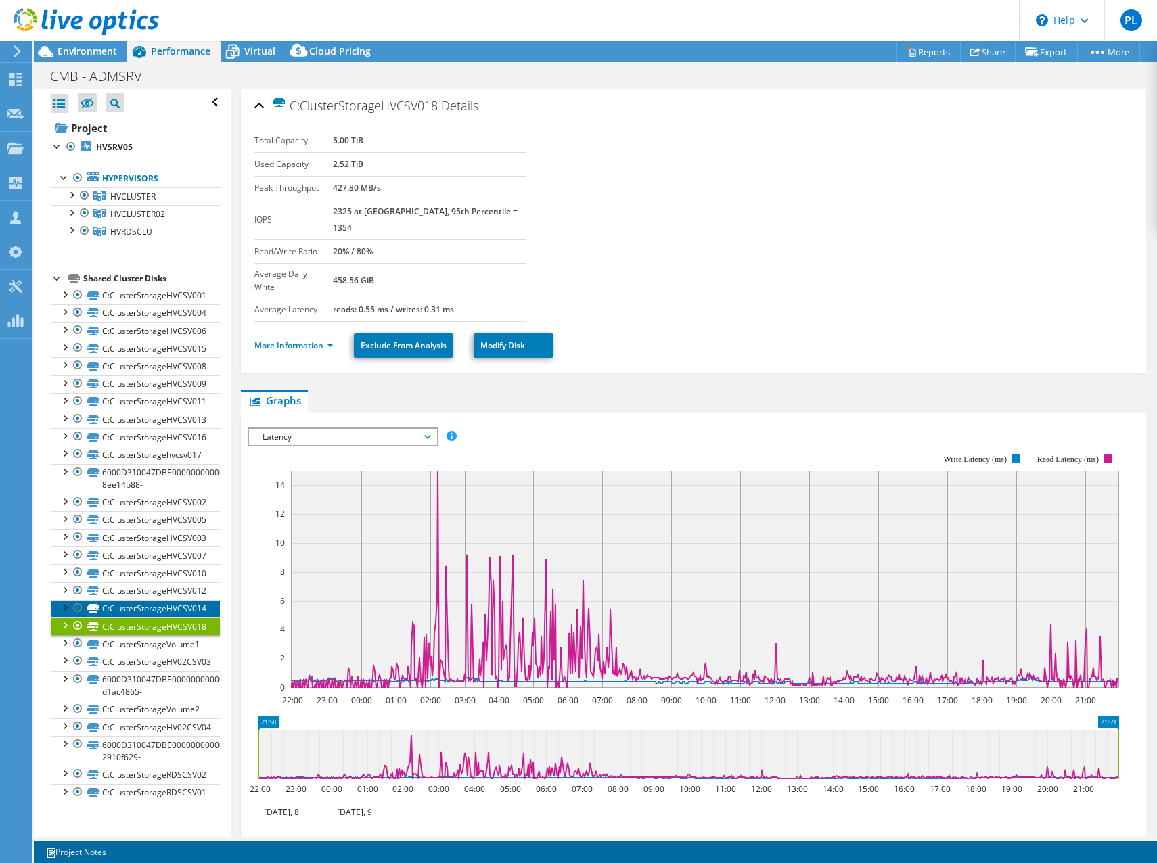
click at [162, 604] on link "C:ClusterStorageHVCSV014" at bounding box center [135, 609] width 169 height 18
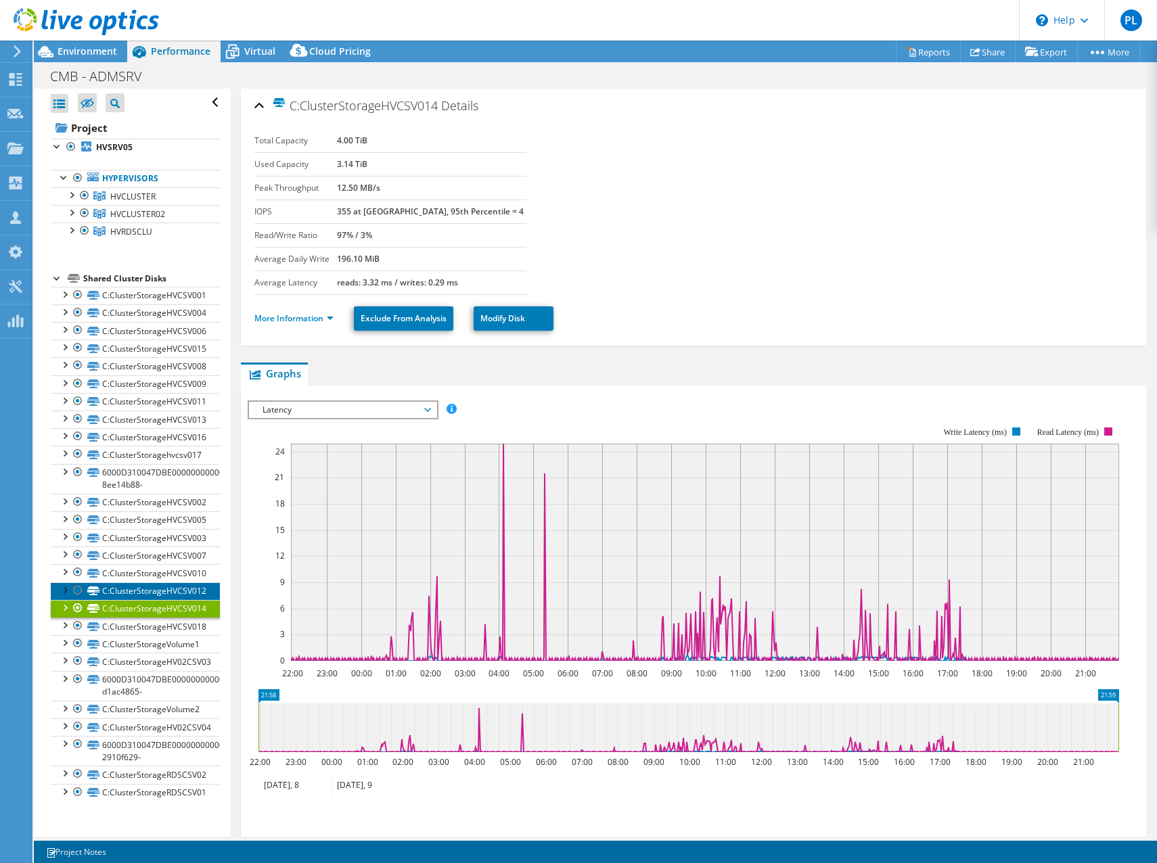
click at [170, 588] on link "C:ClusterStorageHVCSV012" at bounding box center [135, 591] width 169 height 18
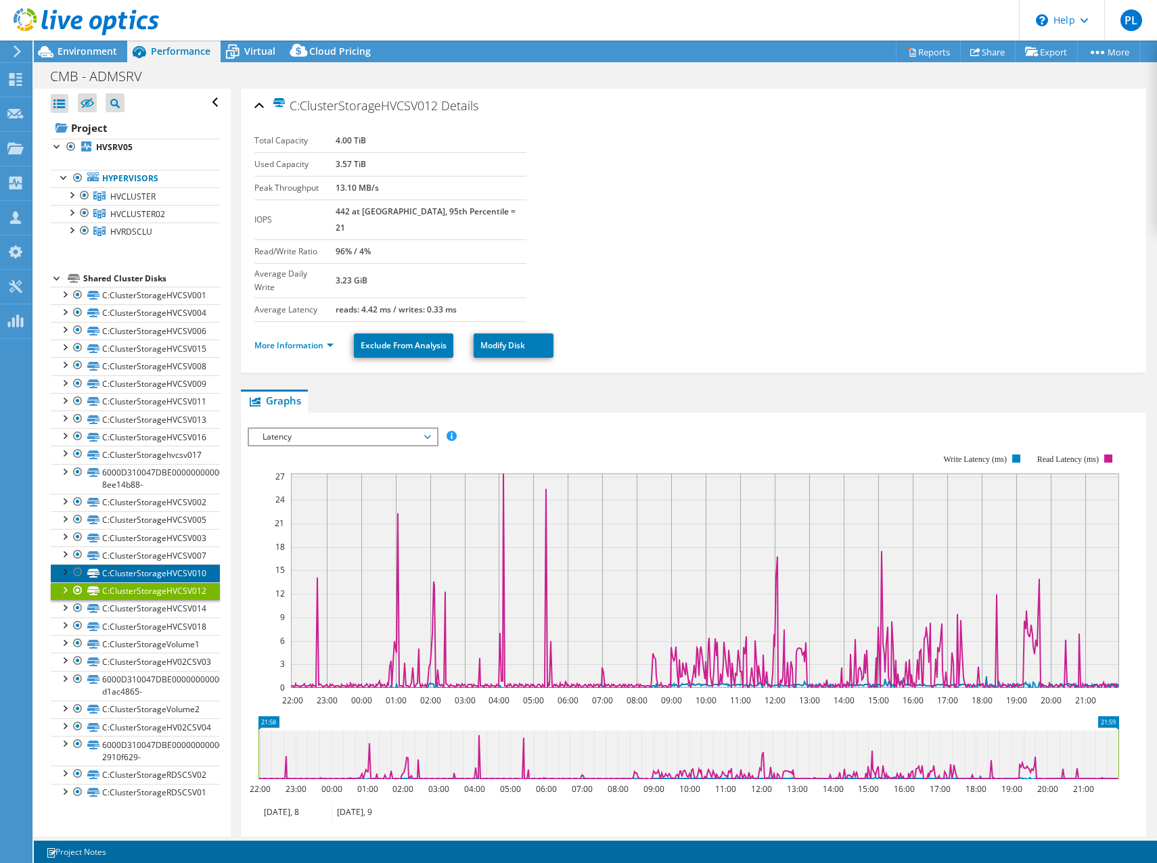
click at [160, 568] on link "C:ClusterStorageHVCSV010" at bounding box center [135, 573] width 169 height 18
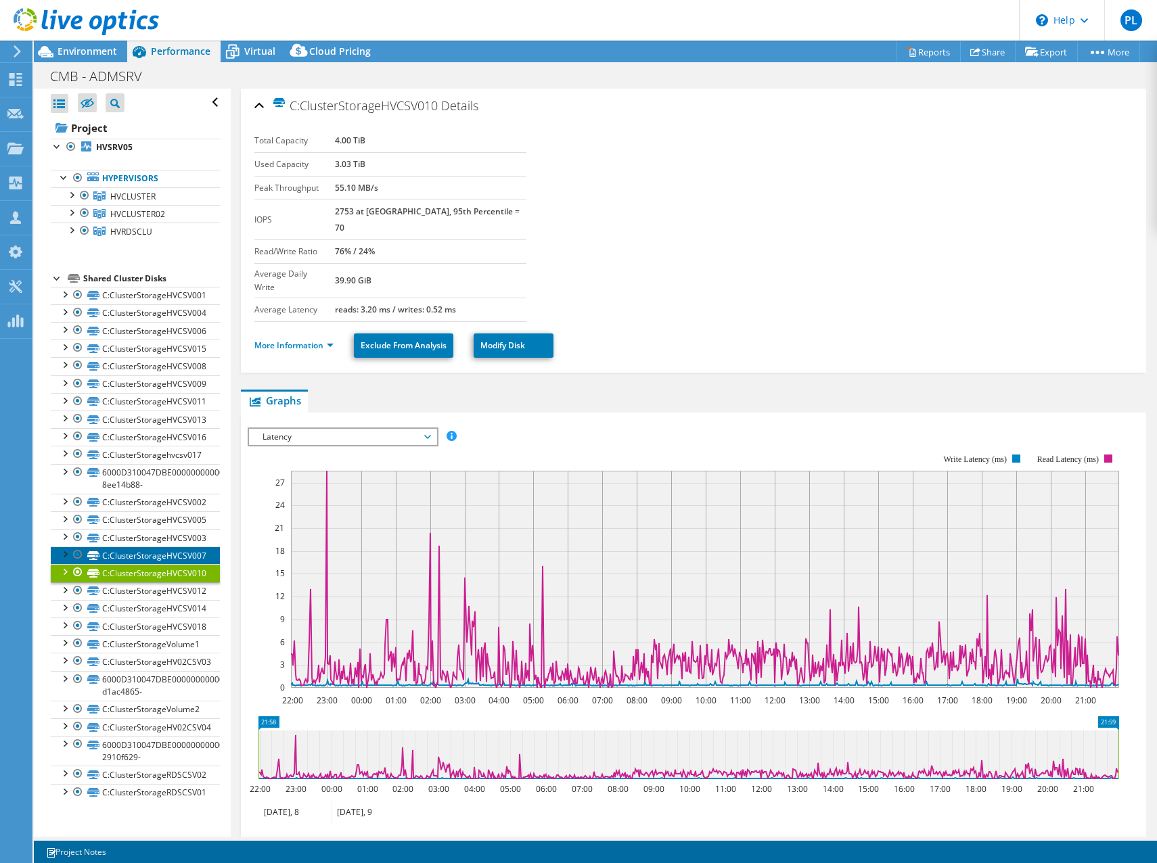
click at [152, 547] on link "C:ClusterStorageHVCSV007" at bounding box center [135, 556] width 169 height 18
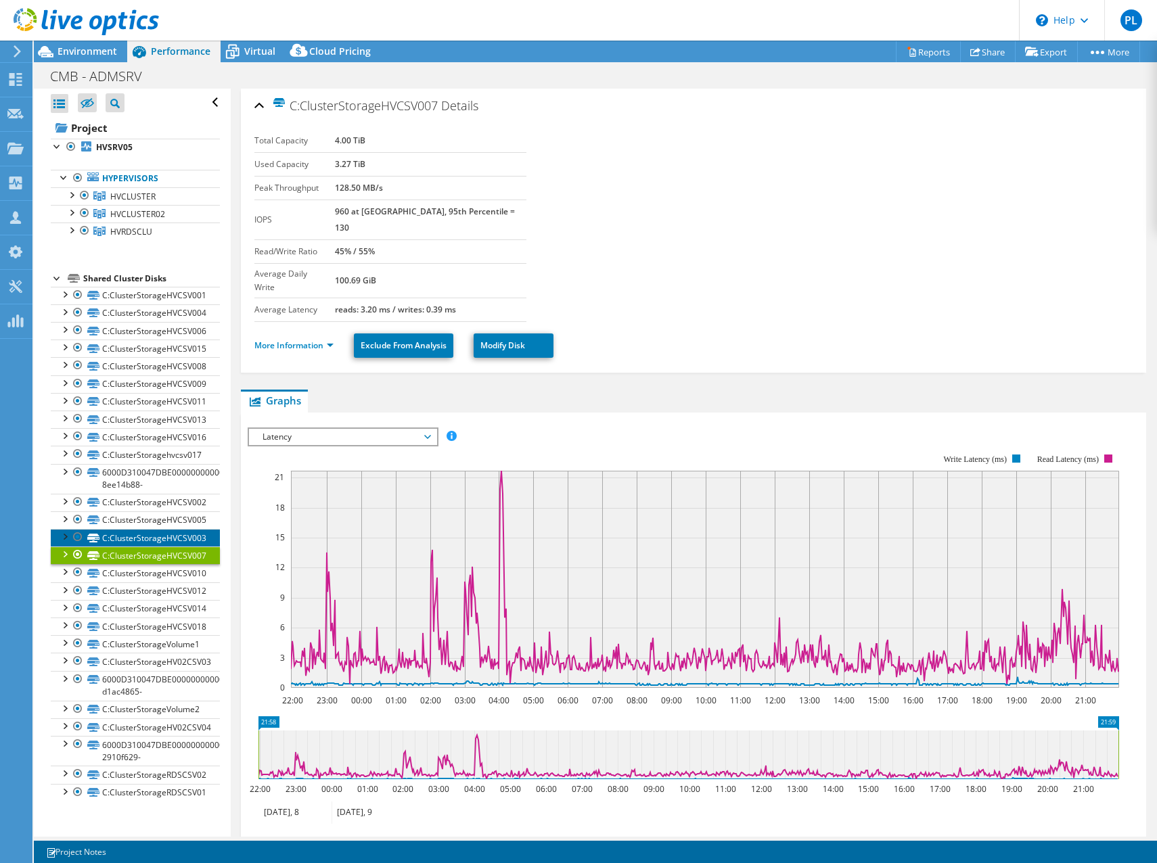
click at [150, 535] on link "C:ClusterStorageHVCSV003" at bounding box center [135, 538] width 169 height 18
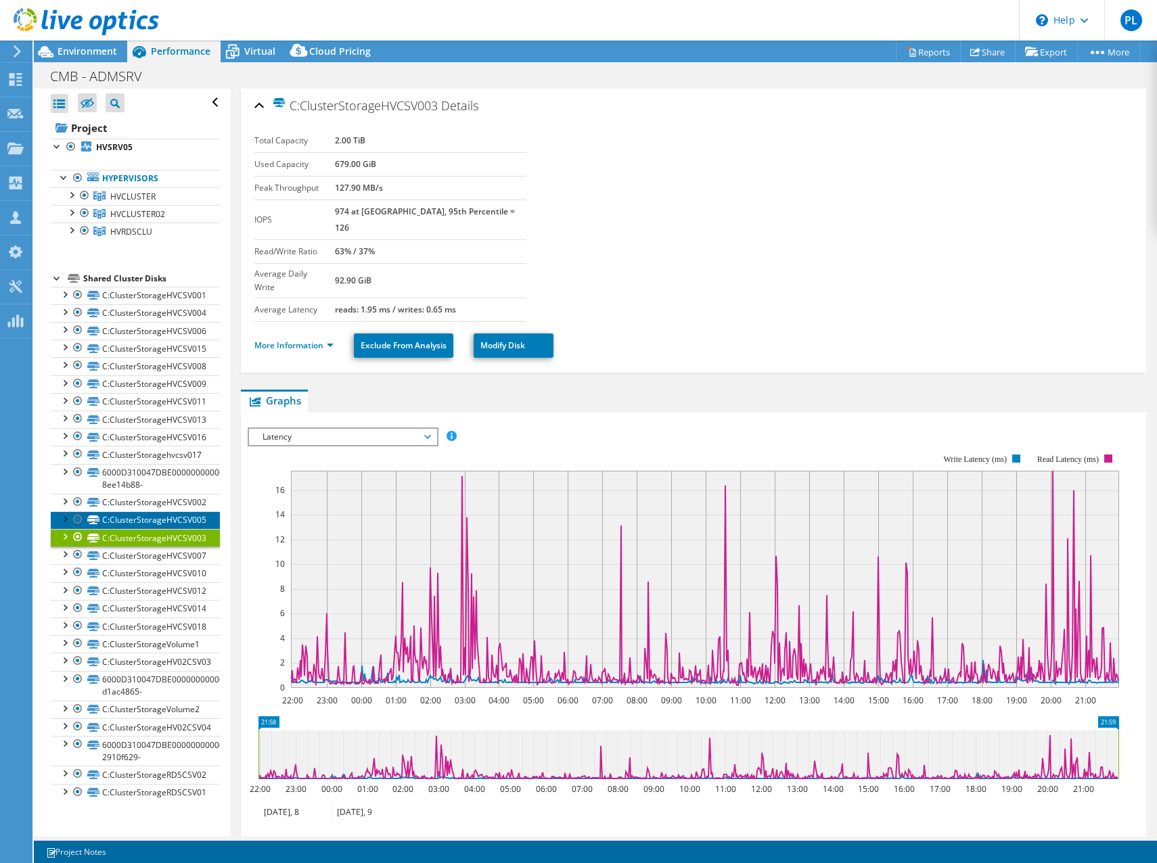
click at [152, 523] on link "C:ClusterStorageHVCSV005" at bounding box center [135, 520] width 169 height 18
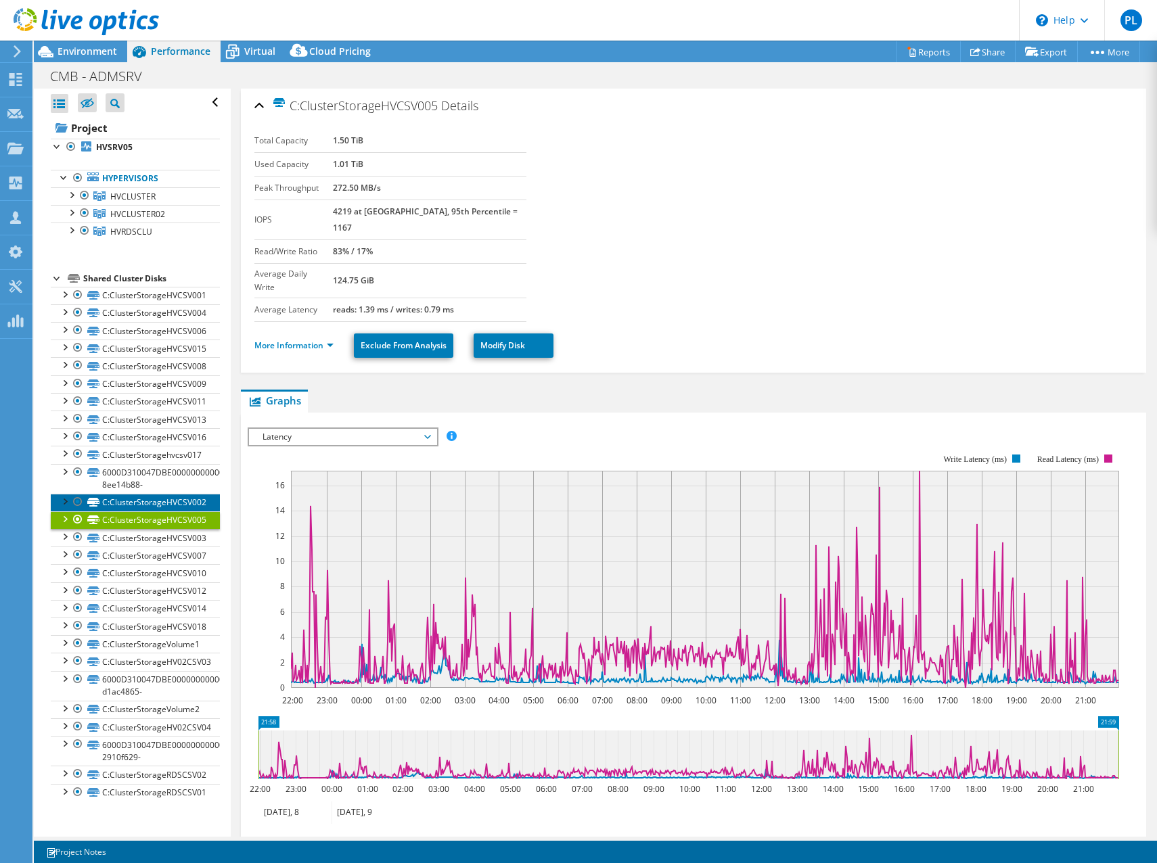
click at [158, 499] on link "C:ClusterStorageHVCSV002" at bounding box center [135, 503] width 169 height 18
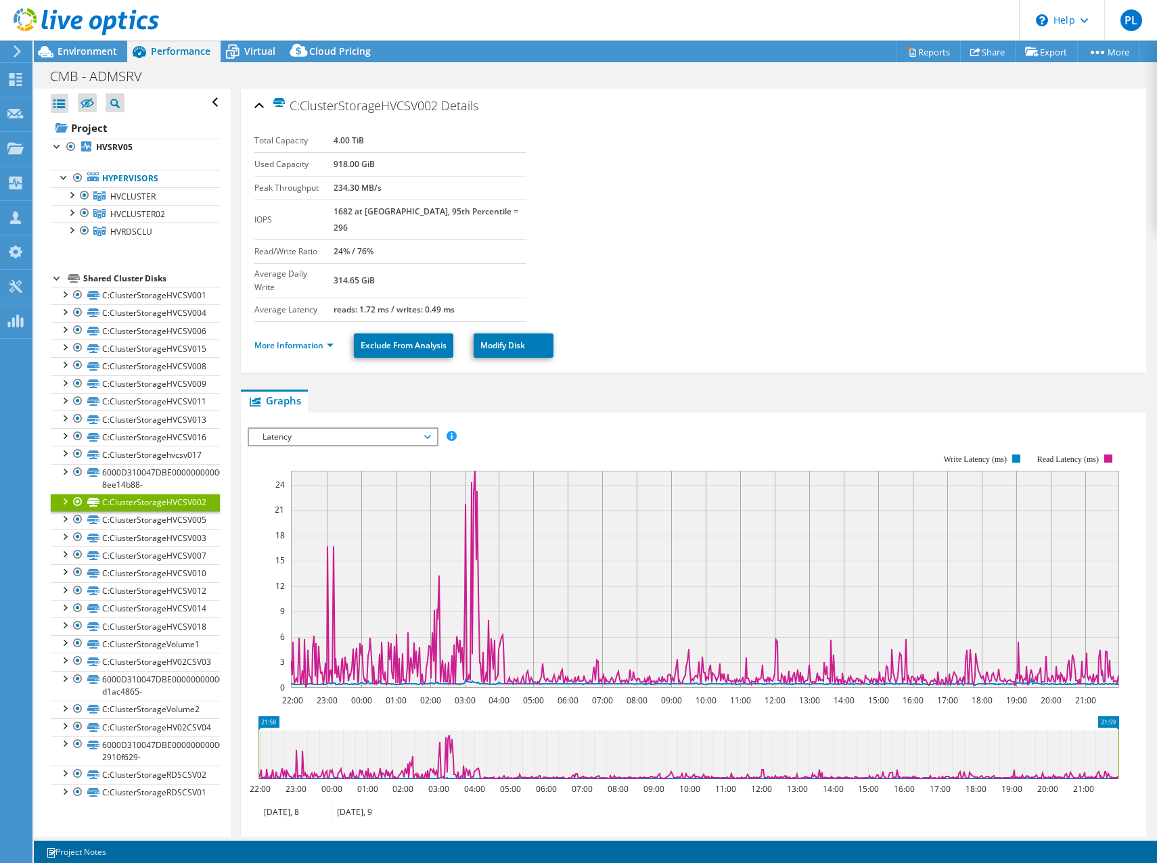
click at [56, 276] on div at bounding box center [58, 278] width 14 height 14
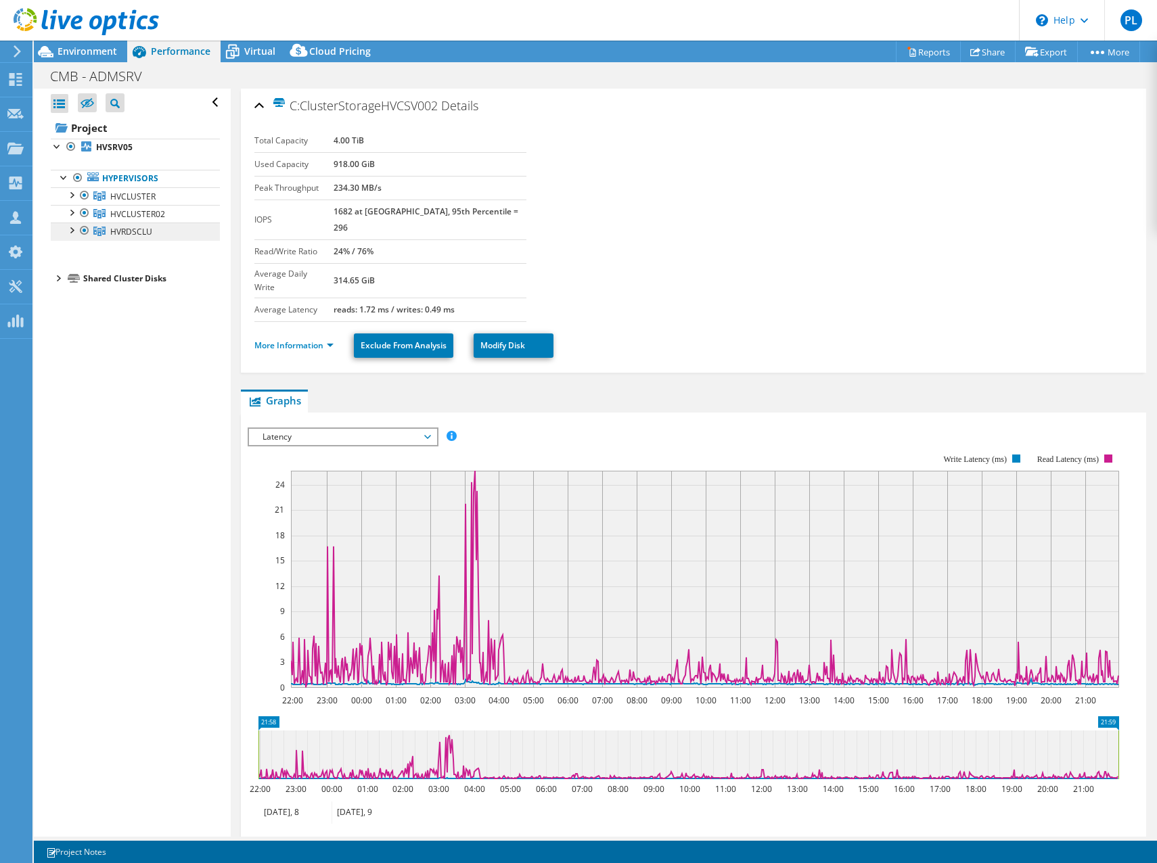
click at [124, 229] on span "HVRDSCLU" at bounding box center [131, 232] width 42 height 12
